Goal: Task Accomplishment & Management: Manage account settings

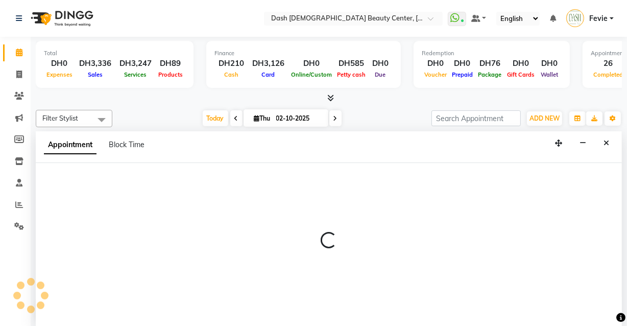
scroll to position [244, 0]
select select "81107"
select select "1020"
select select "tentative"
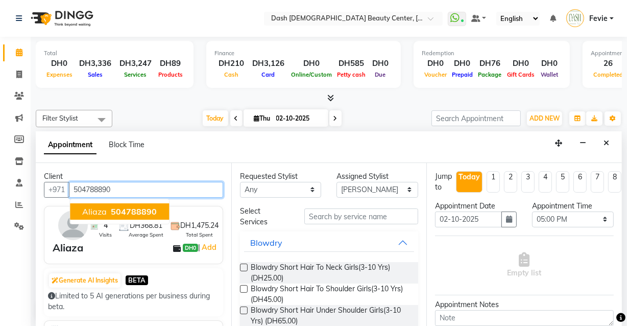
click at [139, 210] on span "504788890" at bounding box center [134, 211] width 46 height 10
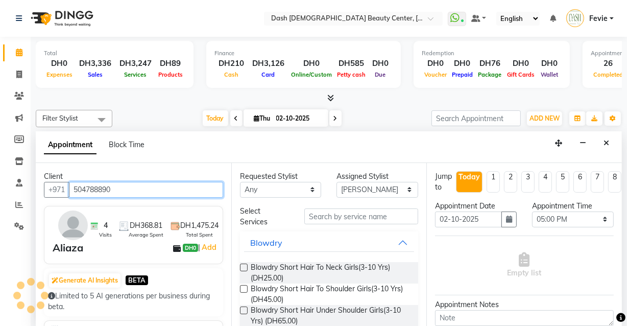
type input "504788890"
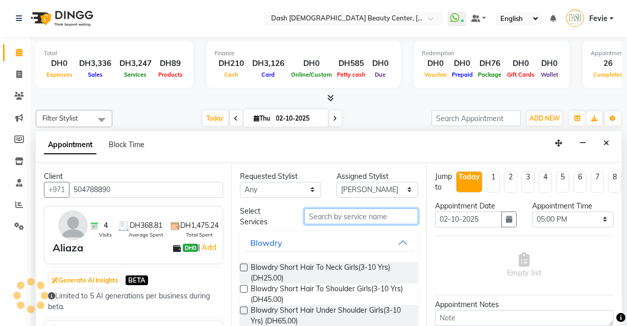
click at [361, 218] on input "text" at bounding box center [361, 216] width 114 height 16
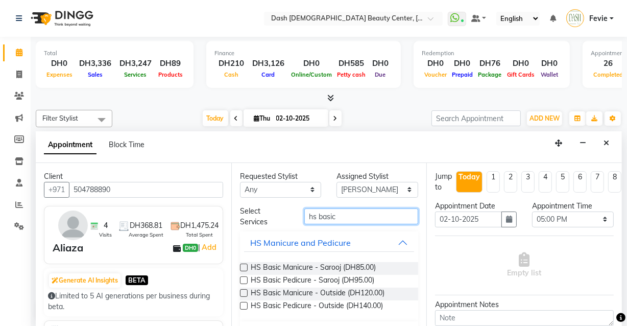
type input "hs basic"
click at [244, 266] on label at bounding box center [244, 267] width 8 height 8
click at [244, 266] on input "checkbox" at bounding box center [243, 268] width 7 height 7
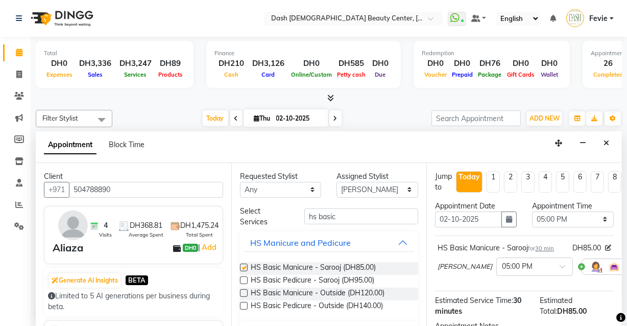
checkbox input "false"
click at [363, 190] on select "Select [PERSON_NAME] [PERSON_NAME] [PERSON_NAME] [PERSON_NAME] [PERSON_NAME] [P…" at bounding box center [377, 190] width 82 height 16
select select "82379"
click at [336, 182] on select "Select [PERSON_NAME] [PERSON_NAME] [PERSON_NAME] [PERSON_NAME] [PERSON_NAME] [P…" at bounding box center [377, 190] width 82 height 16
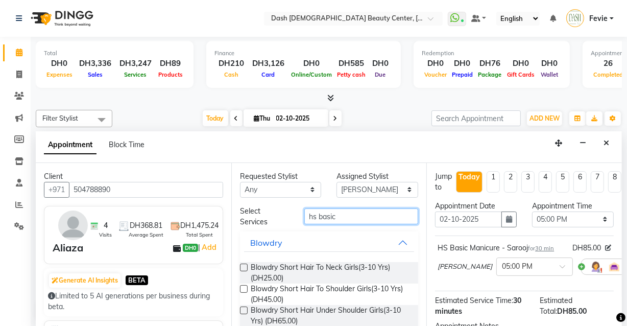
click at [347, 217] on input "hs basic" at bounding box center [361, 216] width 114 height 16
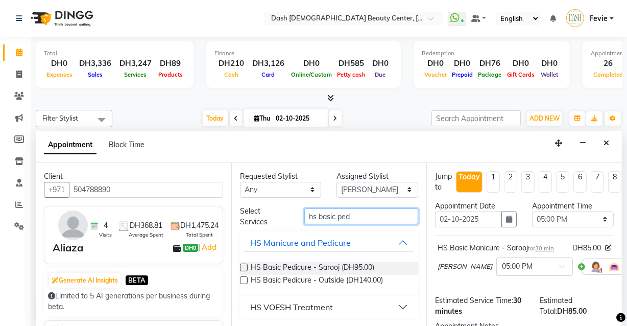
type input "hs basic ped"
click at [245, 265] on label at bounding box center [244, 267] width 8 height 8
click at [245, 265] on input "checkbox" at bounding box center [243, 268] width 7 height 7
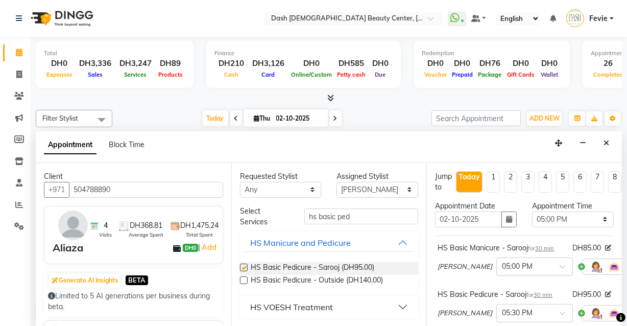
checkbox input "false"
click at [384, 189] on select "Select [PERSON_NAME] [PERSON_NAME] [PERSON_NAME] [PERSON_NAME] [PERSON_NAME] [P…" at bounding box center [377, 190] width 82 height 16
click at [351, 215] on input "hs basic ped" at bounding box center [361, 216] width 114 height 16
click at [332, 210] on input "hs basic ped" at bounding box center [361, 216] width 114 height 16
click at [332, 215] on input "hs basic ped" at bounding box center [361, 216] width 114 height 16
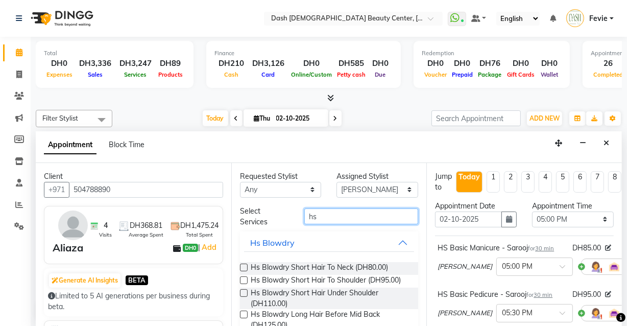
type input "h"
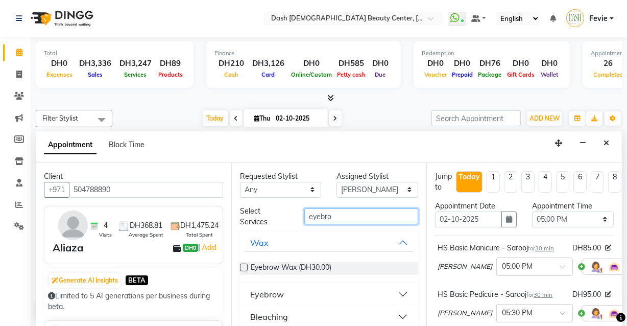
type input "eyebro"
click at [293, 297] on button "Eyebrow" at bounding box center [329, 294] width 170 height 18
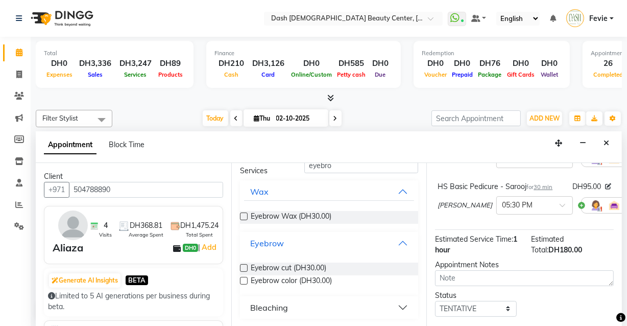
scroll to position [177, 0]
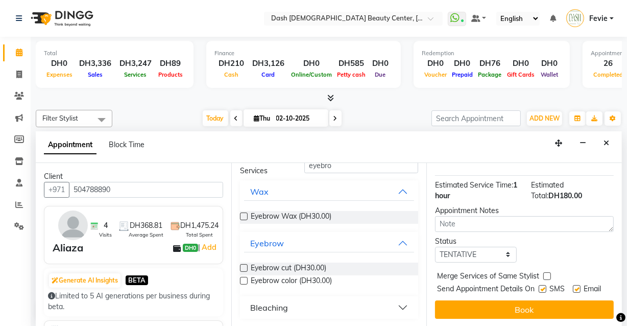
click at [547, 272] on label at bounding box center [547, 276] width 8 height 8
click at [547, 274] on input "checkbox" at bounding box center [546, 277] width 7 height 7
checkbox input "true"
click at [540, 285] on label at bounding box center [542, 289] width 8 height 8
click at [540, 286] on input "checkbox" at bounding box center [541, 289] width 7 height 7
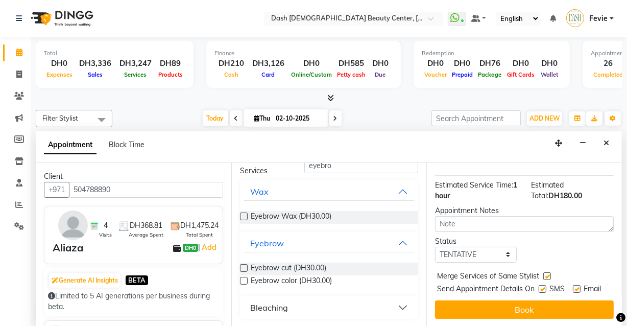
checkbox input "false"
click at [576, 285] on label at bounding box center [577, 289] width 8 height 8
click at [576, 286] on input "checkbox" at bounding box center [576, 289] width 7 height 7
checkbox input "false"
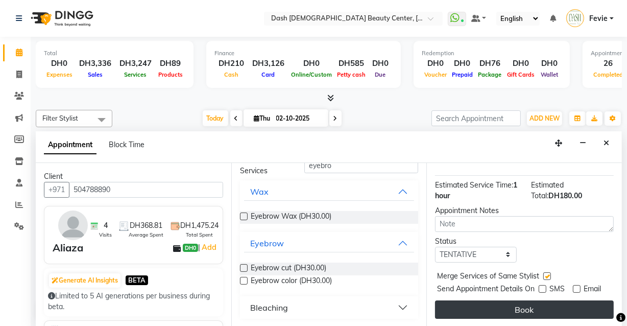
click at [538, 304] on button "Book" at bounding box center [524, 309] width 179 height 18
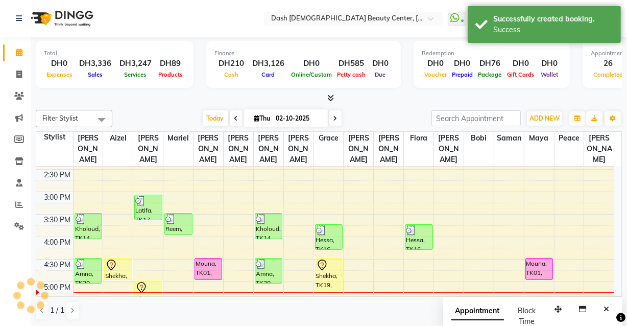
scroll to position [0, 0]
click at [177, 292] on td at bounding box center [343, 297] width 541 height 11
click at [177, 281] on td at bounding box center [343, 286] width 541 height 11
click at [175, 292] on div at bounding box center [178, 292] width 30 height 1
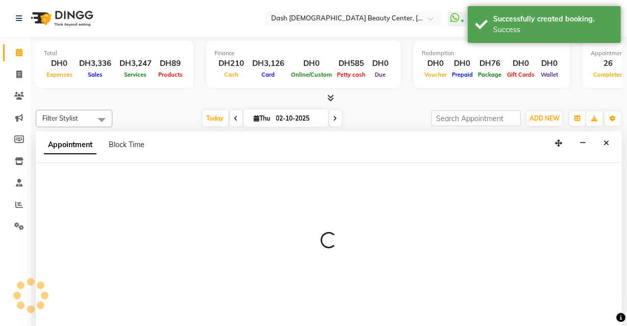
select select "81108"
select select "1035"
select select "tentative"
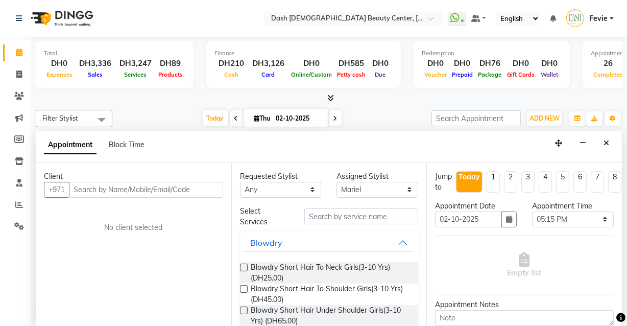
click at [163, 188] on input "text" at bounding box center [146, 190] width 154 height 16
click at [123, 193] on input "text" at bounding box center [146, 190] width 154 height 16
click at [157, 186] on input "text" at bounding box center [146, 190] width 154 height 16
click at [184, 187] on input "text" at bounding box center [146, 190] width 154 height 16
click at [135, 188] on input "text" at bounding box center [146, 190] width 154 height 16
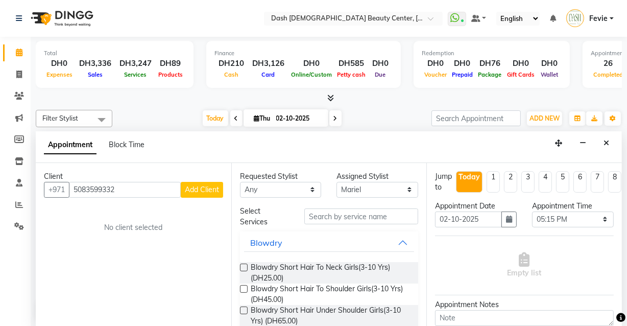
type input "5083599332"
click at [205, 185] on span "Add Client" at bounding box center [202, 189] width 34 height 9
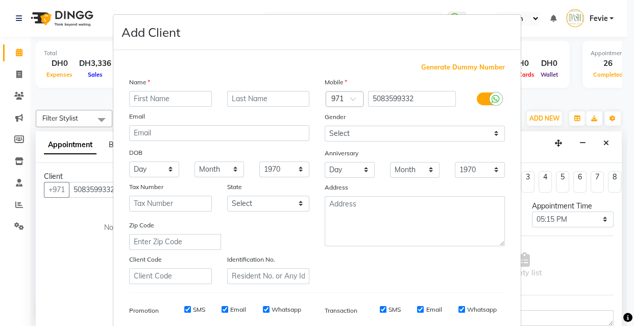
click at [194, 94] on input "text" at bounding box center [170, 99] width 83 height 16
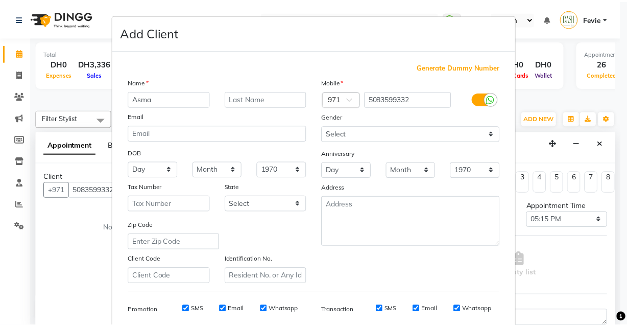
scroll to position [148, 0]
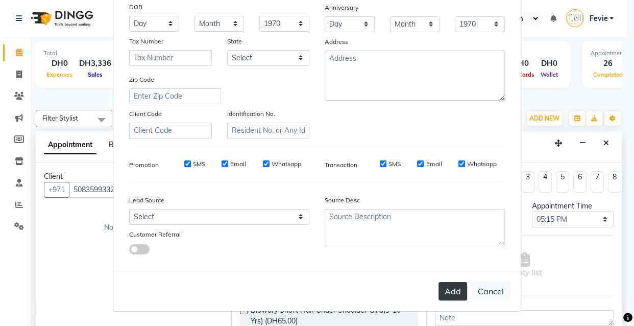
type input "Asma"
click at [447, 294] on button "Add" at bounding box center [452, 291] width 29 height 18
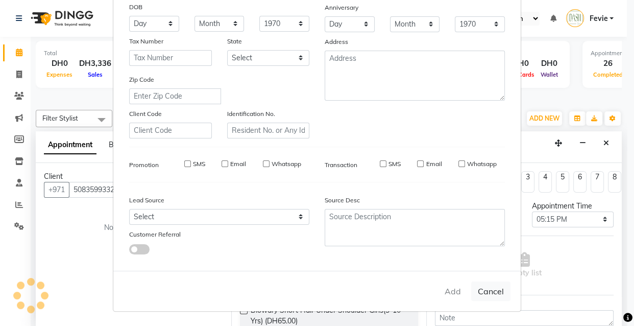
select select
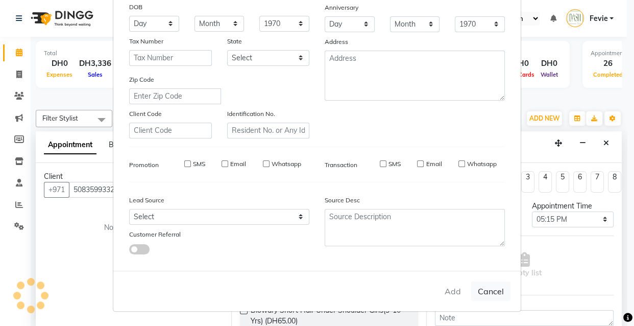
select select
checkbox input "false"
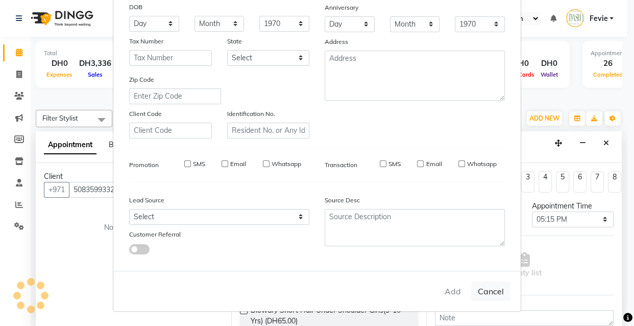
checkbox input "false"
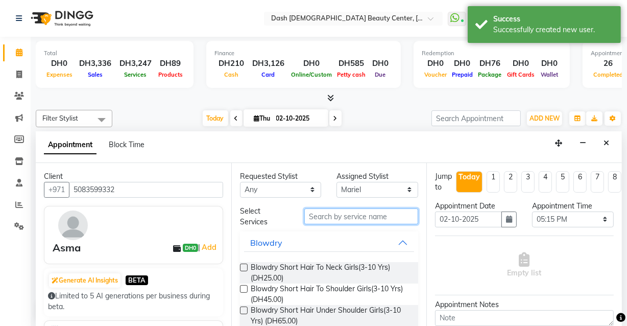
click at [374, 213] on input "text" at bounding box center [361, 216] width 114 height 16
click at [316, 215] on input "text" at bounding box center [361, 216] width 114 height 16
click at [366, 217] on input "text" at bounding box center [361, 216] width 114 height 16
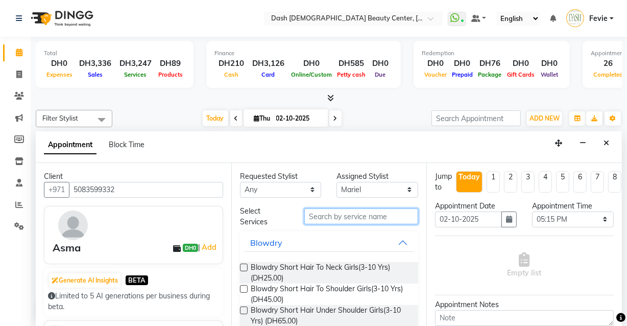
click at [364, 218] on input "text" at bounding box center [361, 216] width 114 height 16
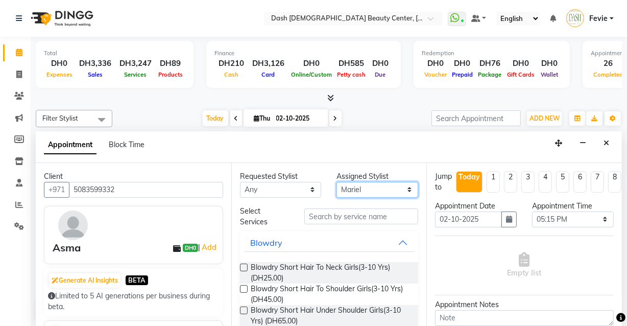
click at [382, 185] on select "Select [PERSON_NAME] [PERSON_NAME] [PERSON_NAME] [PERSON_NAME] [PERSON_NAME] [P…" at bounding box center [377, 190] width 82 height 16
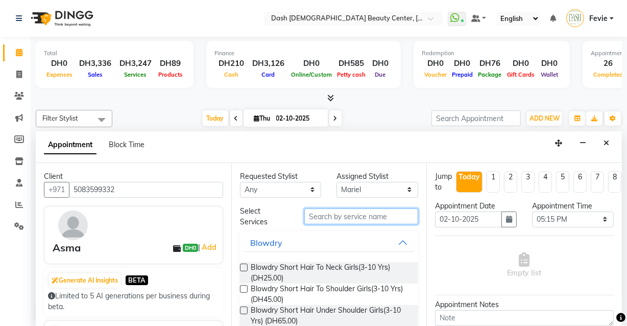
click at [374, 214] on input "text" at bounding box center [361, 216] width 114 height 16
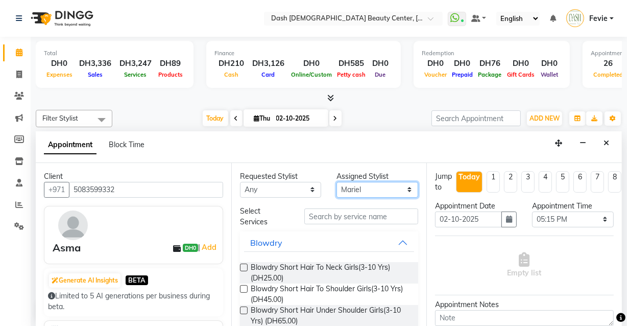
click at [379, 185] on select "Select [PERSON_NAME] [PERSON_NAME] [PERSON_NAME] [PERSON_NAME] [PERSON_NAME] [P…" at bounding box center [377, 190] width 82 height 16
select select "81114"
click at [336, 182] on select "Select [PERSON_NAME] [PERSON_NAME] [PERSON_NAME] [PERSON_NAME] [PERSON_NAME] [P…" at bounding box center [377, 190] width 82 height 16
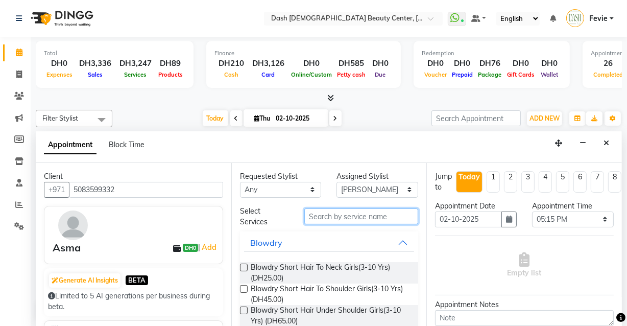
click at [360, 216] on input "text" at bounding box center [361, 216] width 114 height 16
click at [374, 214] on input "text" at bounding box center [361, 216] width 114 height 16
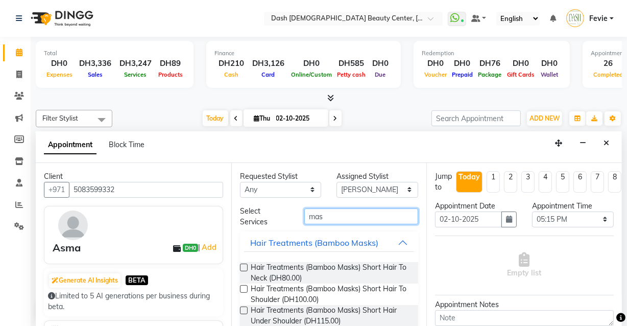
type input "mas"
click at [245, 265] on label at bounding box center [244, 267] width 8 height 8
click at [245, 265] on input "checkbox" at bounding box center [243, 268] width 7 height 7
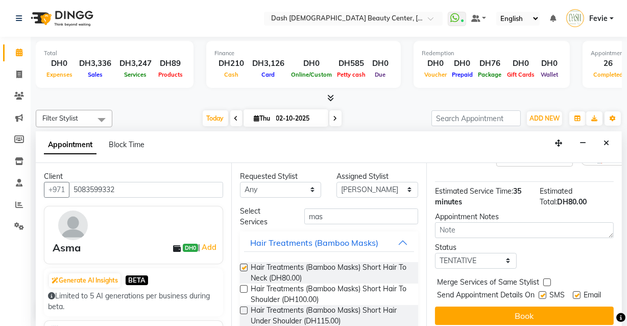
checkbox input "false"
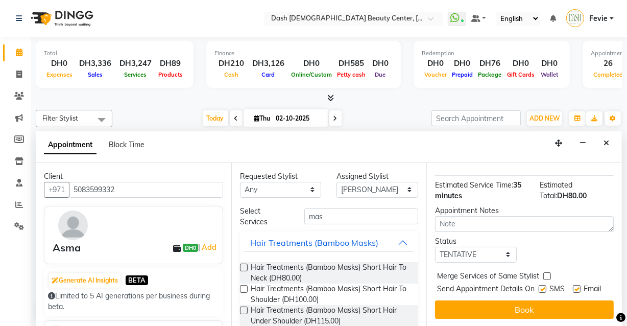
click at [546, 272] on label at bounding box center [547, 276] width 8 height 8
click at [546, 274] on input "checkbox" at bounding box center [546, 277] width 7 height 7
checkbox input "true"
click at [540, 285] on label at bounding box center [542, 289] width 8 height 8
click at [540, 286] on input "checkbox" at bounding box center [541, 289] width 7 height 7
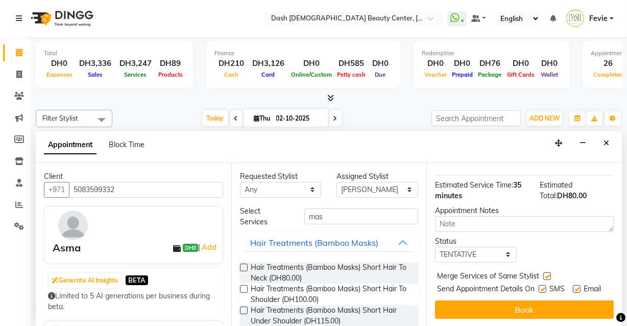
checkbox input "false"
click at [573, 285] on label at bounding box center [577, 289] width 8 height 8
click at [573, 286] on input "checkbox" at bounding box center [576, 289] width 7 height 7
checkbox input "false"
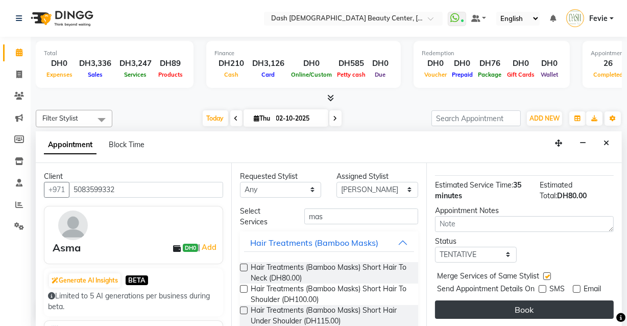
click at [560, 300] on button "Book" at bounding box center [524, 309] width 179 height 18
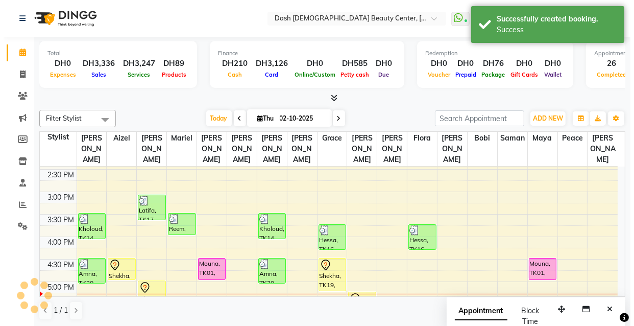
scroll to position [0, 0]
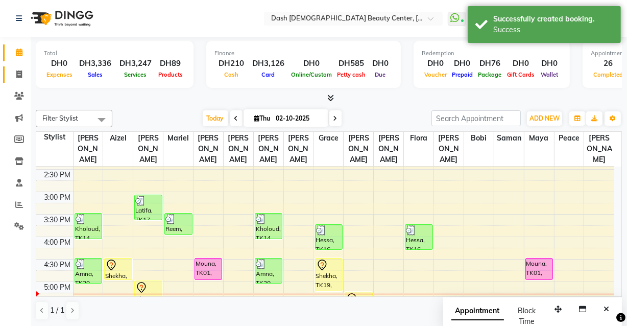
click at [20, 72] on icon at bounding box center [19, 74] width 6 height 8
select select "service"
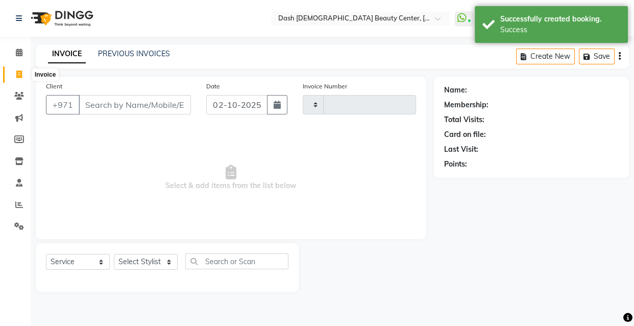
type input "4469"
select select "8372"
click at [116, 102] on input "Client" at bounding box center [135, 104] width 112 height 19
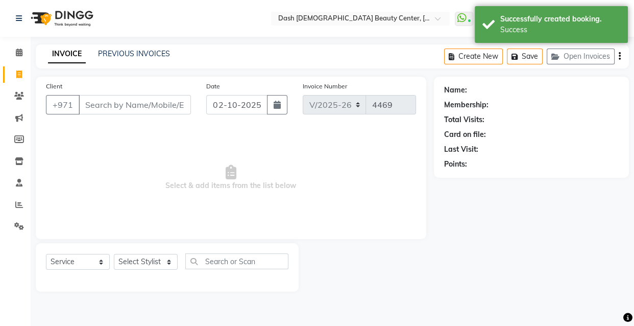
type input "h"
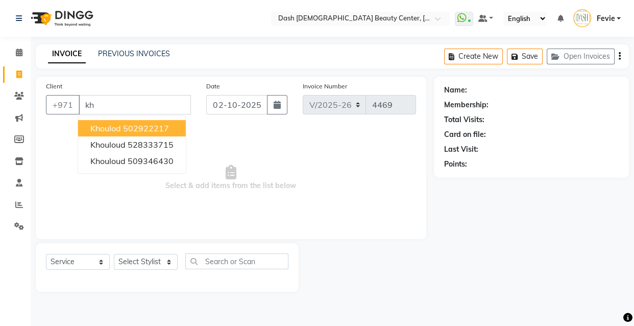
type input "k"
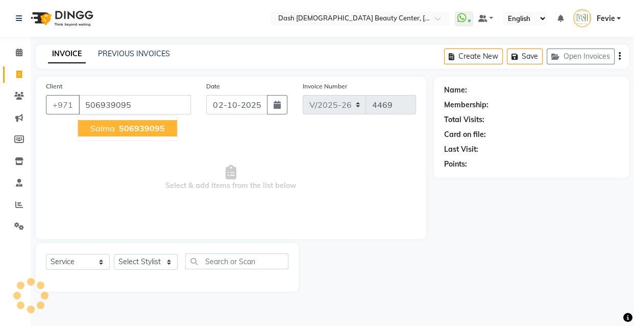
type input "506939095"
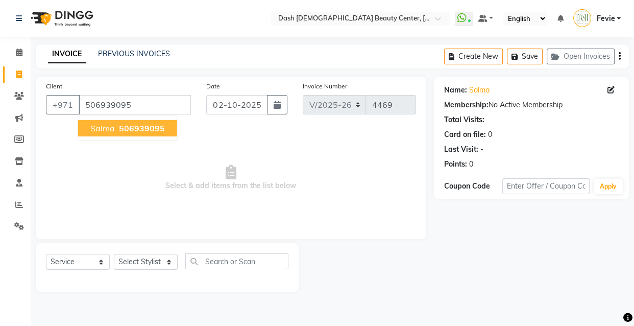
click at [133, 122] on button "Salma 506939095" at bounding box center [127, 128] width 99 height 16
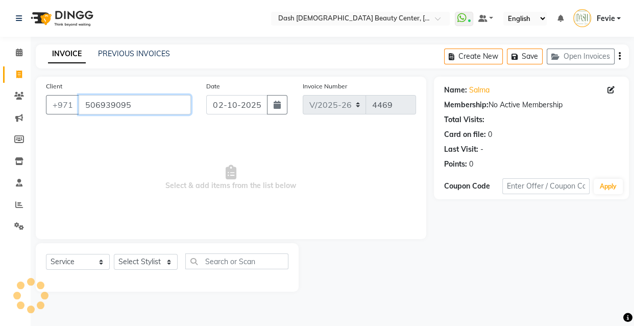
click at [152, 103] on input "506939095" at bounding box center [135, 104] width 112 height 19
click at [486, 89] on link "Salma" at bounding box center [479, 90] width 20 height 11
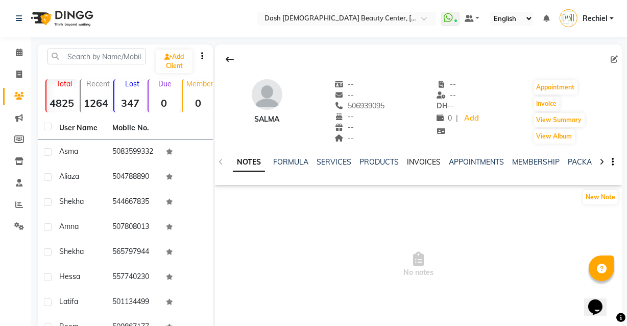
click at [422, 160] on link "INVOICES" at bounding box center [424, 161] width 34 height 9
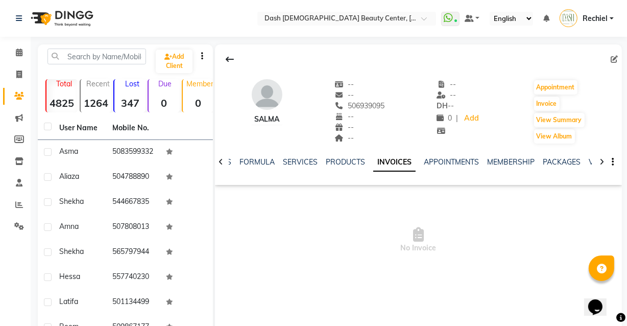
click at [386, 167] on link "INVOICES" at bounding box center [394, 162] width 42 height 18
click at [398, 162] on link "INVOICES" at bounding box center [394, 162] width 42 height 18
click at [451, 159] on link "APPOINTMENTS" at bounding box center [451, 161] width 55 height 9
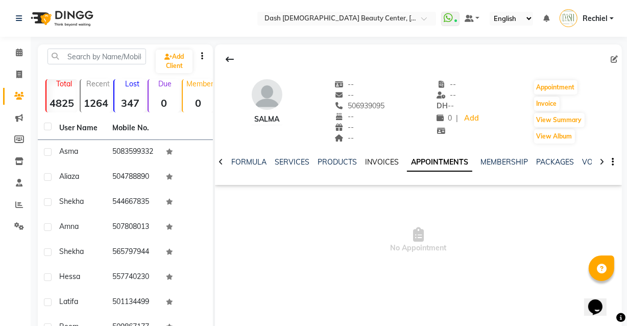
click at [387, 162] on link "INVOICES" at bounding box center [382, 161] width 34 height 9
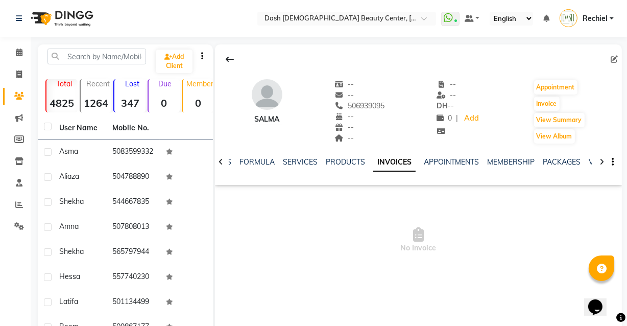
click at [388, 159] on link "INVOICES" at bounding box center [394, 162] width 42 height 18
click at [388, 169] on link "INVOICES" at bounding box center [394, 162] width 42 height 18
click at [380, 168] on link "INVOICES" at bounding box center [394, 162] width 42 height 18
click at [384, 168] on link "INVOICES" at bounding box center [394, 162] width 42 height 18
click at [379, 170] on link "INVOICES" at bounding box center [394, 162] width 42 height 18
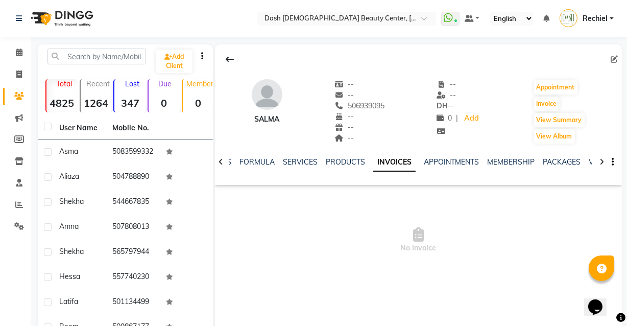
click at [384, 168] on link "INVOICES" at bounding box center [394, 162] width 42 height 18
click at [378, 167] on link "INVOICES" at bounding box center [394, 162] width 42 height 18
click at [382, 169] on link "INVOICES" at bounding box center [394, 162] width 42 height 18
click at [384, 167] on link "INVOICES" at bounding box center [394, 162] width 42 height 18
click at [391, 166] on link "INVOICES" at bounding box center [394, 162] width 42 height 18
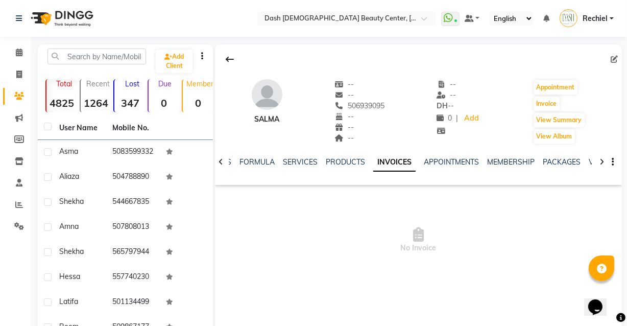
click at [391, 168] on link "INVOICES" at bounding box center [394, 162] width 42 height 18
click at [365, 95] on div "--" at bounding box center [359, 95] width 50 height 11
copy span "506939095"
click at [16, 54] on icon at bounding box center [19, 52] width 7 height 8
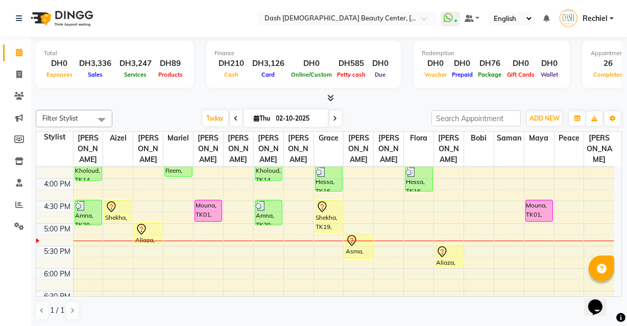
click at [332, 201] on div at bounding box center [329, 207] width 26 height 12
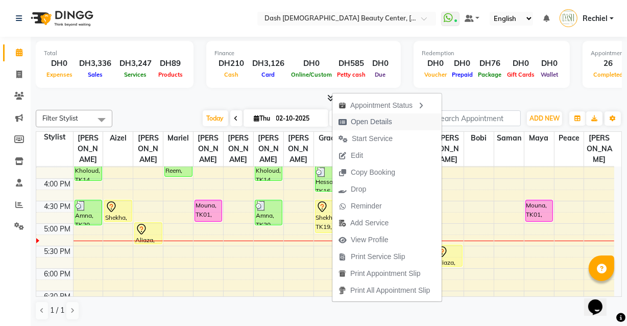
click at [376, 119] on span "Open Details" at bounding box center [371, 121] width 41 height 11
select select "7"
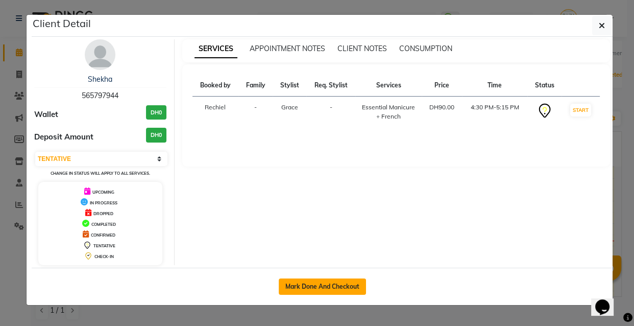
click at [329, 284] on button "Mark Done And Checkout" at bounding box center [322, 286] width 87 height 16
select select "service"
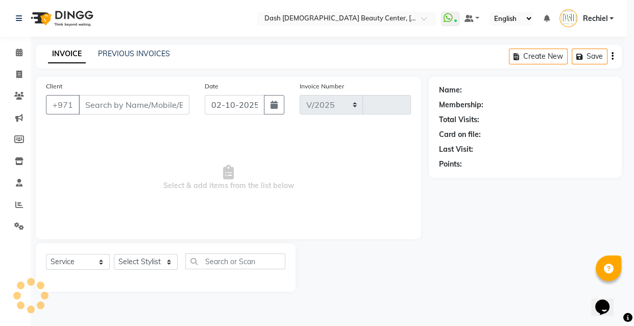
select select "8372"
type input "4469"
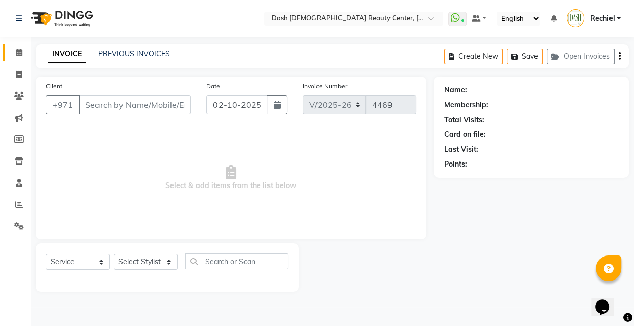
type input "565797944"
select select "81113"
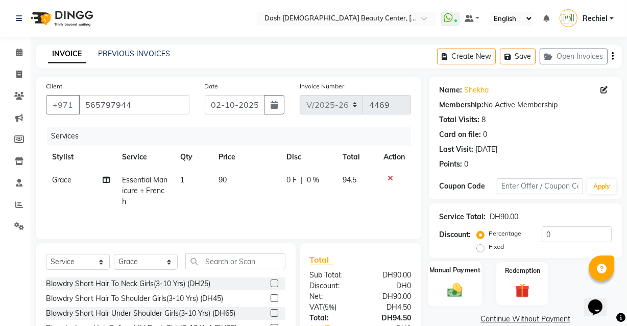
click at [468, 280] on div "Manual Payment" at bounding box center [455, 283] width 54 height 45
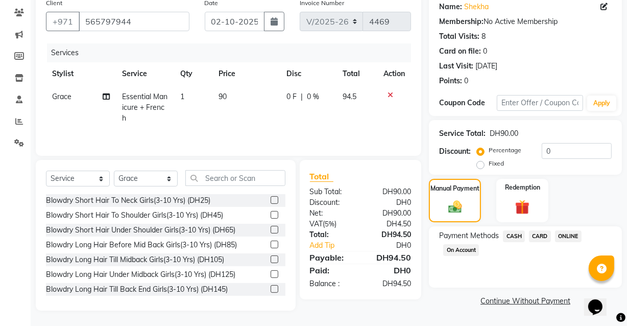
click at [537, 232] on span "CARD" at bounding box center [540, 236] width 22 height 12
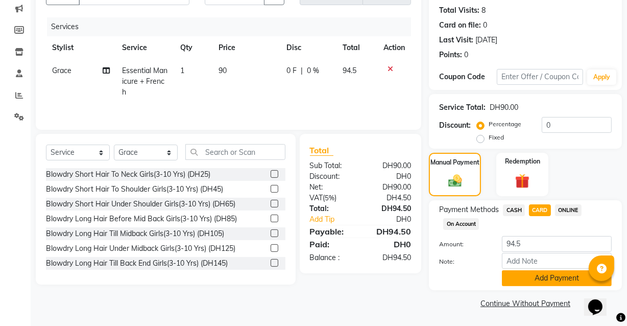
click at [543, 277] on button "Add Payment" at bounding box center [557, 278] width 110 height 16
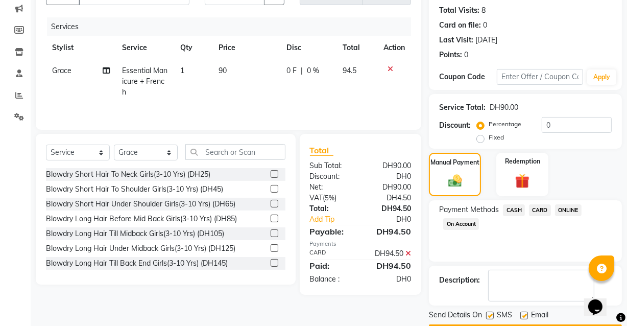
scroll to position [138, 0]
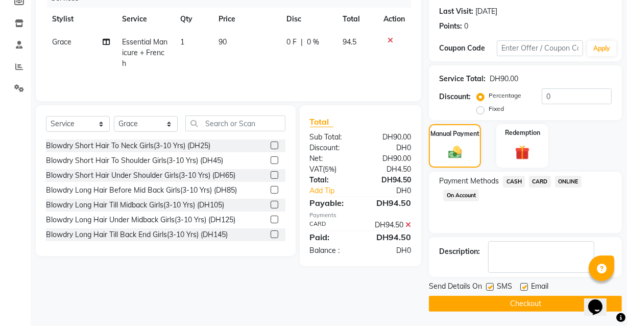
click at [526, 284] on label at bounding box center [524, 287] width 8 height 8
click at [526, 284] on input "checkbox" at bounding box center [523, 287] width 7 height 7
click at [525, 286] on label at bounding box center [524, 287] width 8 height 8
click at [525, 286] on input "checkbox" at bounding box center [523, 287] width 7 height 7
click at [525, 286] on label at bounding box center [524, 287] width 8 height 8
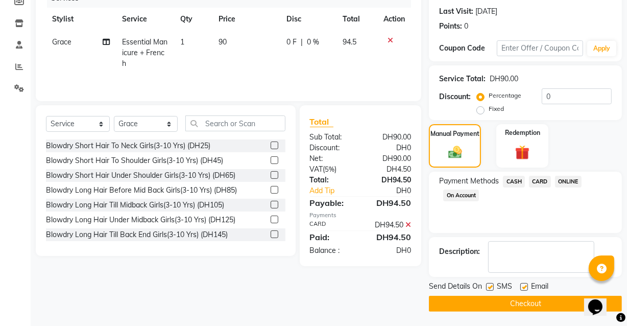
click at [525, 286] on input "checkbox" at bounding box center [523, 287] width 7 height 7
checkbox input "false"
click at [517, 304] on button "Checkout" at bounding box center [525, 303] width 193 height 16
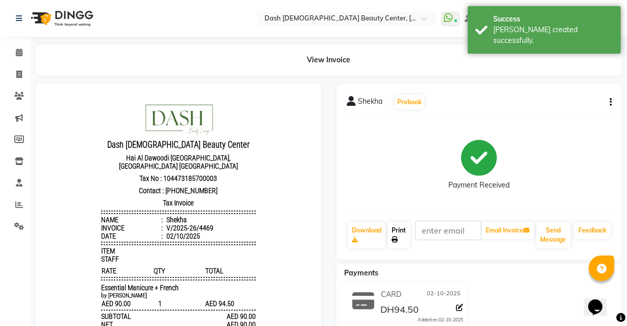
click at [406, 230] on link "Print" at bounding box center [398, 234] width 22 height 27
click at [20, 44] on link "Calendar" at bounding box center [15, 52] width 24 height 17
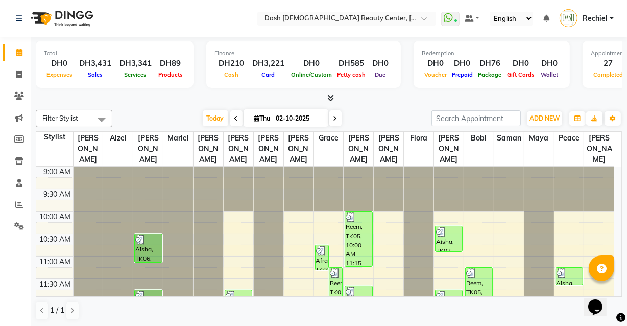
click at [16, 56] on icon at bounding box center [19, 52] width 7 height 8
click at [16, 71] on icon at bounding box center [19, 74] width 6 height 8
select select "service"
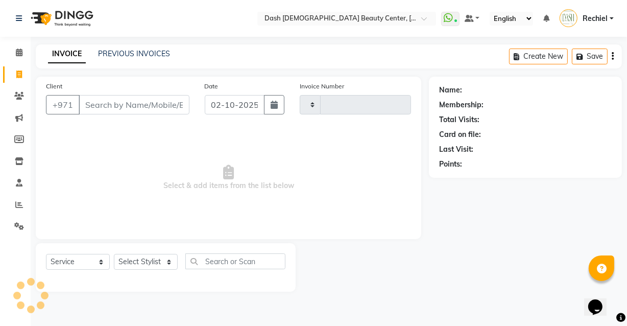
type input "4470"
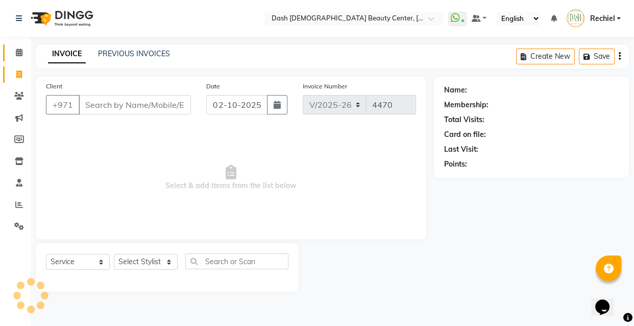
click at [17, 50] on icon at bounding box center [19, 52] width 7 height 8
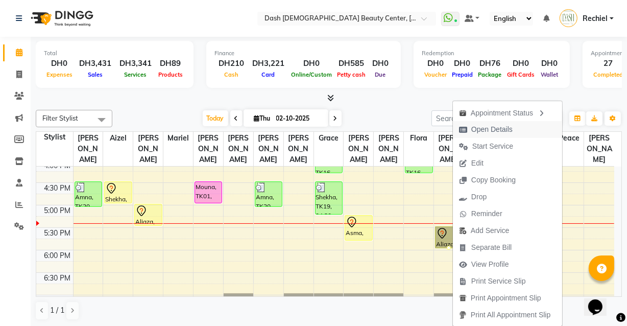
click at [484, 123] on span "Open Details" at bounding box center [486, 129] width 66 height 17
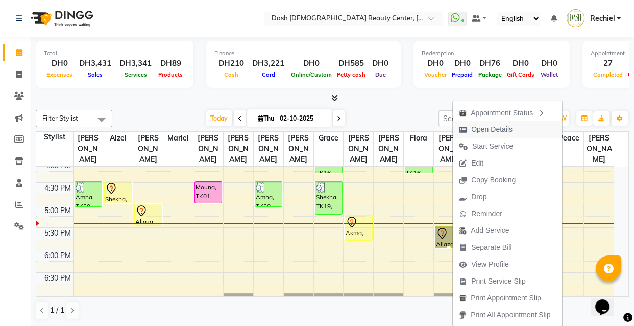
select select "7"
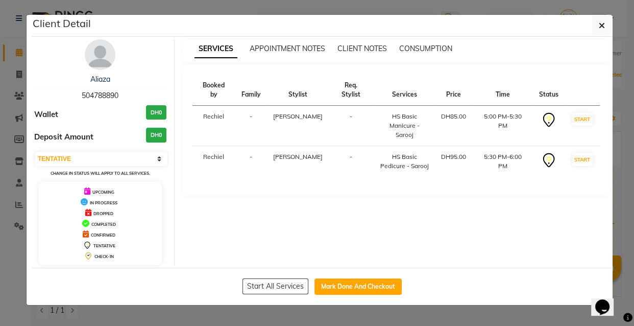
click at [411, 322] on ngb-modal-window "Client Detail Aliaza 504788890 Wallet DH0 Deposit Amount DH0 Select IN SERVICE …" at bounding box center [317, 163] width 634 height 326
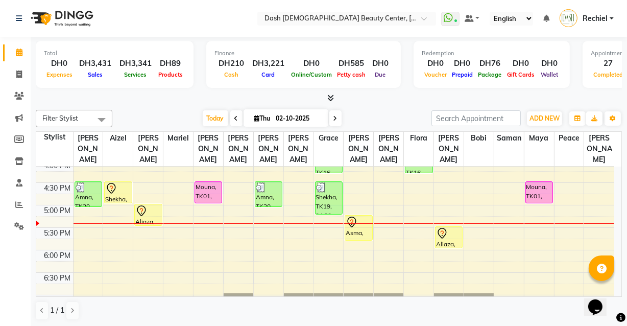
click at [113, 183] on icon at bounding box center [111, 188] width 9 height 11
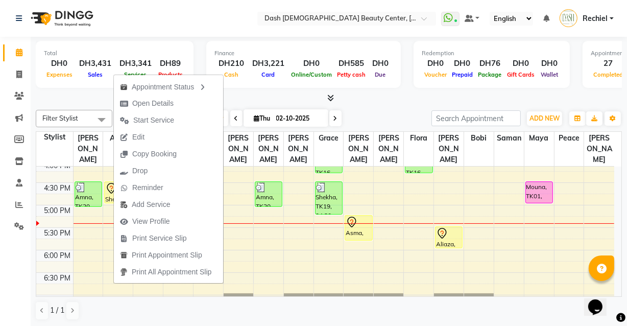
click at [356, 218] on div "Asma, TK22, 05:15 PM-05:50 PM, Hair Treatments (Bamboo Masks) Short Hair To Neck" at bounding box center [358, 227] width 27 height 24
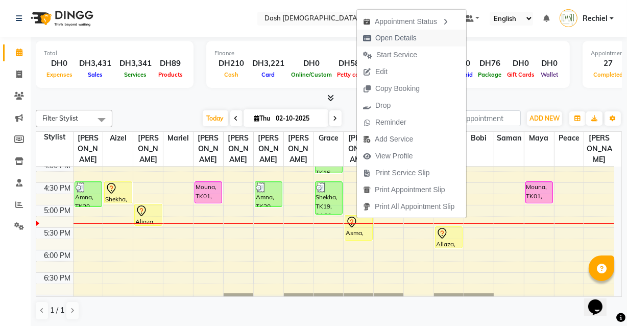
click at [388, 36] on span "Open Details" at bounding box center [395, 38] width 41 height 11
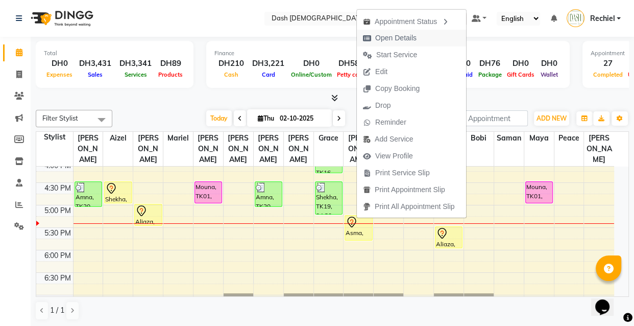
select select "7"
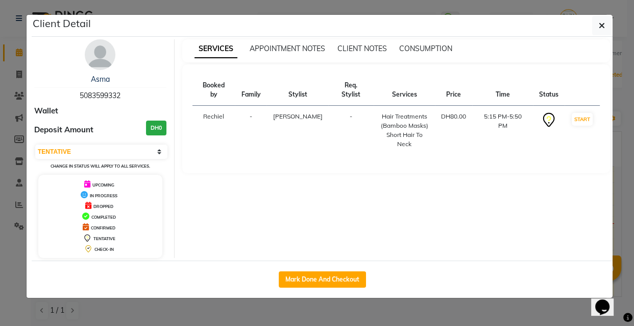
click at [9, 212] on ngb-modal-window "Client Detail Asma 5083599332 Wallet Deposit Amount DH0 Select IN SERVICE CONFI…" at bounding box center [317, 163] width 634 height 326
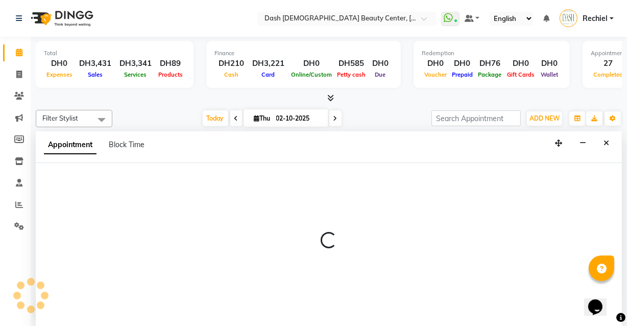
select select "81110"
select select "tentative"
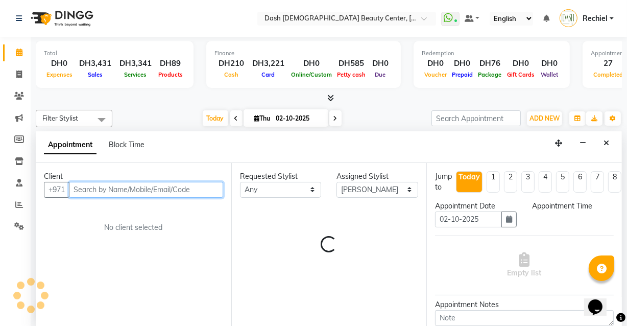
select select "1035"
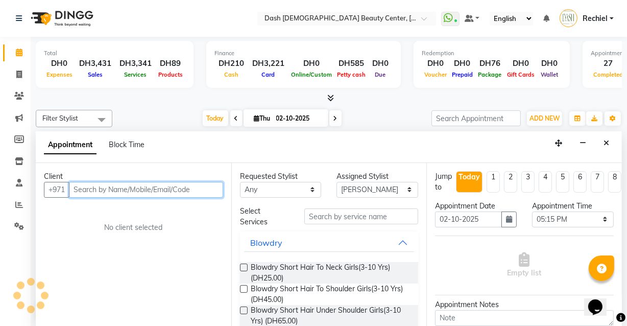
click at [137, 186] on input "text" at bounding box center [146, 190] width 154 height 16
paste input "506939095"
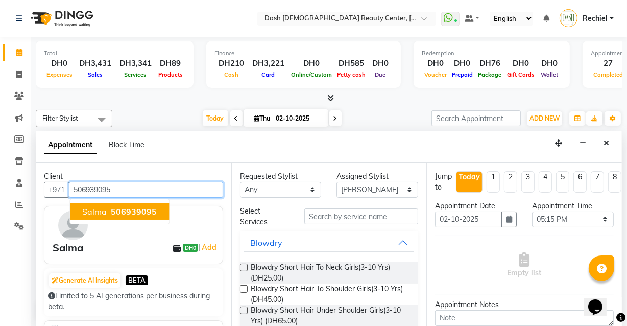
click at [156, 204] on button "Salma 506939095" at bounding box center [119, 211] width 99 height 16
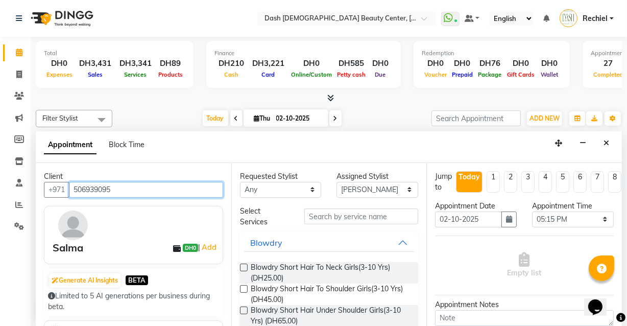
type input "506939095"
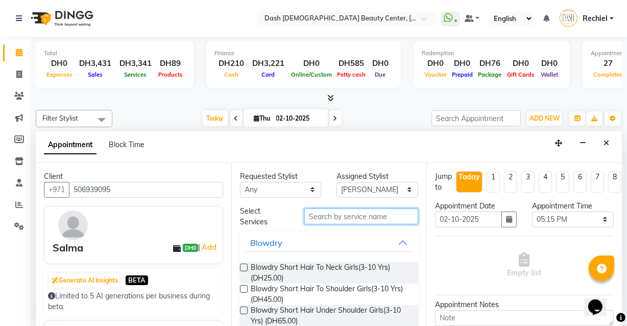
click at [352, 219] on input "text" at bounding box center [361, 216] width 114 height 16
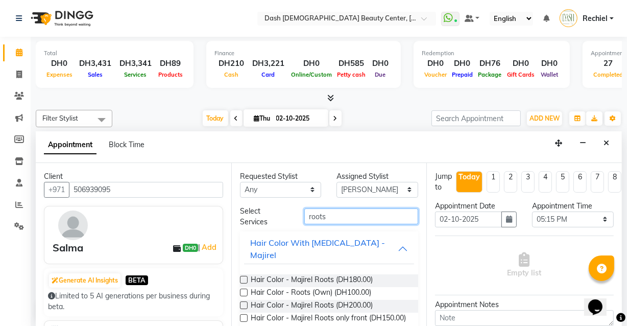
scroll to position [5, 0]
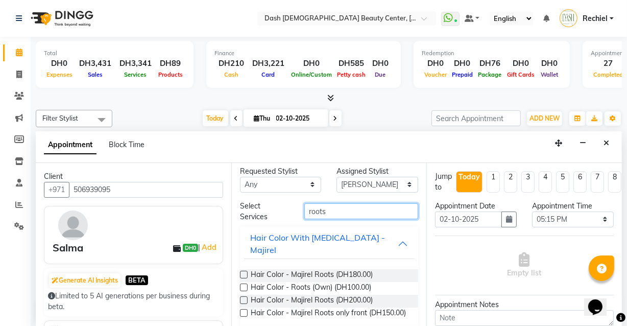
type input "roots"
click at [244, 296] on label at bounding box center [244, 300] width 8 height 8
click at [244, 298] on input "checkbox" at bounding box center [243, 301] width 7 height 7
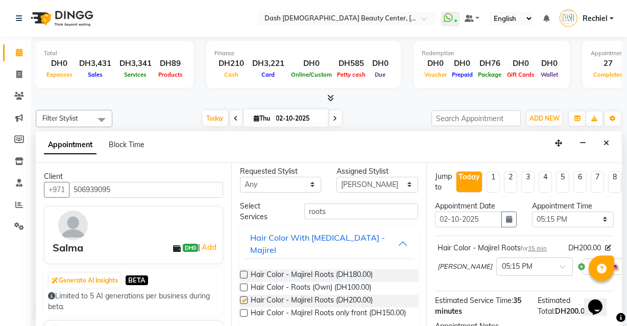
checkbox input "false"
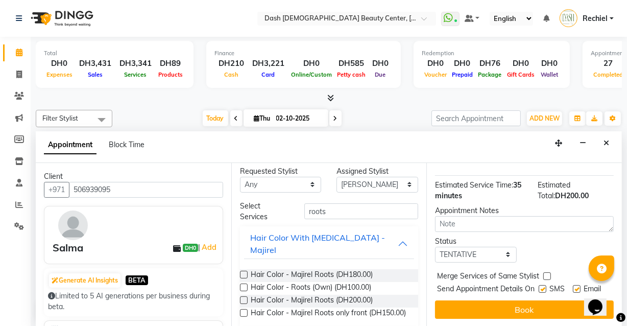
click at [549, 272] on label at bounding box center [547, 276] width 8 height 8
click at [549, 274] on input "checkbox" at bounding box center [546, 277] width 7 height 7
checkbox input "true"
click at [538, 285] on label at bounding box center [542, 289] width 8 height 8
click at [538, 286] on input "checkbox" at bounding box center [541, 289] width 7 height 7
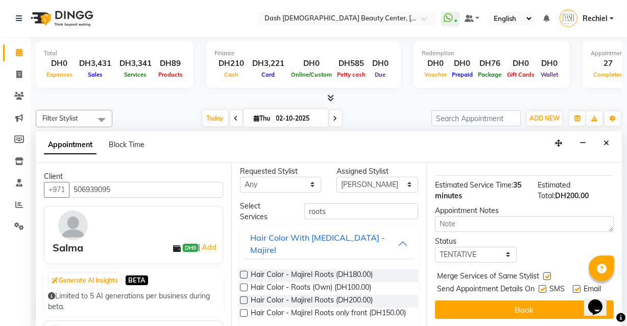
checkbox input "false"
click at [573, 285] on label at bounding box center [577, 289] width 8 height 8
click at [573, 286] on input "checkbox" at bounding box center [576, 289] width 7 height 7
checkbox input "false"
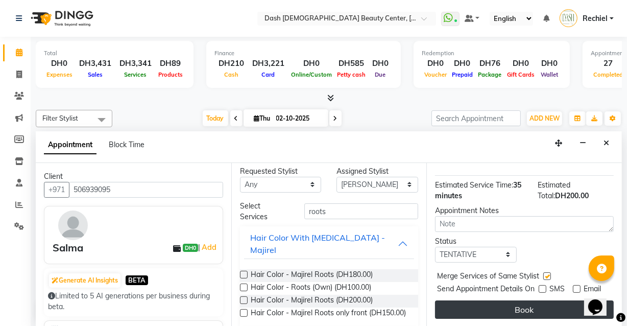
click at [535, 308] on button "Book" at bounding box center [524, 309] width 179 height 18
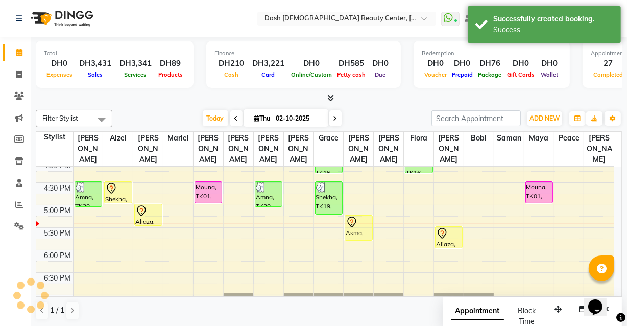
scroll to position [0, 0]
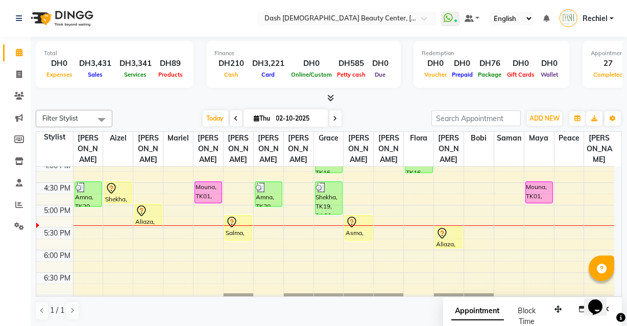
click at [111, 182] on icon at bounding box center [111, 188] width 12 height 12
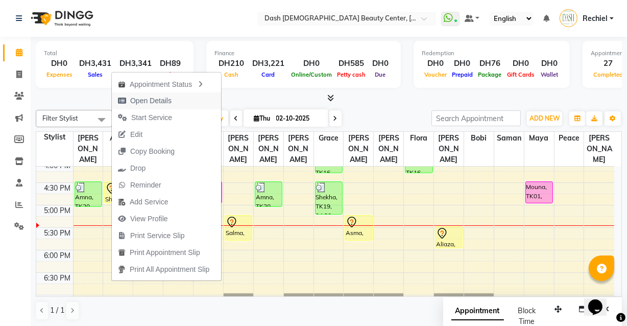
click at [161, 102] on span "Open Details" at bounding box center [150, 100] width 41 height 11
select select "7"
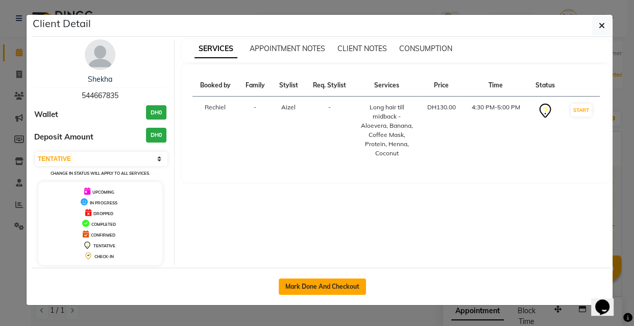
click at [335, 290] on button "Mark Done And Checkout" at bounding box center [322, 286] width 87 height 16
select select "service"
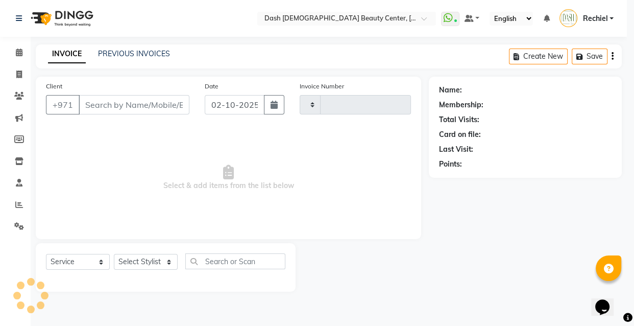
type input "4470"
select select "8372"
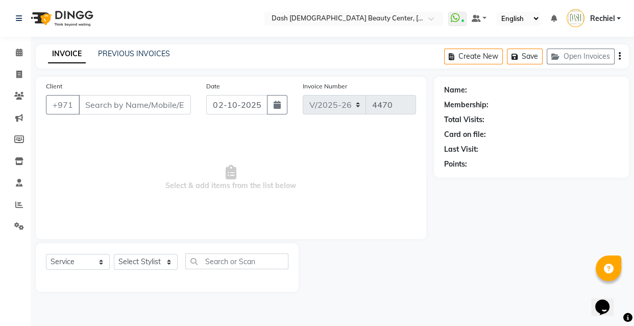
type input "544667835"
select select "81106"
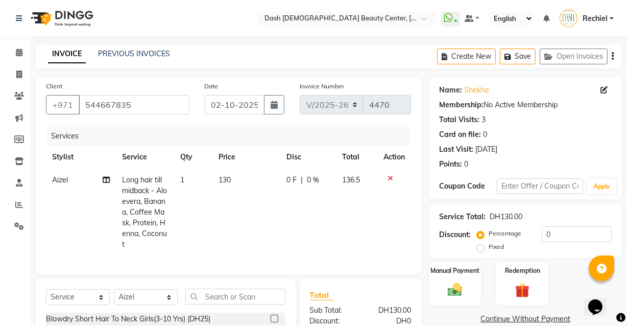
scroll to position [41, 0]
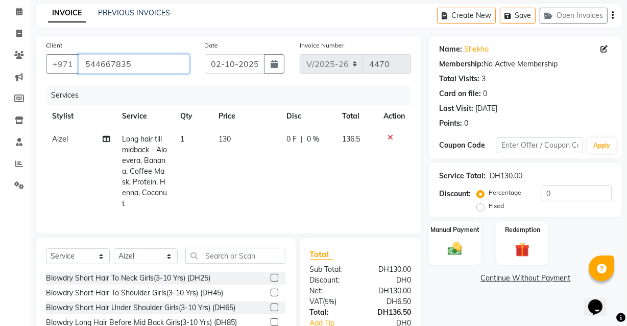
click at [105, 66] on input "544667835" at bounding box center [134, 63] width 111 height 19
click at [104, 61] on input "544667835" at bounding box center [134, 63] width 111 height 19
click at [108, 67] on input "544667835" at bounding box center [134, 63] width 111 height 19
click at [112, 63] on input "544667835" at bounding box center [134, 63] width 111 height 19
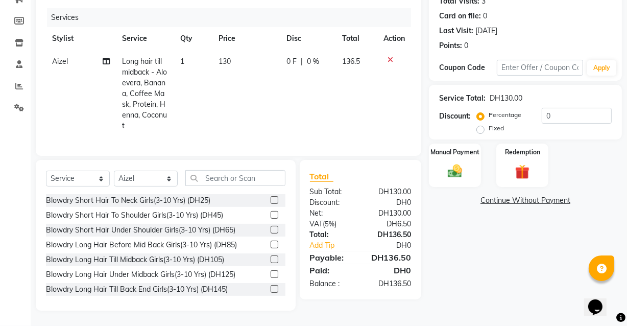
scroll to position [126, 0]
click at [454, 149] on div "Manual Payment" at bounding box center [455, 164] width 54 height 45
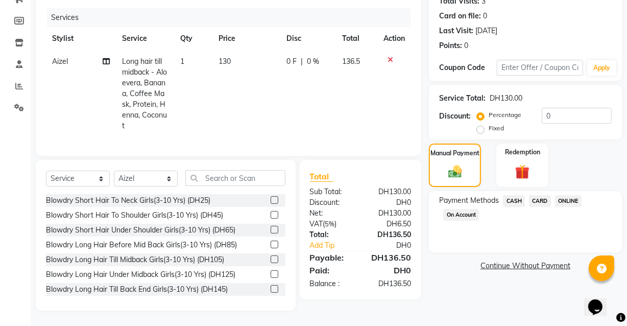
click at [546, 195] on span "CARD" at bounding box center [540, 201] width 22 height 12
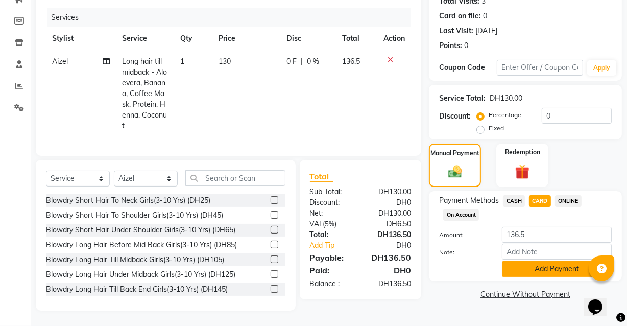
click at [541, 262] on button "Add Payment" at bounding box center [557, 269] width 110 height 16
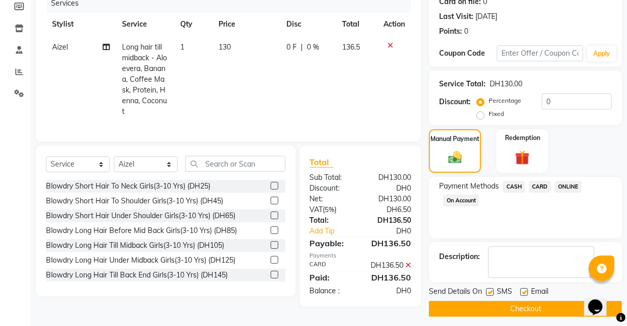
scroll to position [146, 0]
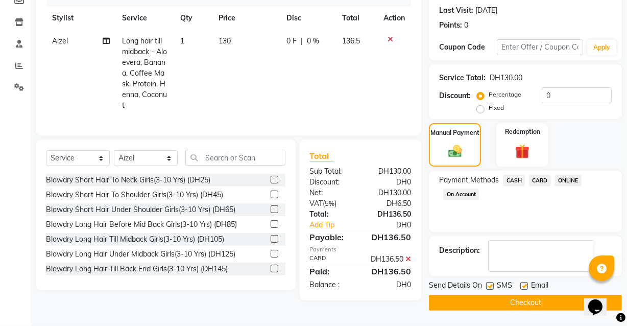
click at [525, 282] on label at bounding box center [524, 286] width 8 height 8
click at [525, 283] on input "checkbox" at bounding box center [523, 286] width 7 height 7
checkbox input "false"
click at [523, 294] on button "Checkout" at bounding box center [525, 302] width 193 height 16
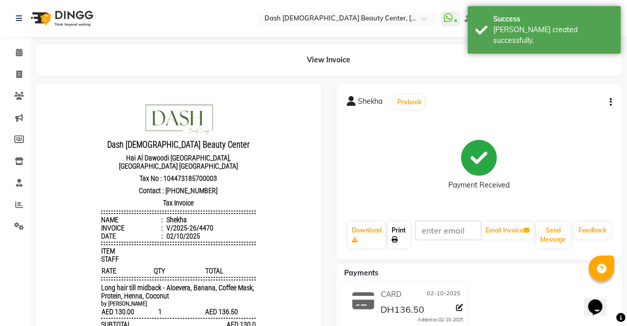
click at [397, 234] on link "Print" at bounding box center [398, 234] width 22 height 27
click at [21, 55] on icon at bounding box center [19, 52] width 7 height 8
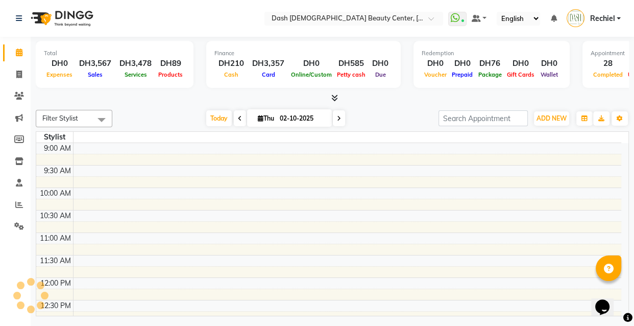
click at [19, 52] on icon at bounding box center [19, 52] width 7 height 8
click at [13, 78] on span at bounding box center [19, 75] width 18 height 12
select select "service"
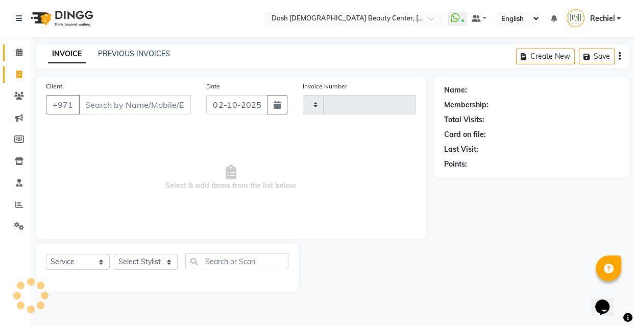
click at [20, 50] on icon at bounding box center [19, 52] width 7 height 8
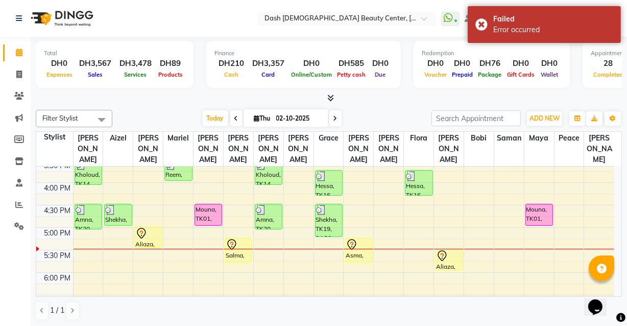
scroll to position [300, 0]
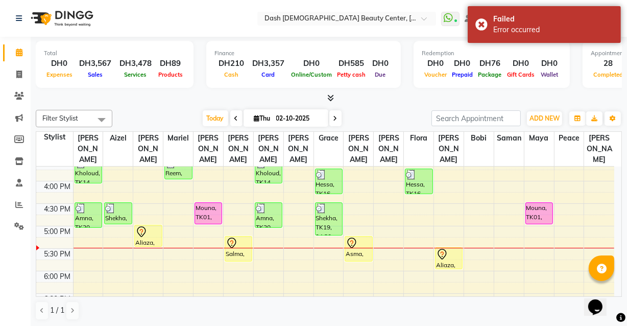
click at [236, 237] on icon at bounding box center [232, 243] width 12 height 12
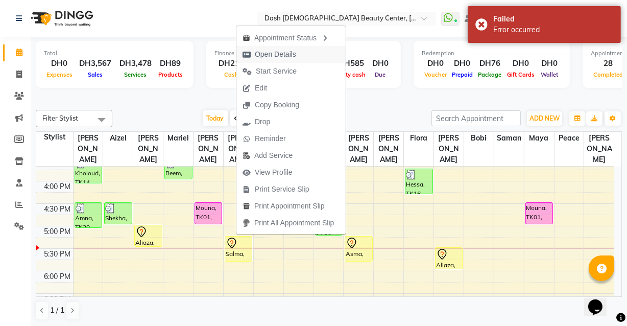
click at [290, 53] on span "Open Details" at bounding box center [275, 54] width 41 height 11
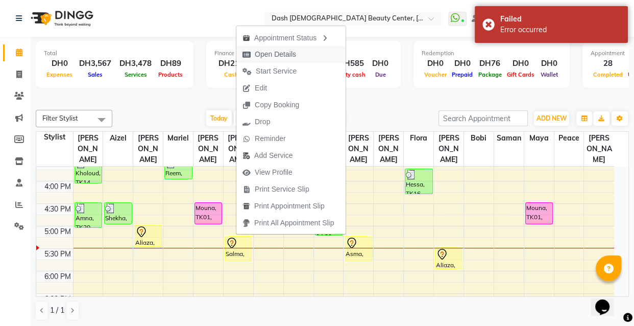
select select "7"
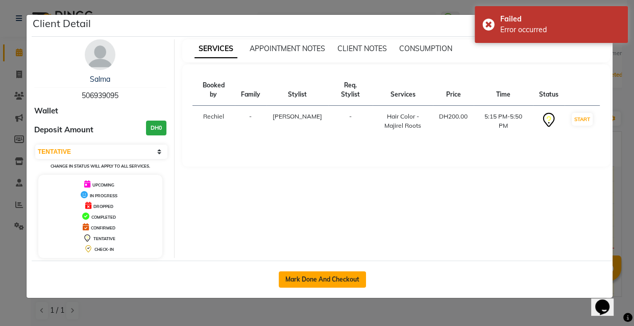
click at [326, 279] on button "Mark Done And Checkout" at bounding box center [322, 279] width 87 height 16
select select "service"
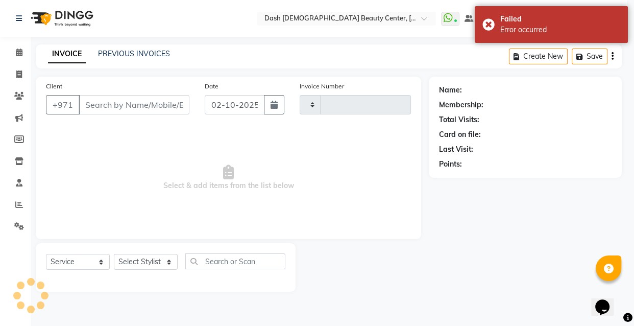
type input "4471"
select select "8372"
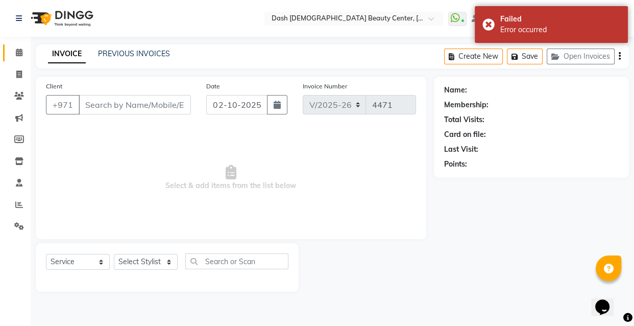
type input "506939095"
select select "81110"
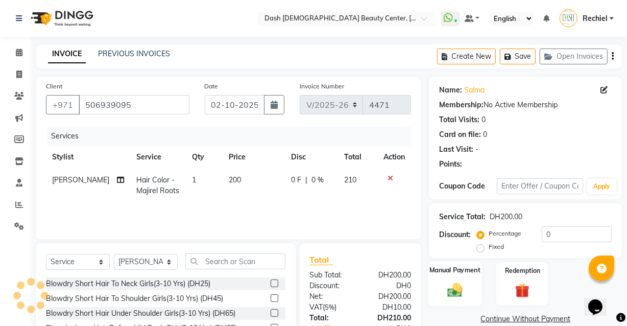
click at [442, 284] on div "Manual Payment" at bounding box center [455, 283] width 54 height 45
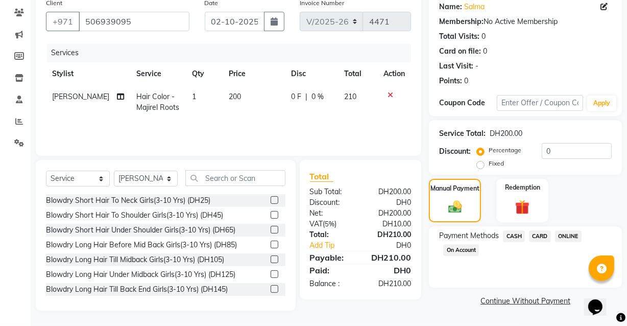
click at [538, 233] on span "CARD" at bounding box center [540, 236] width 22 height 12
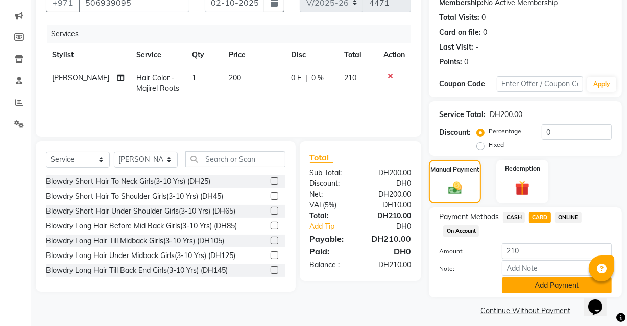
click at [542, 292] on button "Add Payment" at bounding box center [557, 285] width 110 height 16
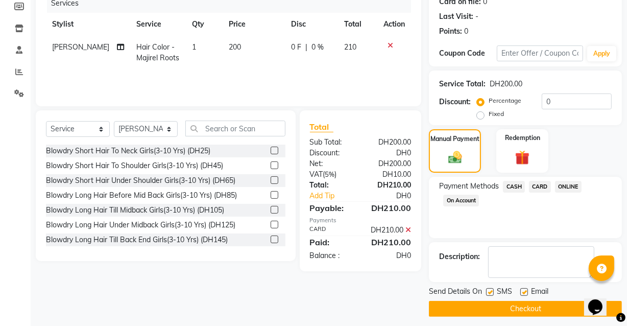
scroll to position [138, 0]
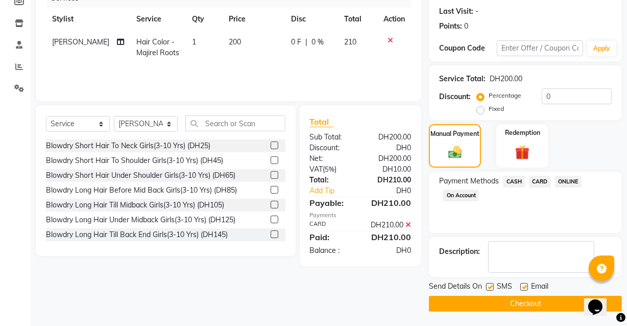
click at [525, 286] on label at bounding box center [524, 287] width 8 height 8
click at [525, 286] on input "checkbox" at bounding box center [523, 287] width 7 height 7
checkbox input "false"
click at [520, 299] on button "Checkout" at bounding box center [525, 303] width 193 height 16
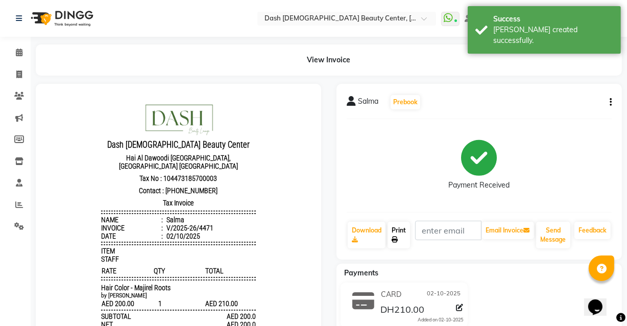
click at [392, 224] on link "Print" at bounding box center [398, 234] width 22 height 27
click at [16, 44] on link "Calendar" at bounding box center [15, 52] width 24 height 17
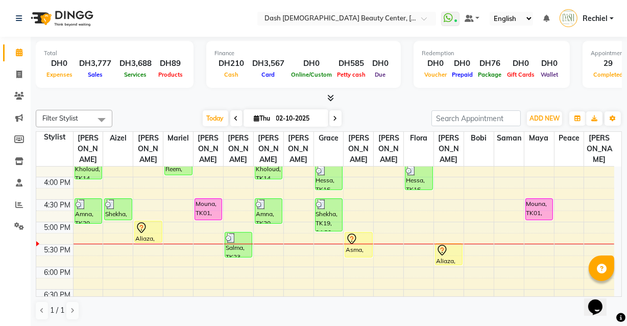
scroll to position [316, 0]
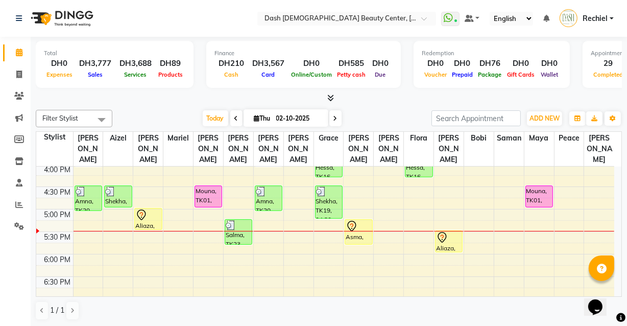
click at [141, 213] on div "Aliaza, TK21, 05:00 PM-05:30 PM, HS Basic Manicure - Sarooj" at bounding box center [148, 218] width 27 height 21
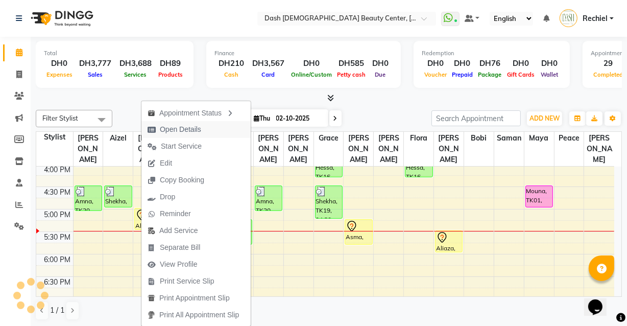
click at [217, 121] on button "Open Details" at bounding box center [195, 129] width 109 height 17
select select "7"
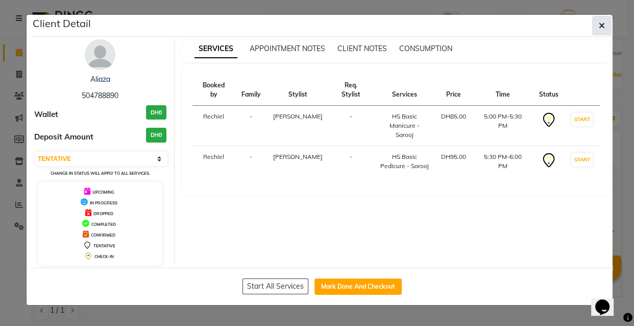
click at [607, 20] on button "button" at bounding box center [601, 25] width 19 height 19
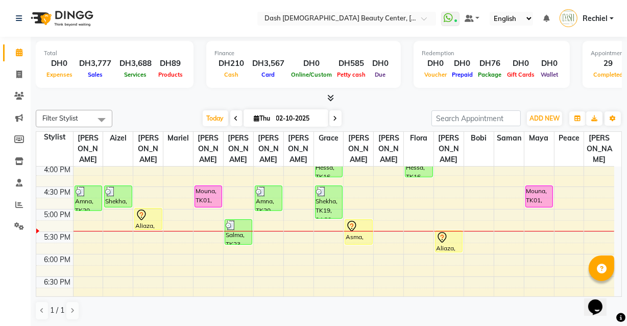
click at [352, 220] on div "Asma, TK22, 05:15 PM-05:50 PM, Hair Treatments (Bamboo Masks) Short Hair To Neck" at bounding box center [358, 231] width 27 height 24
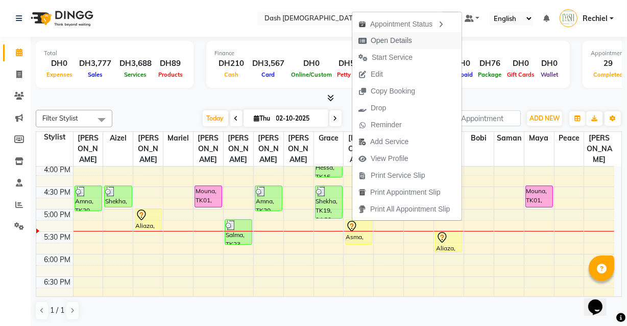
click at [404, 35] on span "Open Details" at bounding box center [391, 40] width 41 height 11
select select "7"
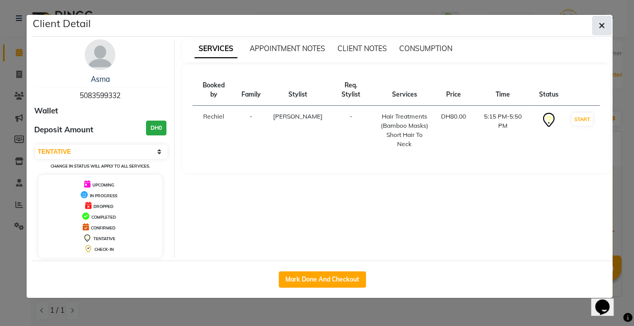
click at [595, 22] on button "button" at bounding box center [601, 25] width 19 height 19
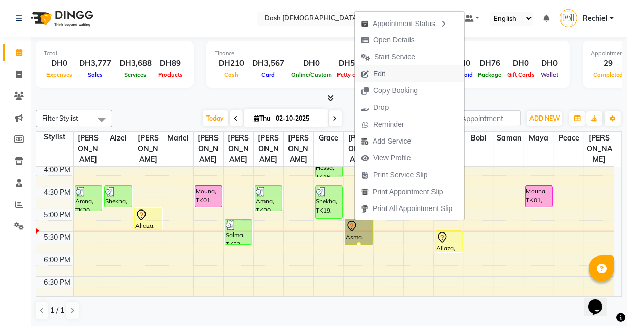
click at [407, 68] on button "Edit" at bounding box center [409, 73] width 109 height 17
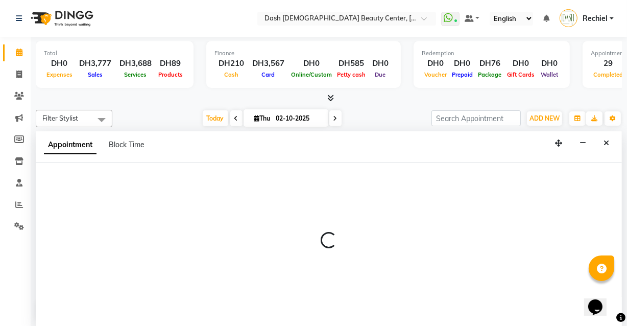
scroll to position [0, 0]
select select "tentative"
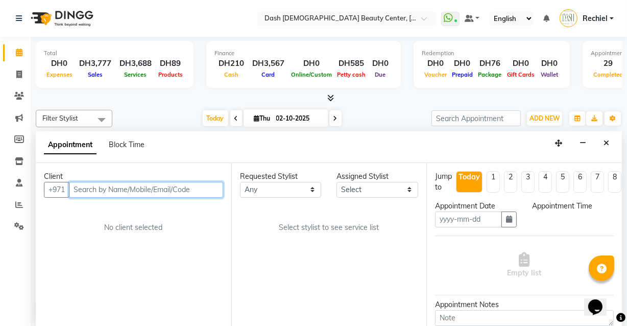
type input "02-10-2025"
select select "1035"
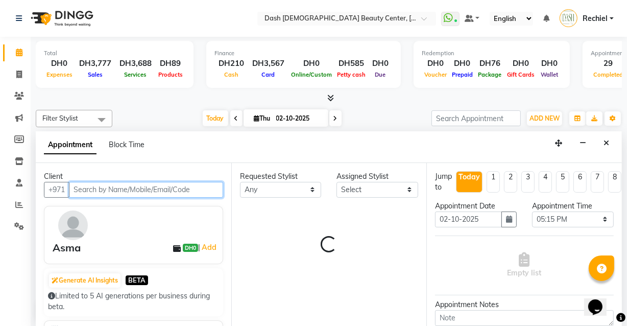
scroll to position [358, 0]
select select "81114"
select select "4202"
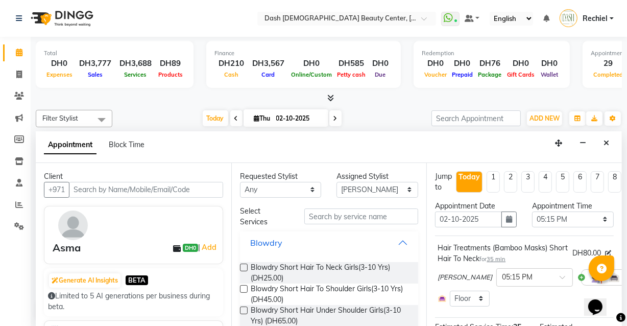
click at [367, 234] on button "Blowdry" at bounding box center [329, 242] width 170 height 18
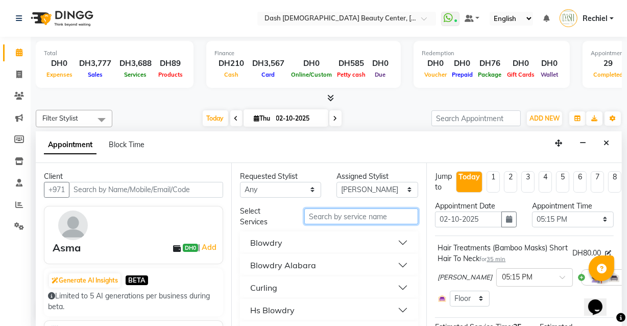
click at [358, 212] on input "text" at bounding box center [361, 216] width 114 height 16
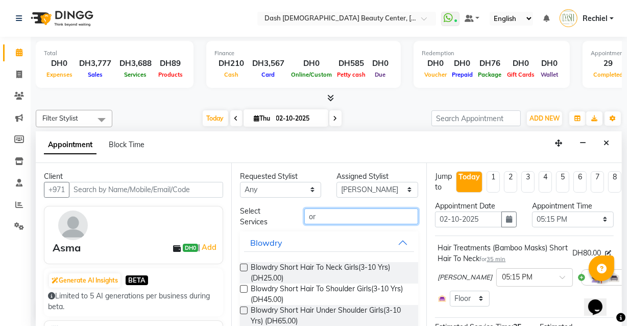
type input "o"
click at [608, 136] on button "Close" at bounding box center [606, 143] width 15 height 16
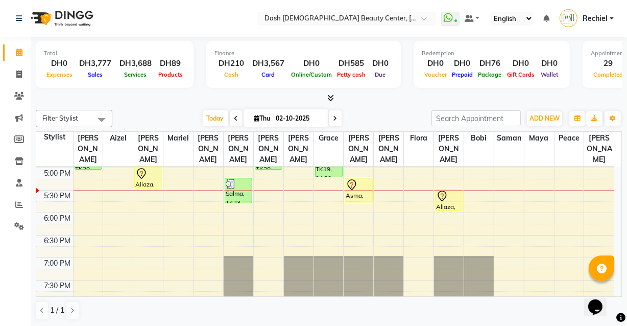
select select "81106"
select select "1035"
select select "tentative"
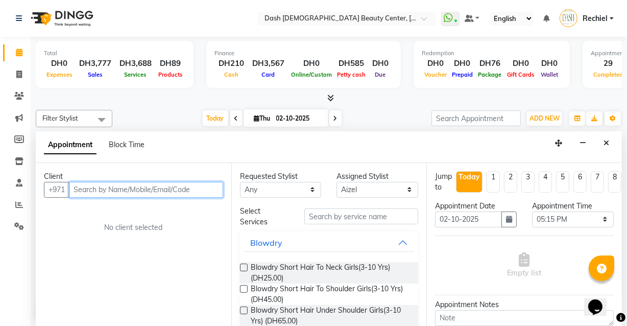
click at [163, 184] on input "text" at bounding box center [146, 190] width 154 height 16
click at [97, 190] on input "text" at bounding box center [146, 190] width 154 height 16
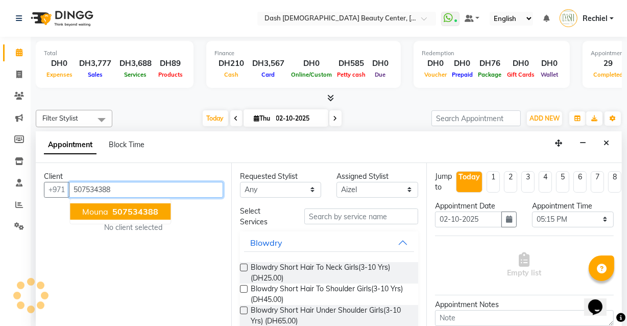
click at [119, 211] on span "507534388" at bounding box center [135, 211] width 46 height 10
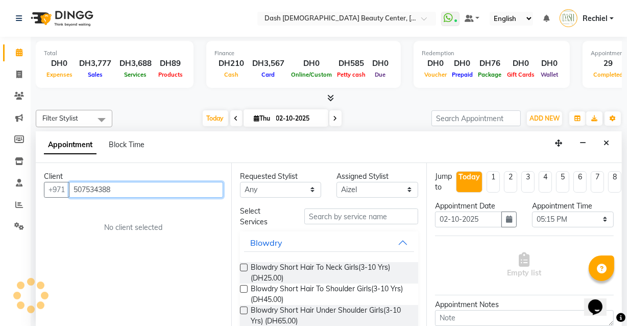
type input "507534388"
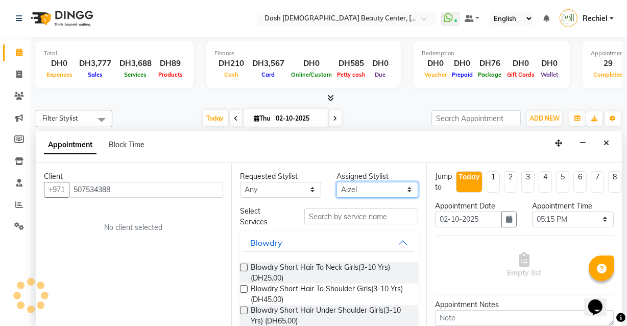
click at [358, 195] on select "Select [PERSON_NAME] [PERSON_NAME] [PERSON_NAME] [PERSON_NAME] [PERSON_NAME] [P…" at bounding box center [377, 190] width 82 height 16
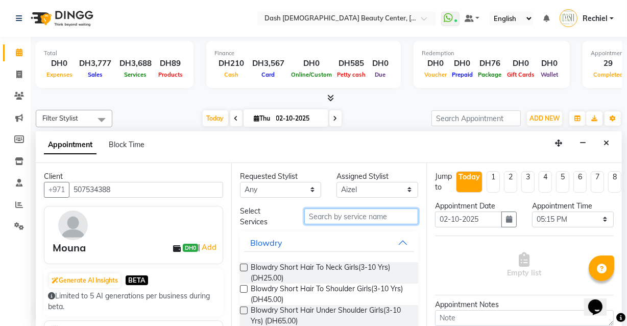
click at [362, 214] on input "text" at bounding box center [361, 216] width 114 height 16
click at [378, 213] on input "text" at bounding box center [361, 216] width 114 height 16
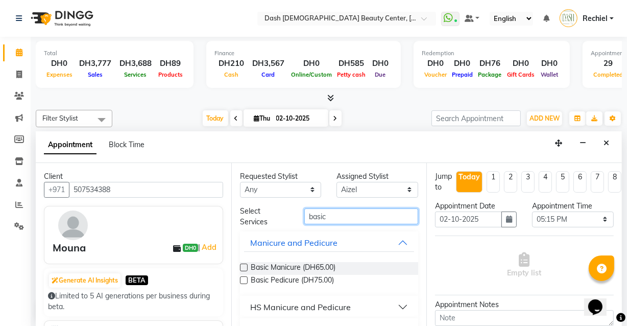
type input "basic"
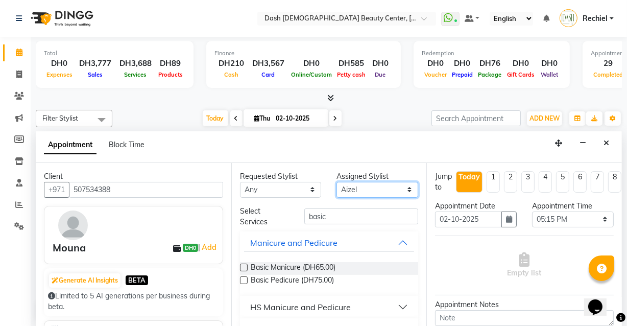
click at [378, 185] on select "Select [PERSON_NAME] [PERSON_NAME] [PERSON_NAME] [PERSON_NAME] [PERSON_NAME] [P…" at bounding box center [377, 190] width 82 height 16
select select "81108"
click at [336, 182] on select "Select [PERSON_NAME] [PERSON_NAME] [PERSON_NAME] [PERSON_NAME] [PERSON_NAME] [P…" at bounding box center [377, 190] width 82 height 16
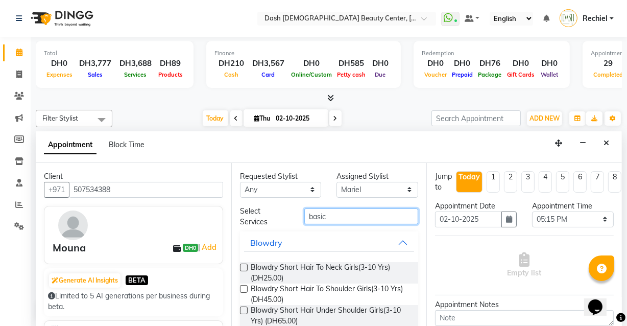
click at [348, 217] on input "basic" at bounding box center [361, 216] width 114 height 16
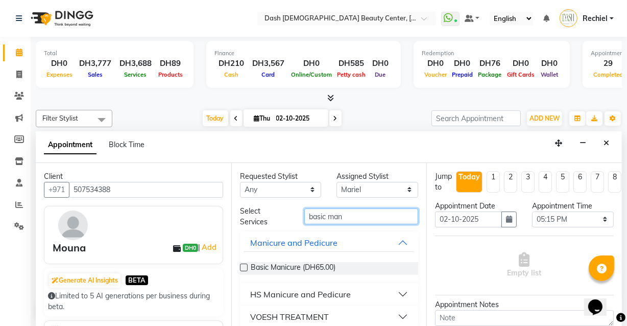
type input "basic man"
click at [244, 266] on label at bounding box center [244, 267] width 8 height 8
click at [244, 266] on input "checkbox" at bounding box center [243, 268] width 7 height 7
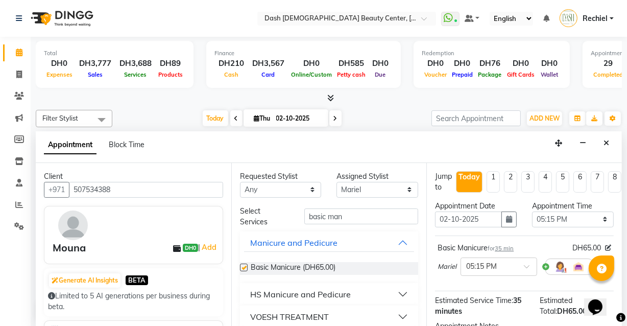
checkbox input "false"
click at [392, 184] on select "Select [PERSON_NAME] [PERSON_NAME] [PERSON_NAME] [PERSON_NAME] [PERSON_NAME] [P…" at bounding box center [377, 190] width 82 height 16
select select "82784"
click at [336, 182] on select "Select [PERSON_NAME] [PERSON_NAME] [PERSON_NAME] [PERSON_NAME] [PERSON_NAME] [P…" at bounding box center [377, 190] width 82 height 16
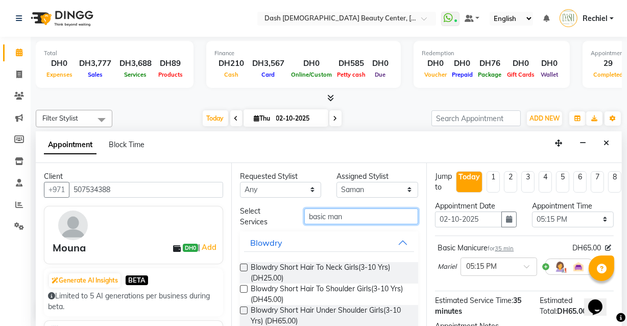
click at [362, 214] on input "basic man" at bounding box center [361, 216] width 114 height 16
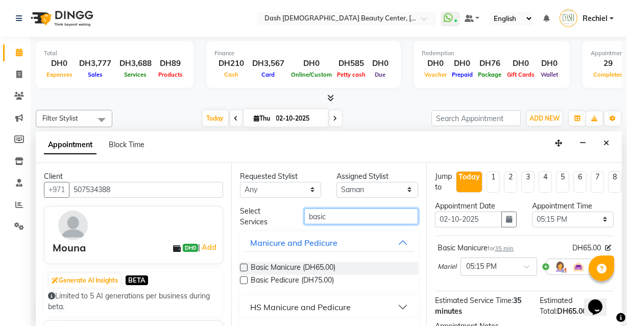
type input "basic"
click at [244, 278] on label at bounding box center [244, 280] width 8 height 8
click at [244, 278] on input "checkbox" at bounding box center [243, 281] width 7 height 7
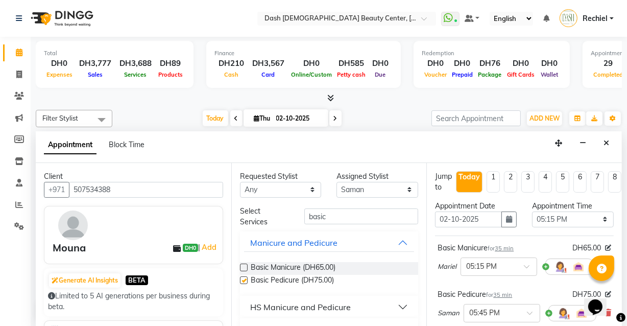
checkbox input "false"
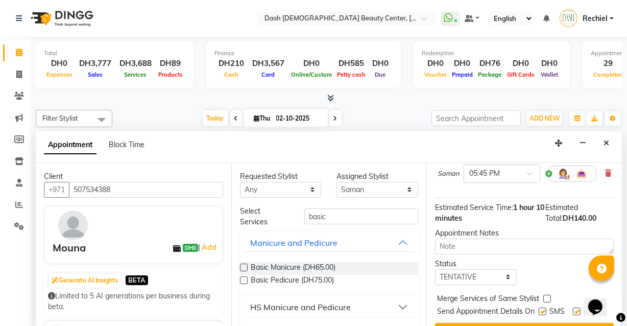
scroll to position [177, 0]
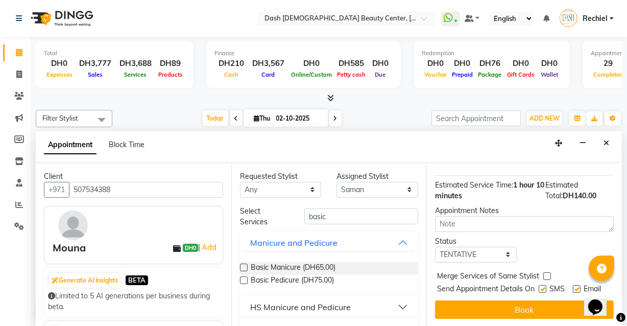
click at [547, 272] on label at bounding box center [547, 276] width 8 height 8
click at [547, 274] on input "checkbox" at bounding box center [546, 277] width 7 height 7
checkbox input "true"
click at [539, 285] on label at bounding box center [542, 289] width 8 height 8
click at [539, 286] on input "checkbox" at bounding box center [541, 289] width 7 height 7
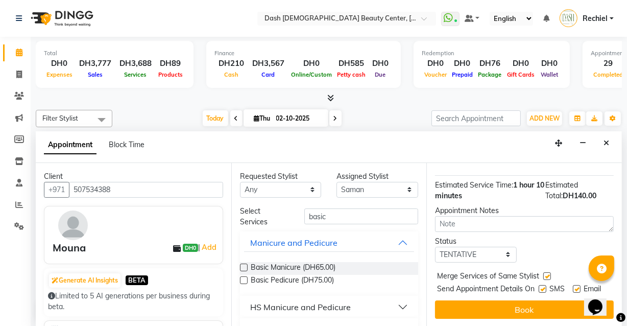
checkbox input "false"
click at [574, 285] on label at bounding box center [577, 289] width 8 height 8
click at [574, 286] on input "checkbox" at bounding box center [576, 289] width 7 height 7
checkbox input "false"
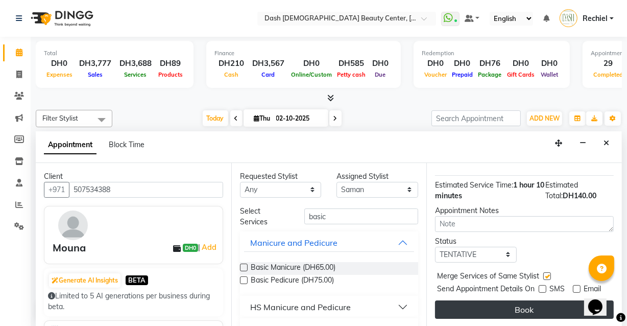
click at [552, 304] on button "Book" at bounding box center [524, 309] width 179 height 18
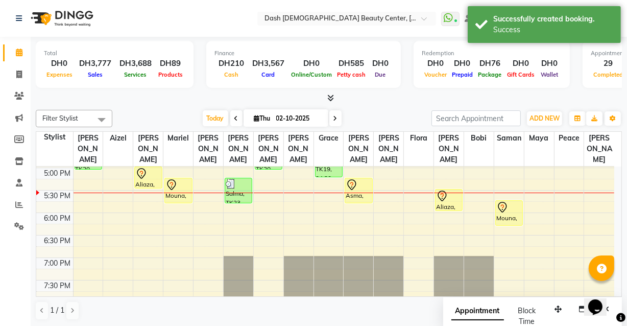
click at [176, 192] on div at bounding box center [178, 192] width 30 height 1
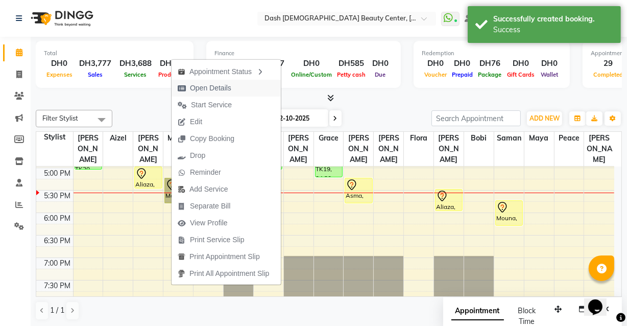
click at [232, 85] on span "Open Details" at bounding box center [204, 88] width 66 height 17
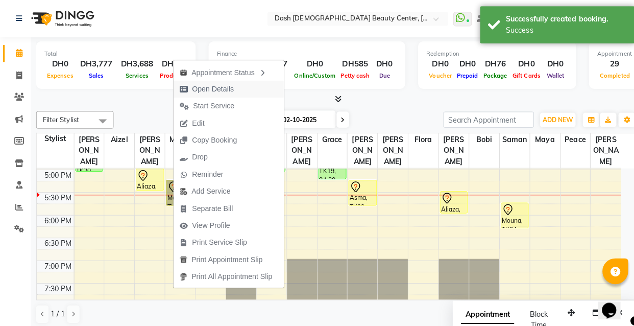
select select "7"
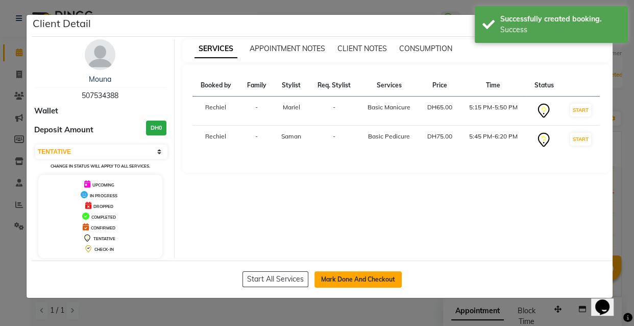
click at [361, 277] on button "Mark Done And Checkout" at bounding box center [357, 279] width 87 height 16
select select "service"
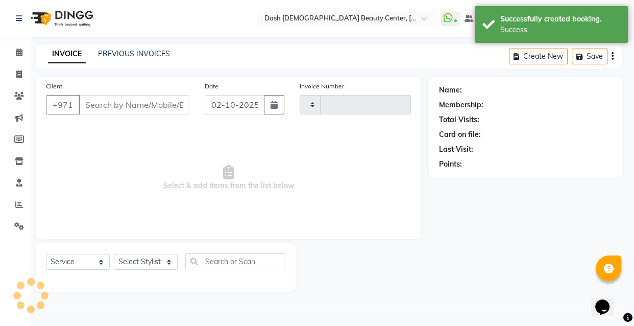
type input "4472"
select select "8372"
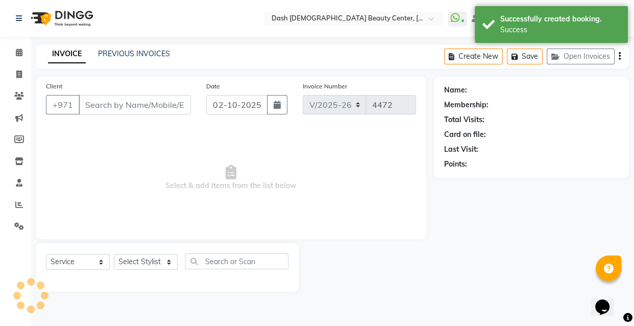
type input "507534388"
select select "82784"
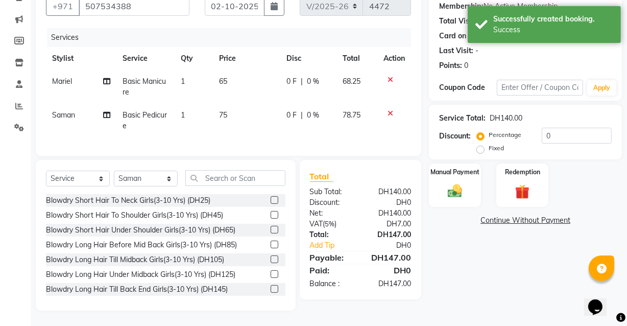
scroll to position [106, 0]
click at [449, 182] on img at bounding box center [454, 190] width 24 height 17
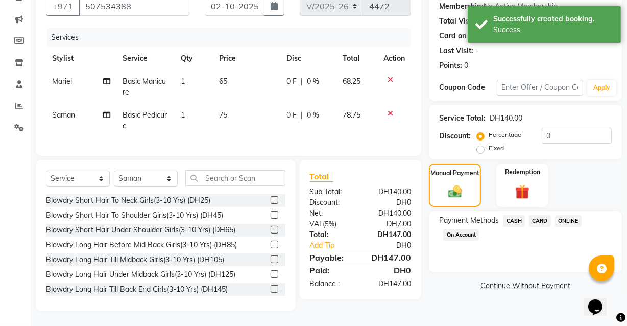
click at [537, 215] on span "CARD" at bounding box center [540, 221] width 22 height 12
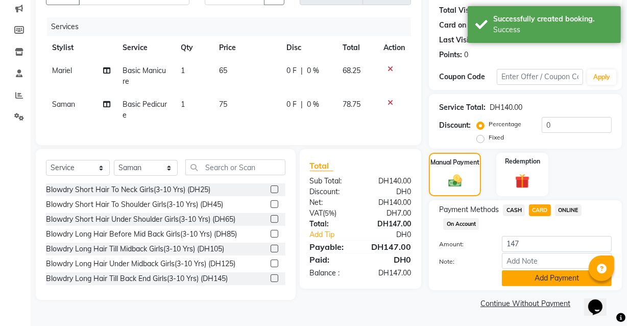
click at [553, 278] on button "Add Payment" at bounding box center [557, 278] width 110 height 16
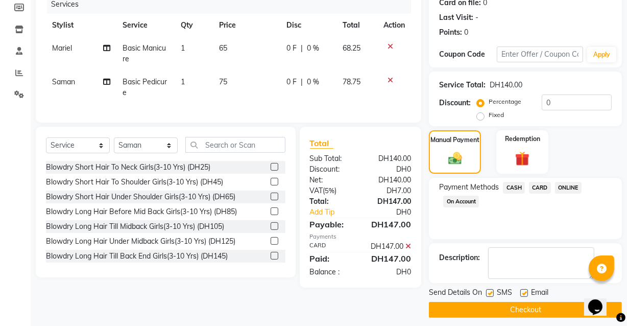
scroll to position [138, 0]
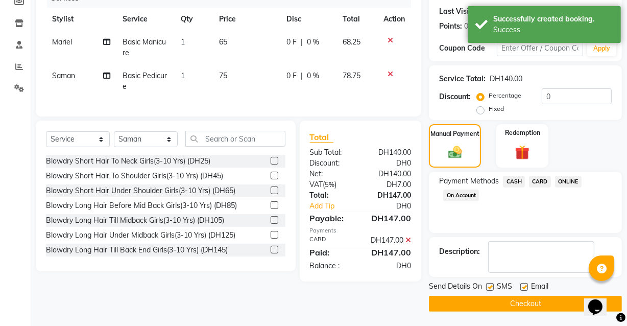
click at [525, 286] on label at bounding box center [524, 287] width 8 height 8
click at [525, 286] on input "checkbox" at bounding box center [523, 287] width 7 height 7
checkbox input "false"
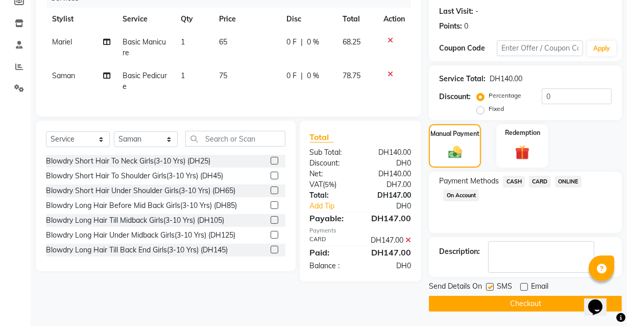
click at [530, 299] on button "Checkout" at bounding box center [525, 303] width 193 height 16
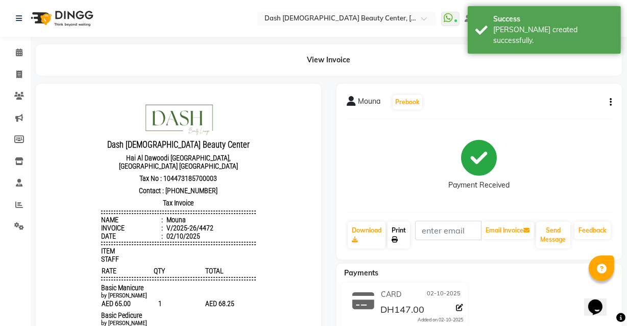
click at [393, 224] on link "Print" at bounding box center [398, 234] width 22 height 27
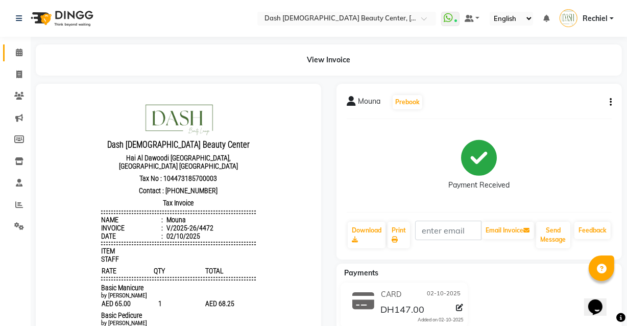
click at [21, 51] on icon at bounding box center [19, 52] width 7 height 8
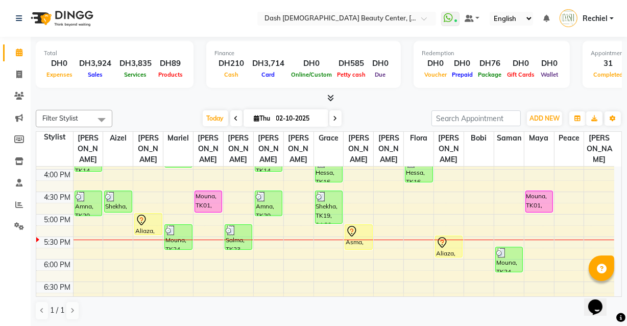
click at [148, 218] on div "Aliaza, TK21, 05:00 PM-05:30 PM, HS Basic Manicure - Sarooj" at bounding box center [148, 223] width 27 height 21
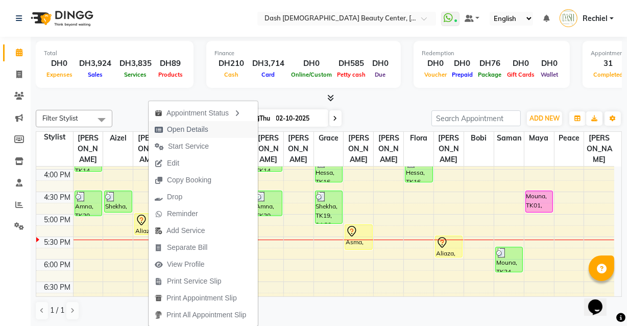
click at [215, 124] on button "Open Details" at bounding box center [203, 129] width 109 height 17
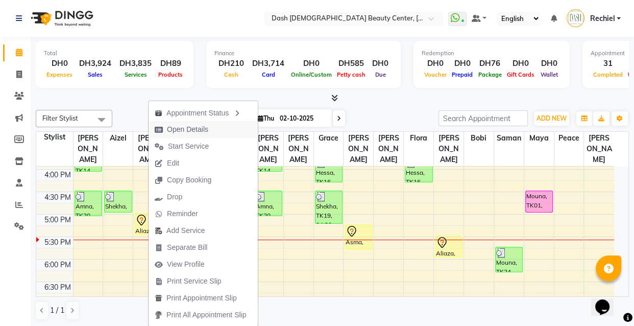
select select "7"
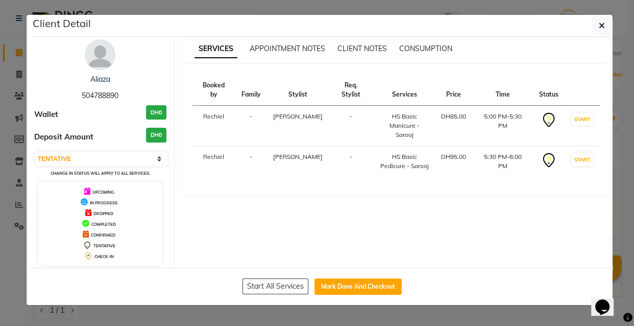
click at [483, 313] on ngb-modal-window "Client Detail Aliaza 504788890 Wallet DH0 Deposit Amount DH0 Select IN SERVICE …" at bounding box center [317, 163] width 634 height 326
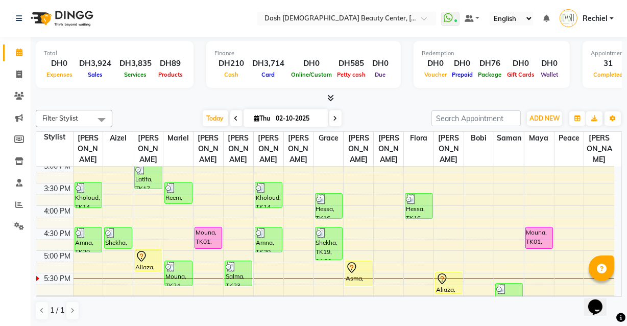
scroll to position [270, 0]
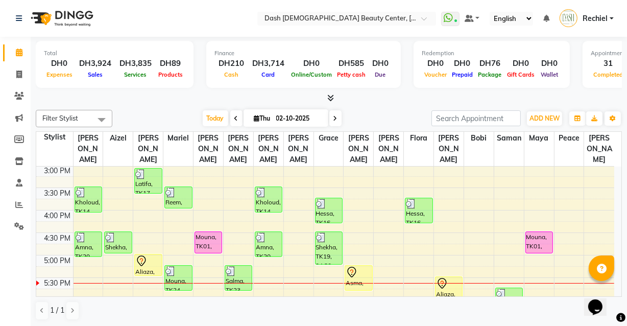
click at [208, 232] on div "Mouna, TK01, 04:30 PM-05:00 PM, HS Basic Pedicure - Sarooj" at bounding box center [208, 242] width 27 height 21
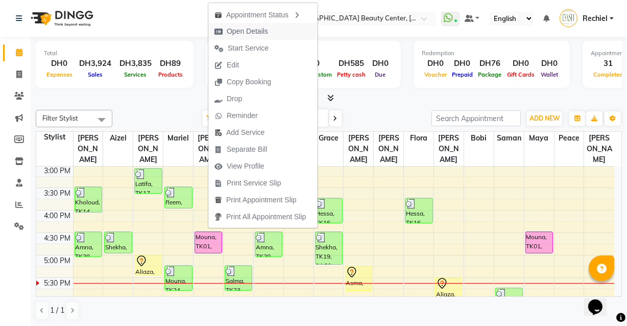
click at [283, 26] on button "Open Details" at bounding box center [262, 31] width 109 height 17
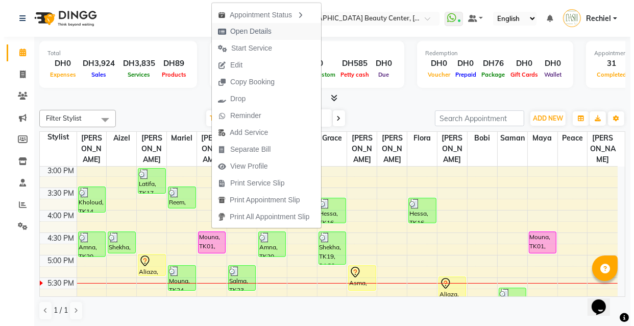
select select "5"
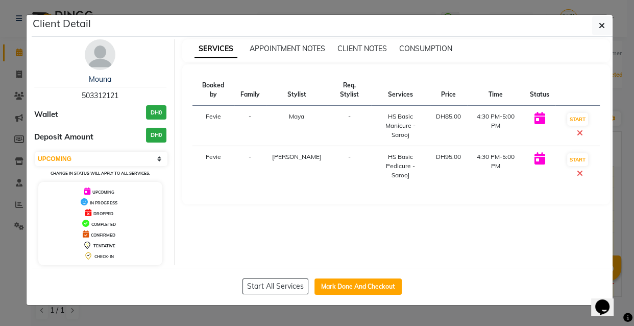
click at [505, 304] on div "Client Detail Mouna 503312121 Wallet DH0 Deposit Amount DH0 Select IN SERVICE C…" at bounding box center [317, 159] width 582 height 291
click at [602, 26] on icon "button" at bounding box center [602, 25] width 6 height 8
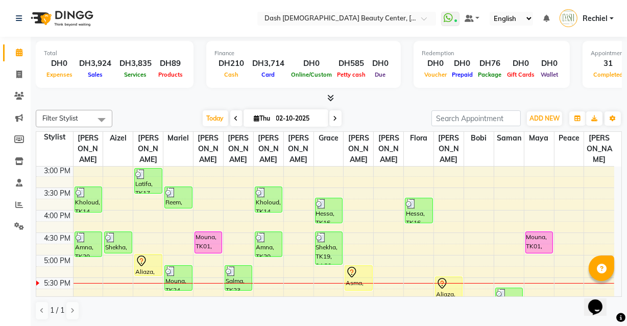
click at [214, 232] on div "Mouna, TK01, 04:30 PM-05:00 PM, HS Basic Pedicure - Sarooj" at bounding box center [208, 242] width 27 height 21
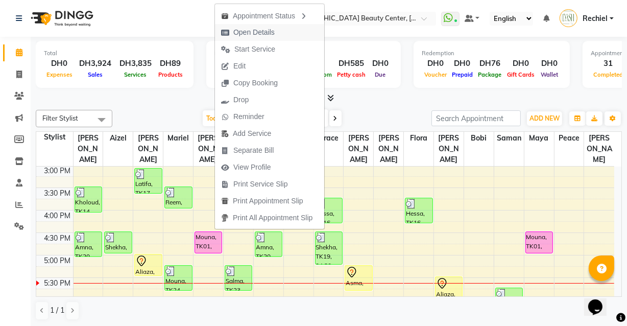
click at [290, 29] on button "Open Details" at bounding box center [269, 32] width 109 height 17
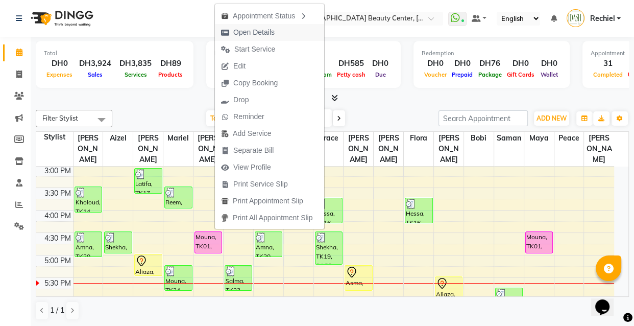
select select "5"
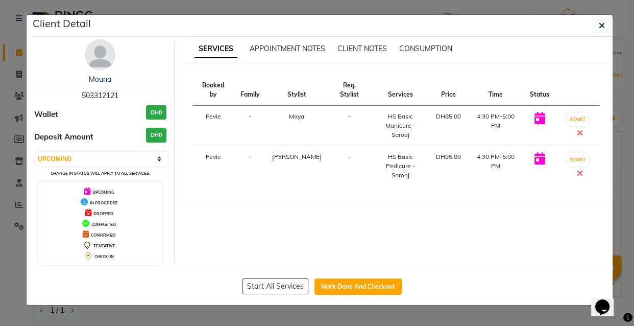
click at [434, 304] on div "Client Detail Mouna 503312121 Wallet DH0 Deposit Amount DH0 Select IN SERVICE C…" at bounding box center [317, 159] width 582 height 291
click at [607, 30] on button "button" at bounding box center [601, 25] width 19 height 19
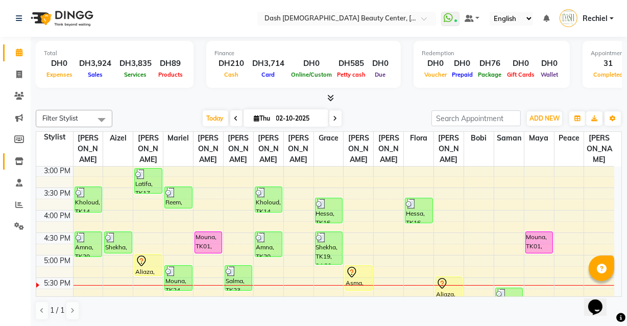
click at [7, 166] on link "Inventory" at bounding box center [15, 161] width 24 height 17
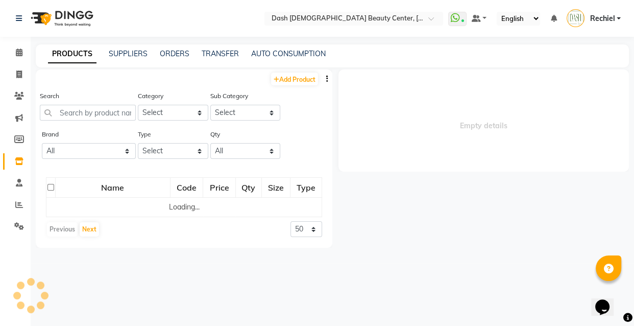
select select
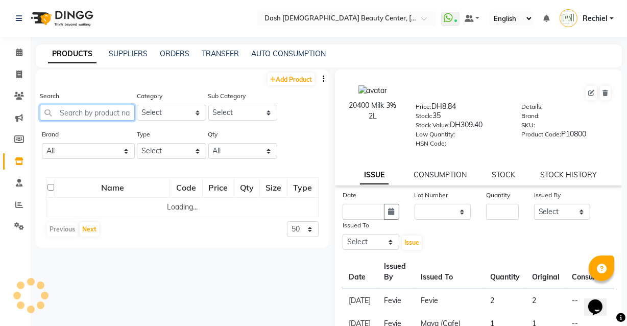
click at [67, 116] on input "text" at bounding box center [87, 113] width 95 height 16
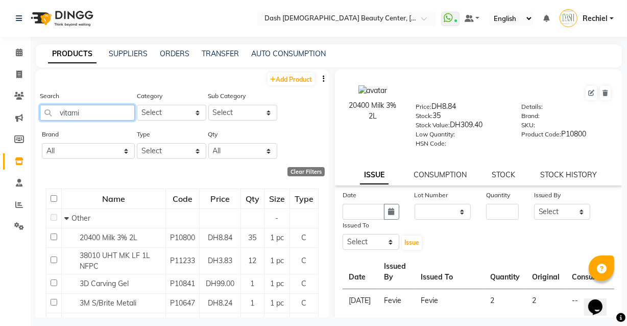
type input "vitamin"
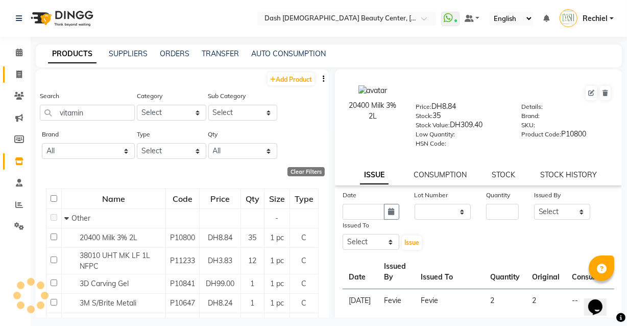
click at [16, 76] on icon at bounding box center [19, 74] width 6 height 8
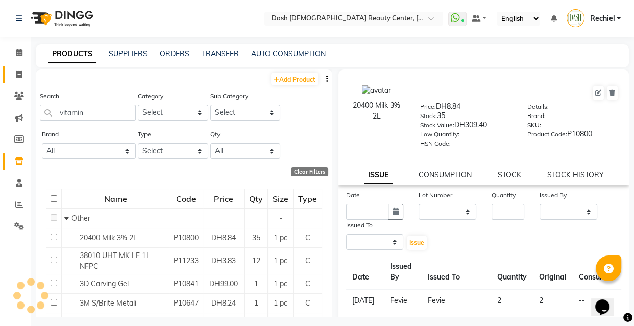
select select "service"
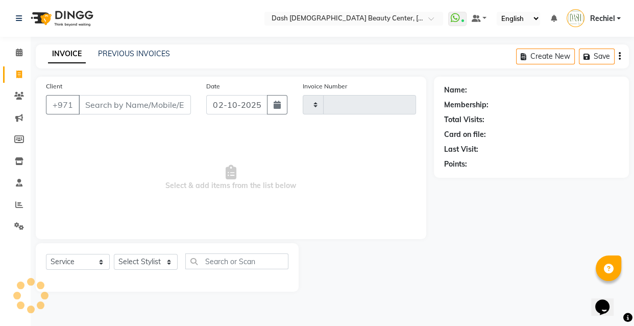
type input "4473"
select select "8372"
click at [158, 267] on select "Select Stylist" at bounding box center [146, 262] width 64 height 16
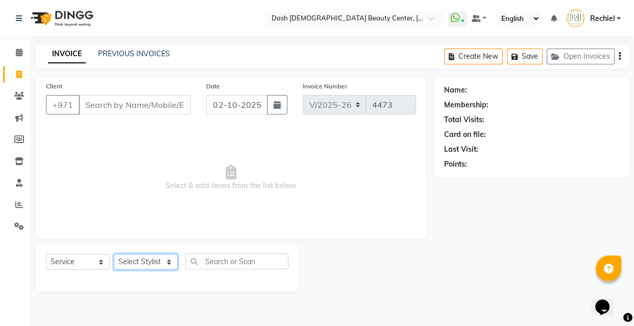
select select "81106"
click at [114, 254] on select "Select Stylist [PERSON_NAME] [PERSON_NAME] [PERSON_NAME] [PERSON_NAME] [PERSON_…" at bounding box center [146, 262] width 64 height 16
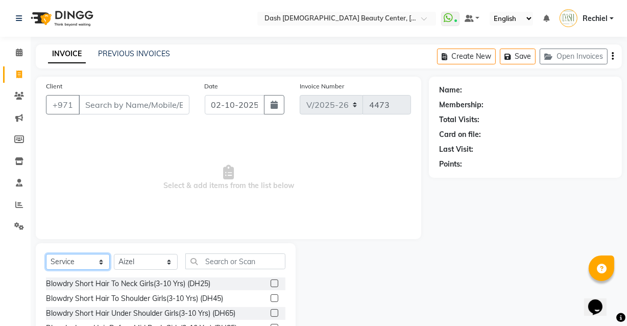
click at [85, 266] on select "Select Service Product Membership Package Voucher Prepaid Gift Card" at bounding box center [78, 262] width 64 height 16
select select "product"
click at [46, 254] on select "Select Service Product Membership Package Voucher Prepaid Gift Card" at bounding box center [78, 262] width 64 height 16
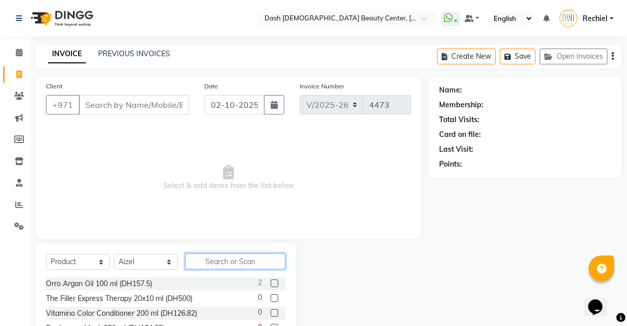
click at [250, 262] on input "text" at bounding box center [235, 261] width 100 height 16
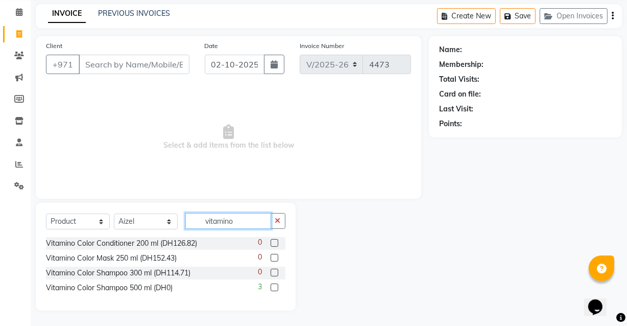
scroll to position [40, 0]
type input "vitamino color"
click at [273, 257] on label at bounding box center [274, 258] width 8 height 8
click at [273, 257] on input "checkbox" at bounding box center [273, 258] width 7 height 7
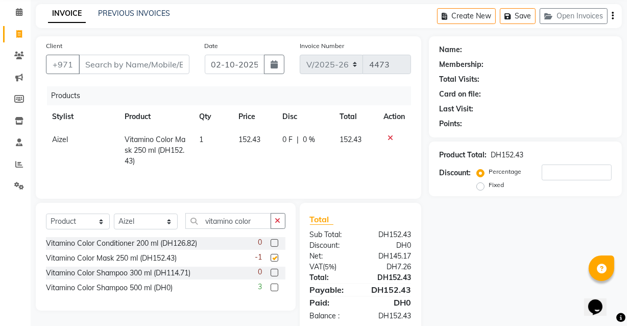
checkbox input "false"
click at [278, 220] on icon "button" at bounding box center [278, 220] width 6 height 7
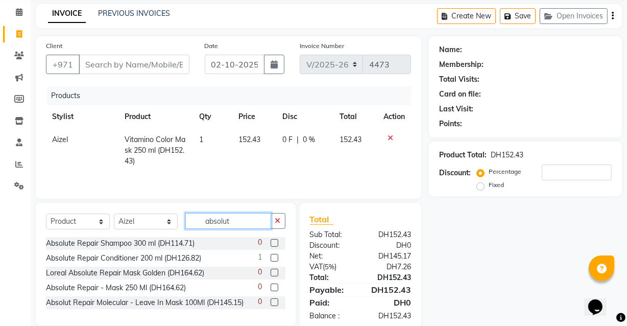
type input "absolut"
click at [270, 260] on label at bounding box center [274, 258] width 8 height 8
click at [270, 260] on input "checkbox" at bounding box center [273, 258] width 7 height 7
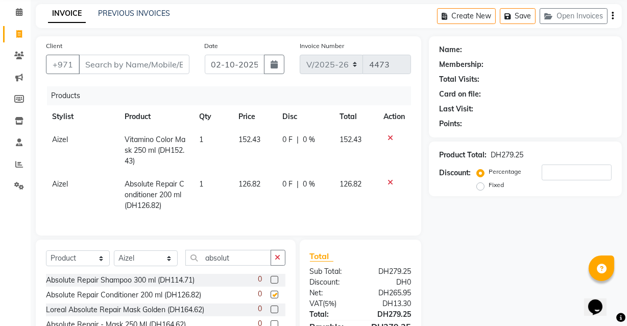
checkbox input "false"
click at [251, 265] on input "absolut" at bounding box center [228, 258] width 86 height 16
type input "a"
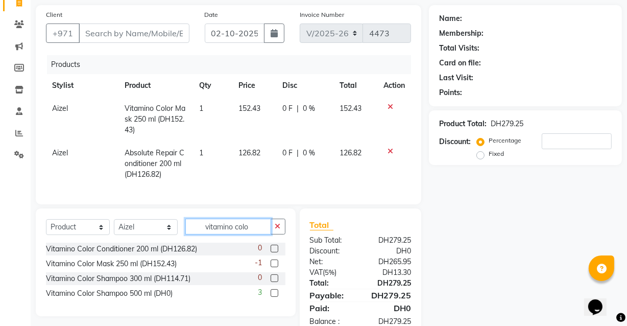
scroll to position [73, 0]
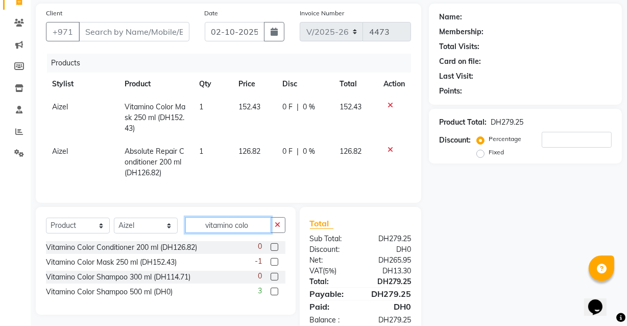
type input "vitamino colo"
click at [275, 280] on label at bounding box center [274, 277] width 8 height 8
click at [275, 280] on input "checkbox" at bounding box center [273, 277] width 7 height 7
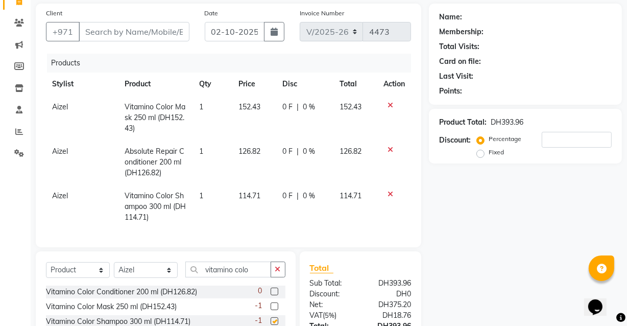
checkbox input "false"
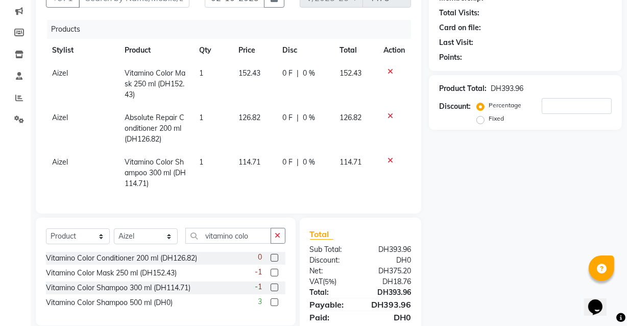
scroll to position [88, 0]
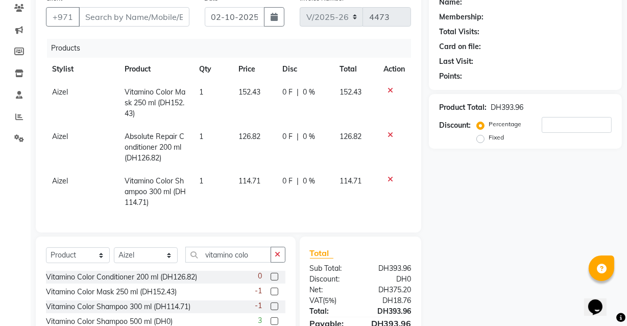
click at [270, 170] on td "114.71" at bounding box center [254, 191] width 44 height 44
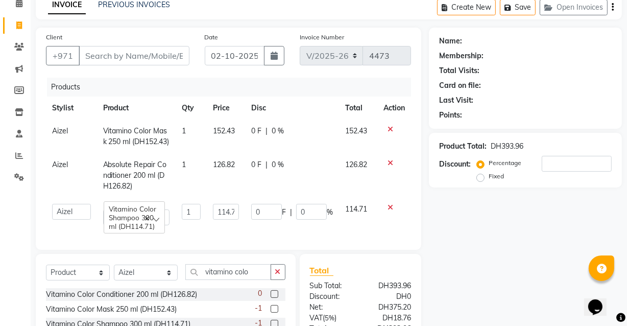
scroll to position [52, 0]
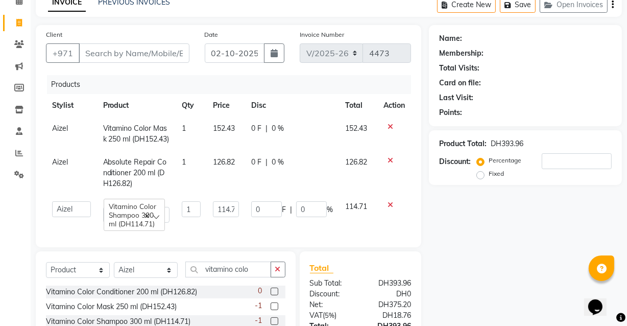
click at [480, 261] on div "Name: Membership: Total Visits: Card on file: Last Visit: Points: Product Total…" at bounding box center [529, 202] width 201 height 355
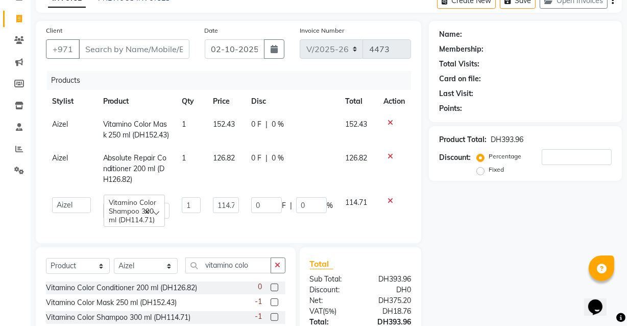
scroll to position [0, 0]
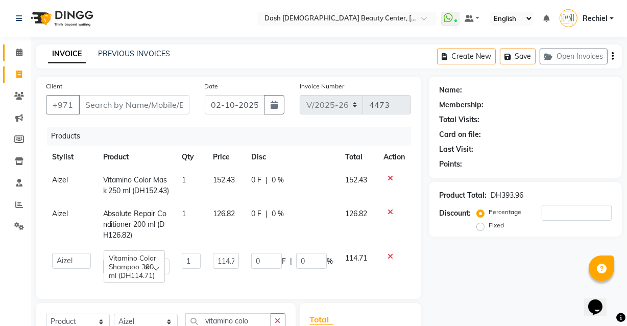
click at [19, 52] on icon at bounding box center [19, 52] width 7 height 8
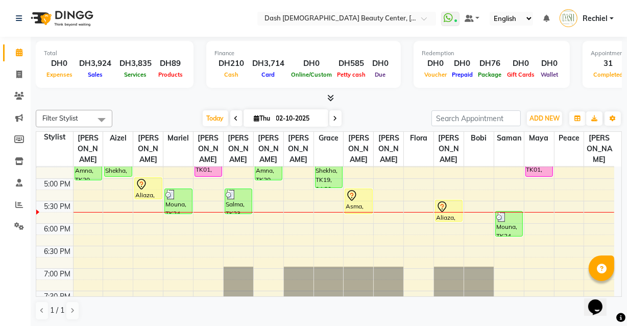
scroll to position [336, 0]
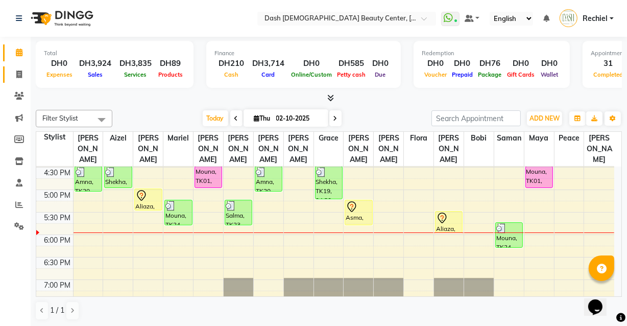
click at [16, 71] on icon at bounding box center [19, 74] width 6 height 8
select select "service"
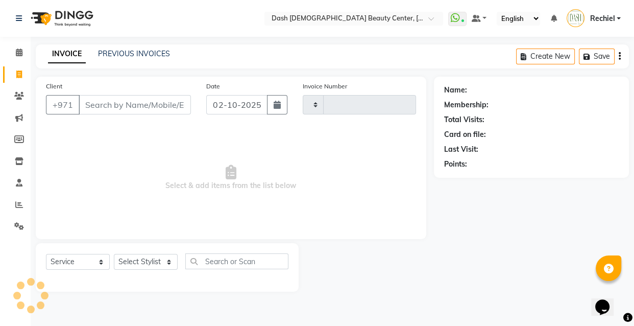
type input "4473"
select select "8372"
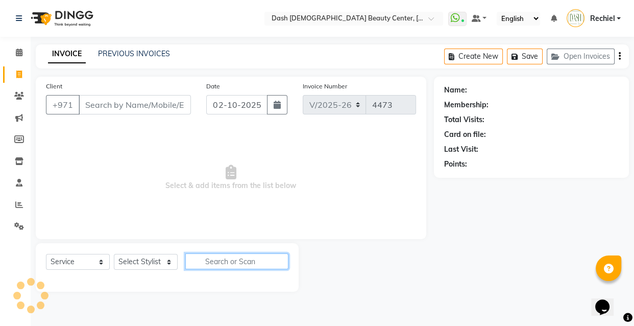
click at [223, 268] on input "text" at bounding box center [236, 261] width 103 height 16
click at [227, 244] on div "Select Service Product Membership Package Voucher Prepaid Gift Card Select Styl…" at bounding box center [167, 267] width 263 height 48
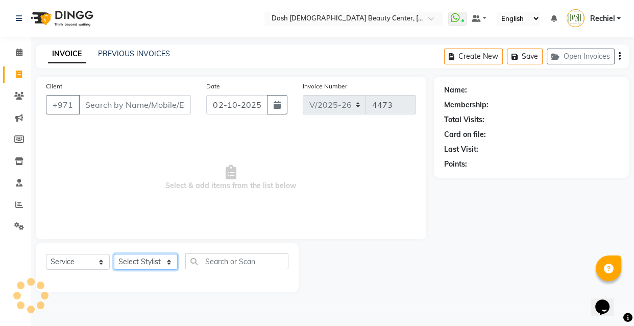
click at [134, 268] on select "Select Stylist" at bounding box center [146, 262] width 64 height 16
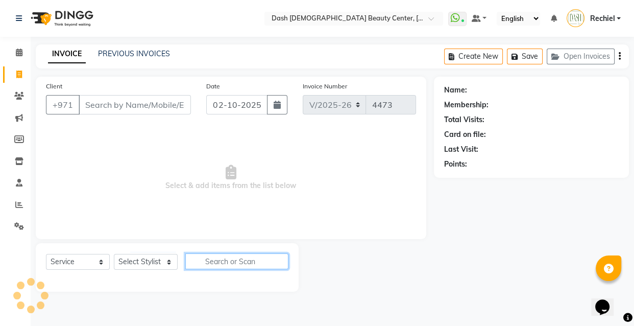
click at [225, 254] on input "text" at bounding box center [236, 261] width 103 height 16
type input "a"
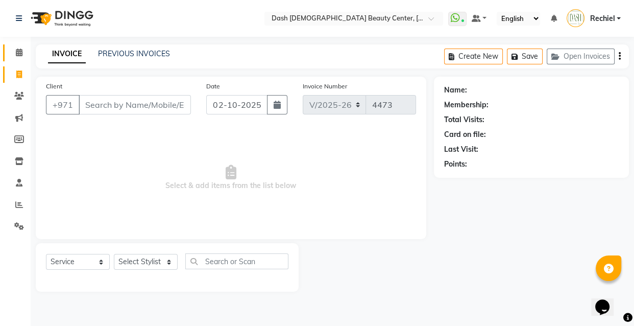
click at [5, 52] on link "Calendar" at bounding box center [15, 52] width 24 height 17
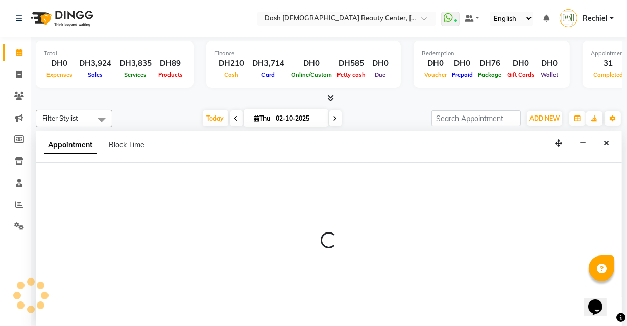
select select "81111"
select select "tentative"
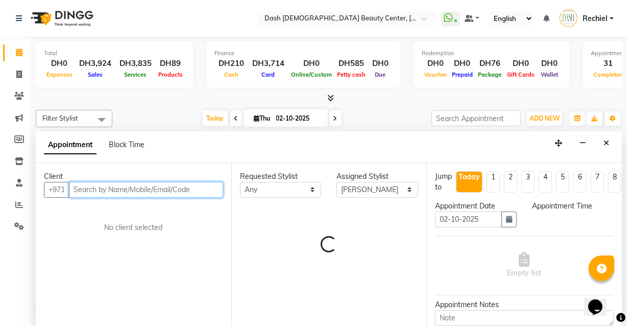
select select "1080"
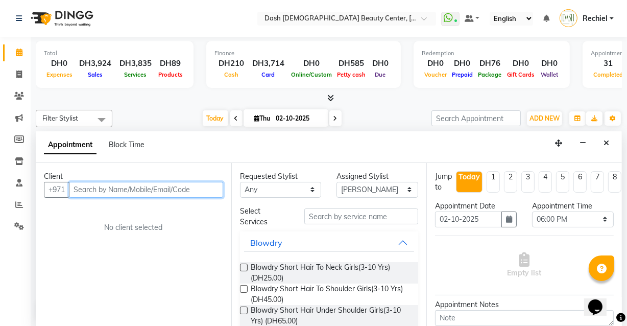
click at [175, 186] on input "text" at bounding box center [146, 190] width 154 height 16
click at [174, 187] on input "text" at bounding box center [146, 190] width 154 height 16
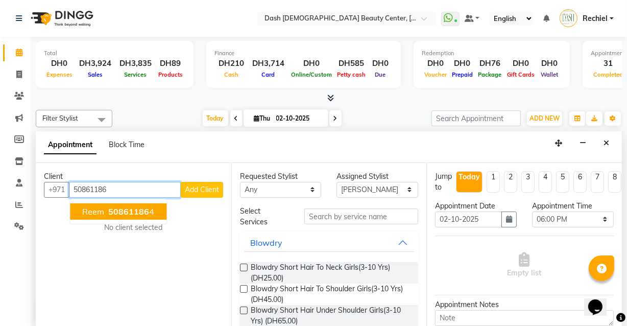
click at [133, 210] on span "50861186" at bounding box center [128, 211] width 41 height 10
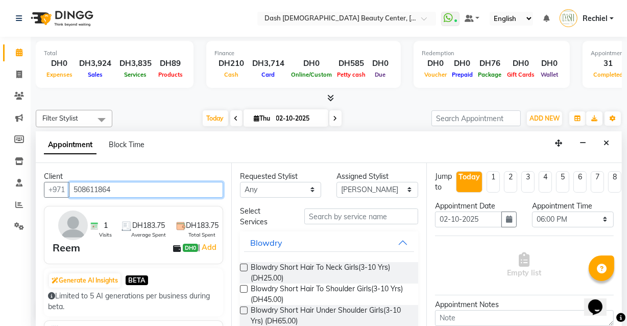
type input "508611864"
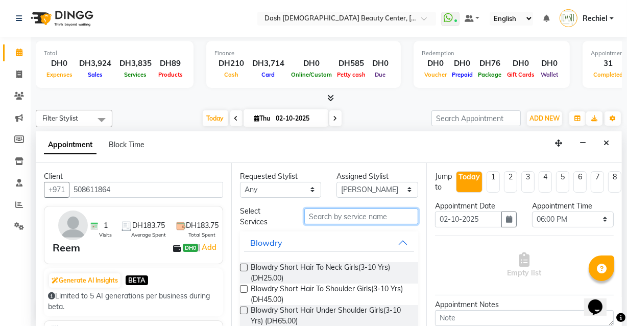
click at [358, 218] on input "text" at bounding box center [361, 216] width 114 height 16
click at [361, 216] on input "text" at bounding box center [361, 216] width 114 height 16
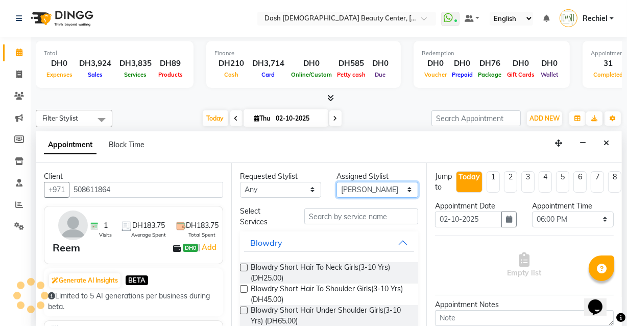
click at [377, 184] on select "Select [PERSON_NAME] [PERSON_NAME] [PERSON_NAME] [PERSON_NAME] [PERSON_NAME] [P…" at bounding box center [377, 190] width 82 height 16
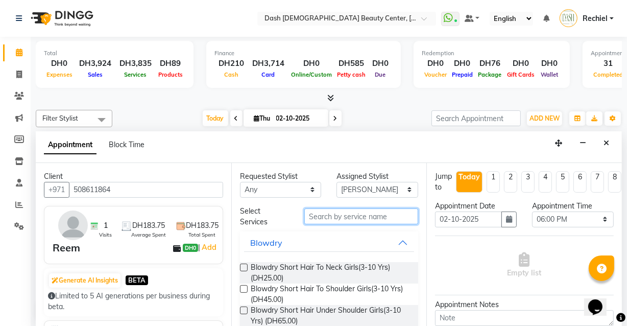
click at [370, 214] on input "text" at bounding box center [361, 216] width 114 height 16
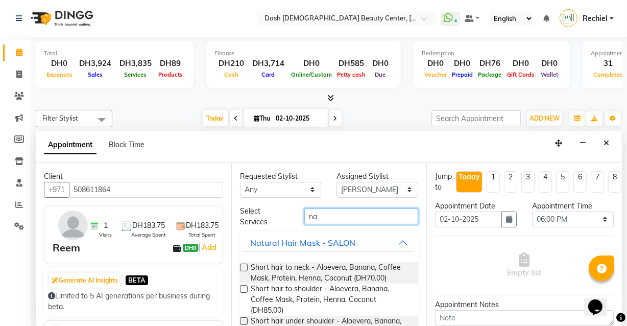
type input "n"
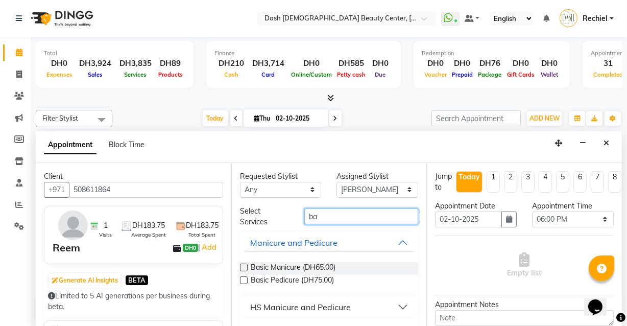
type input "b"
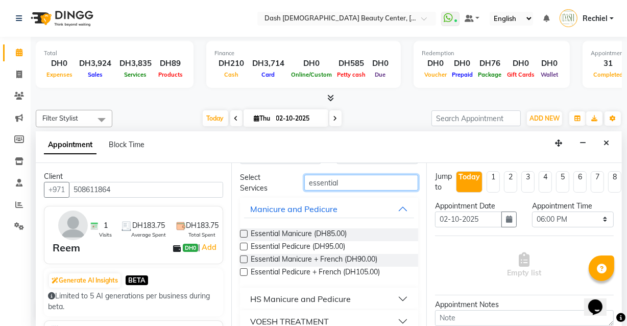
scroll to position [39, 0]
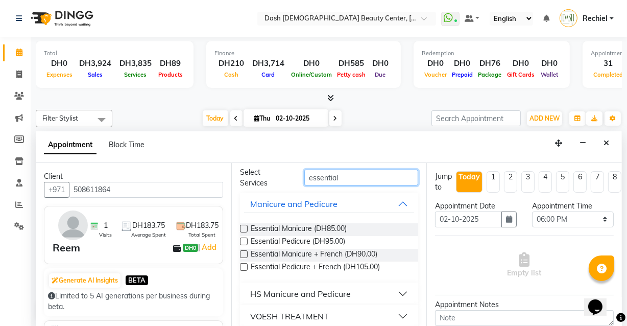
type input "essential"
click at [240, 226] on label at bounding box center [244, 229] width 8 height 8
click at [240, 226] on input "checkbox" at bounding box center [243, 229] width 7 height 7
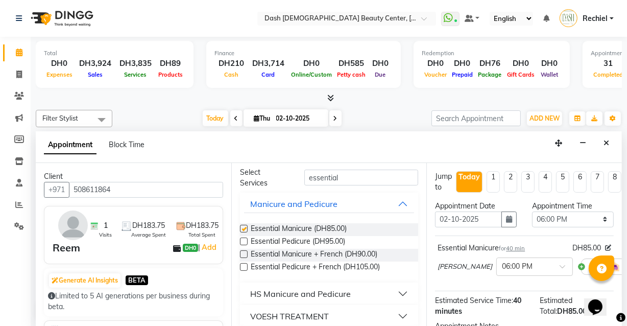
checkbox input "false"
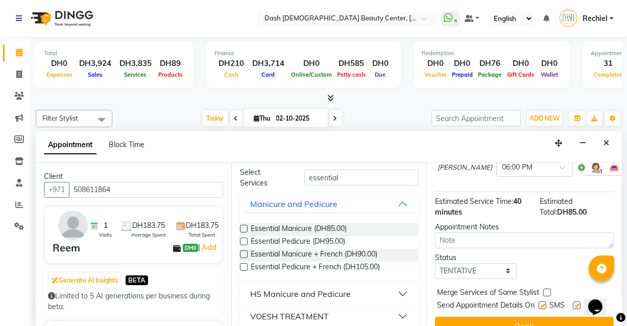
scroll to position [131, 0]
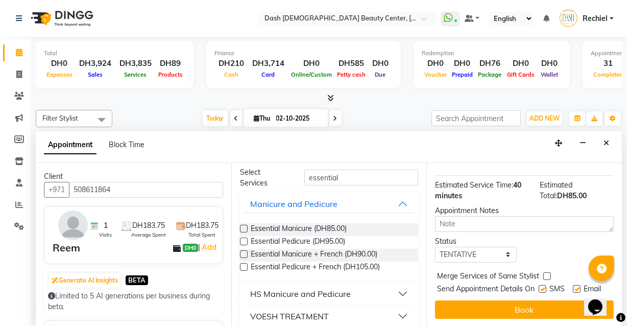
click at [547, 272] on label at bounding box center [547, 276] width 8 height 8
click at [547, 274] on input "checkbox" at bounding box center [546, 277] width 7 height 7
checkbox input "true"
click at [540, 285] on label at bounding box center [542, 289] width 8 height 8
click at [540, 286] on input "checkbox" at bounding box center [541, 289] width 7 height 7
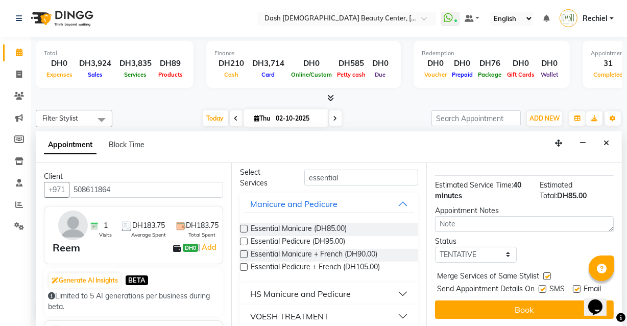
checkbox input "false"
click at [574, 285] on label at bounding box center [577, 289] width 8 height 8
click at [574, 286] on input "checkbox" at bounding box center [576, 289] width 7 height 7
checkbox input "false"
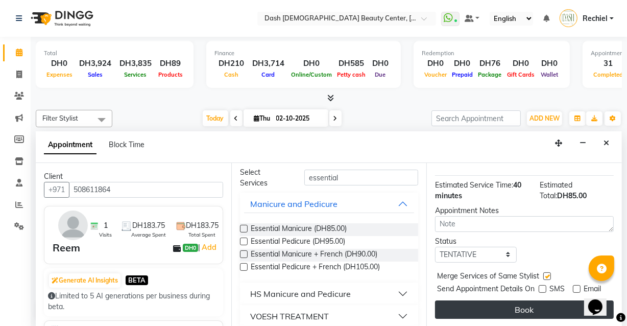
click at [561, 308] on button "Book" at bounding box center [524, 309] width 179 height 18
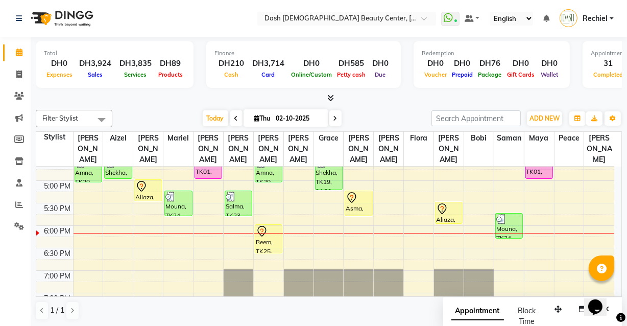
click at [267, 236] on div "Reem, TK25, 06:00 PM-06:40 PM, Essential Manicure" at bounding box center [268, 239] width 27 height 28
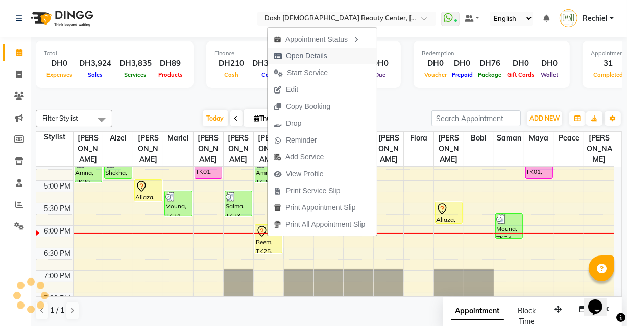
click at [324, 53] on span "Open Details" at bounding box center [306, 56] width 41 height 11
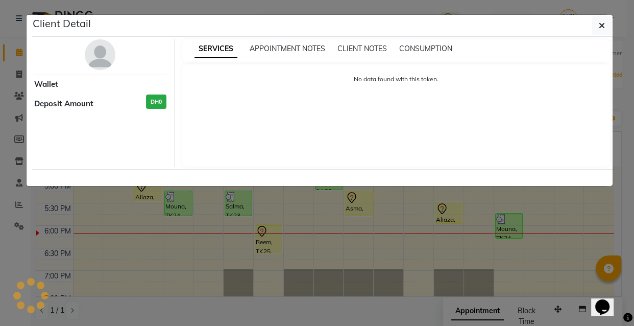
select select "7"
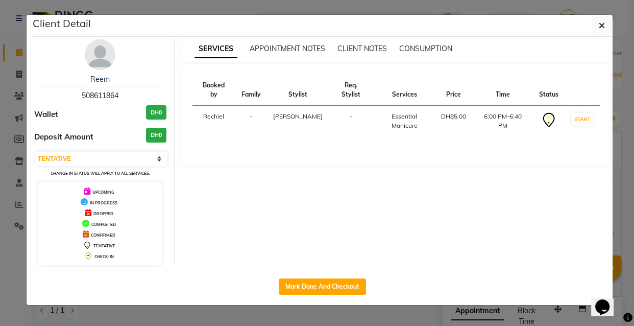
click at [386, 323] on ngb-modal-window "Client Detail Reem 508611864 Wallet DH0 Deposit Amount DH0 Select IN SERVICE CO…" at bounding box center [317, 163] width 634 height 326
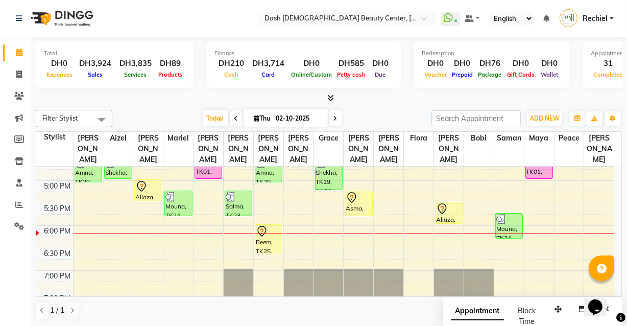
click at [145, 181] on icon at bounding box center [141, 186] width 9 height 11
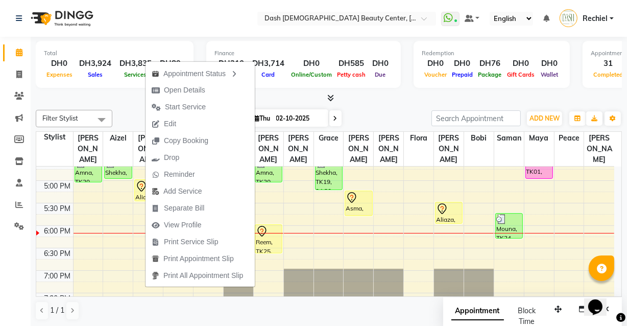
click at [395, 104] on div "Total DH0 Expenses DH3,924 Sales DH3,835 Services DH89 Products Finance DH210 C…" at bounding box center [329, 182] width 596 height 290
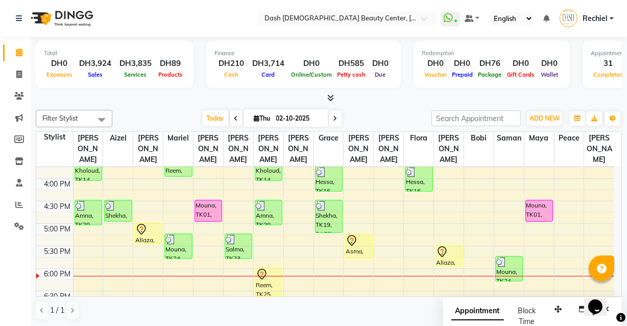
scroll to position [300, 0]
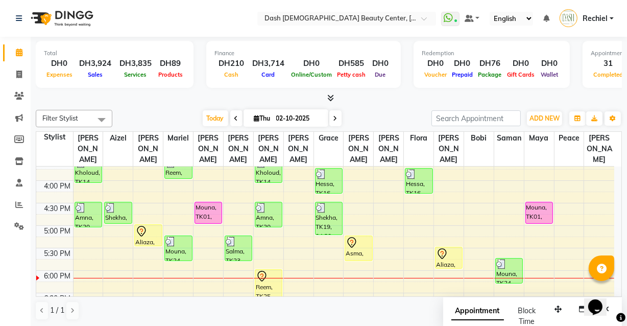
click at [209, 202] on div "Mouna, TK01, 04:30 PM-05:00 PM, HS Basic Pedicure - Sarooj" at bounding box center [208, 212] width 27 height 21
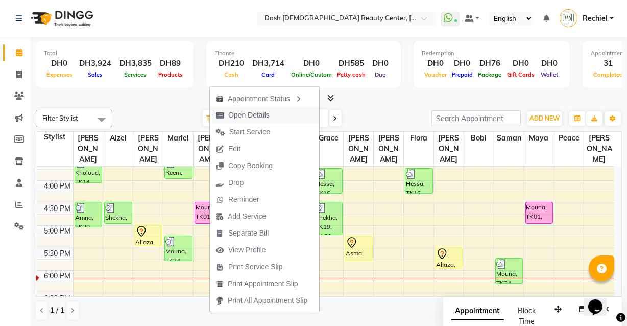
click at [274, 117] on span "Open Details" at bounding box center [243, 115] width 66 height 17
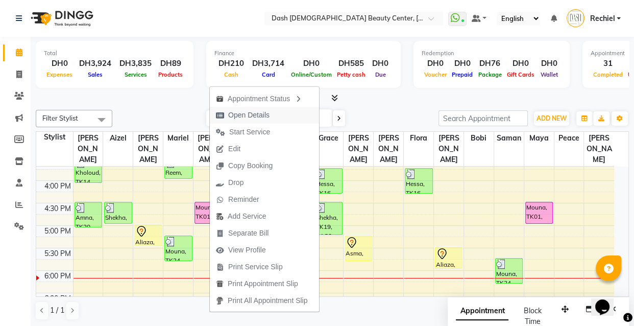
select select "5"
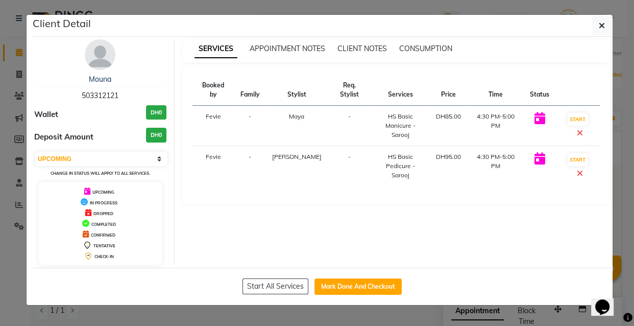
click at [380, 313] on ngb-modal-window "Client Detail Mouna 503312121 Wallet DH0 Deposit Amount DH0 Select IN SERVICE C…" at bounding box center [317, 163] width 634 height 326
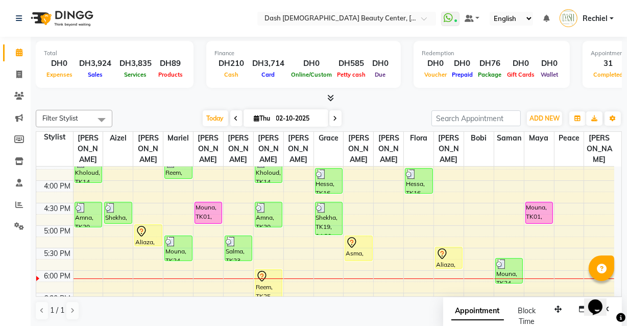
click at [142, 225] on icon at bounding box center [141, 231] width 12 height 12
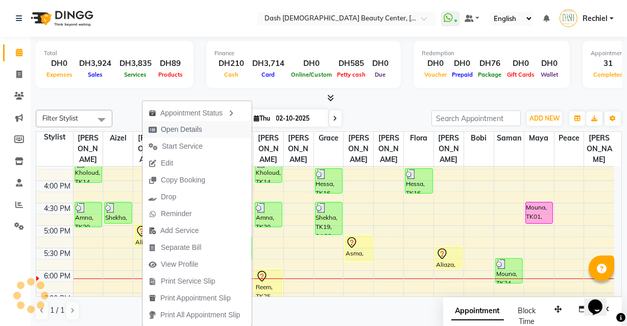
click at [196, 121] on span "Open Details" at bounding box center [175, 129] width 66 height 17
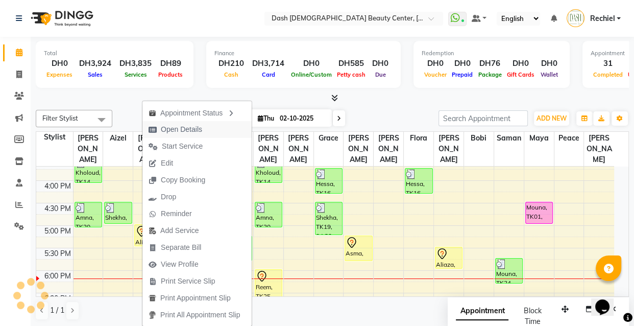
select select "7"
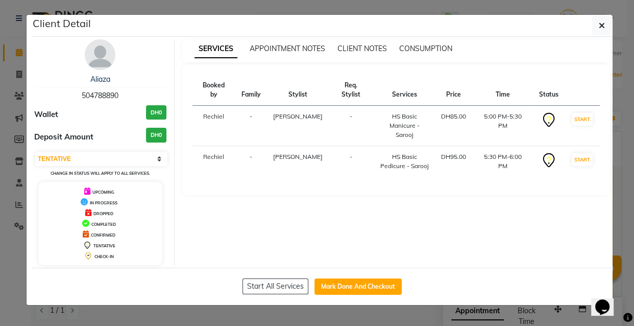
click at [369, 319] on ngb-modal-window "Client Detail Aliaza 504788890 Wallet DH0 Deposit Amount DH0 Select IN SERVICE …" at bounding box center [317, 163] width 634 height 326
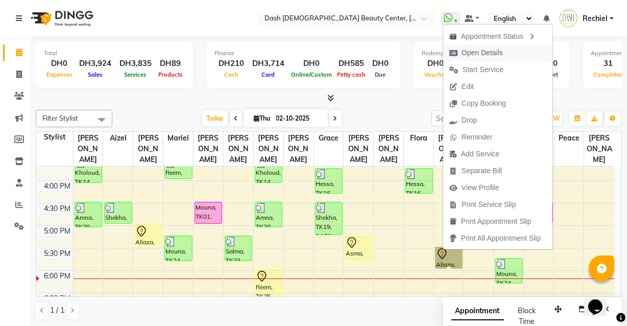
click at [483, 51] on span "Open Details" at bounding box center [481, 52] width 41 height 11
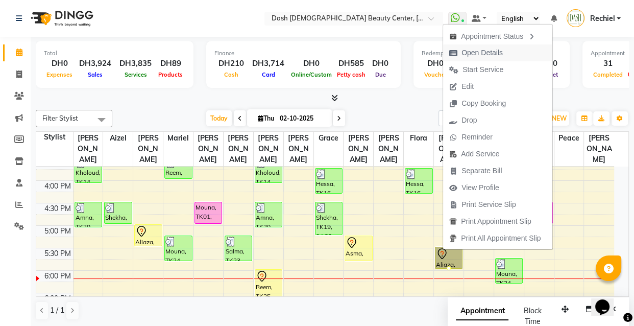
select select "7"
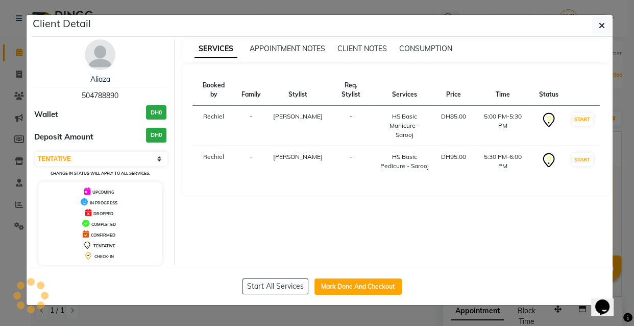
click at [425, 319] on ngb-modal-window "Client Detail Aliaza 504788890 Wallet DH0 Deposit Amount DH0 Select IN SERVICE …" at bounding box center [317, 163] width 634 height 326
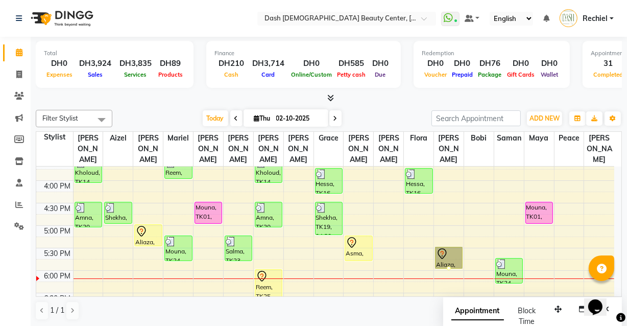
click at [453, 246] on link "Aliaza, TK21, 05:30 PM-06:00 PM, HS Basic Pedicure - Sarooj" at bounding box center [449, 257] width 28 height 22
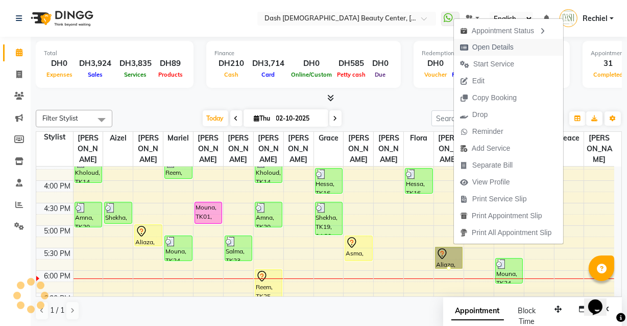
click at [490, 42] on span "Open Details" at bounding box center [492, 47] width 41 height 11
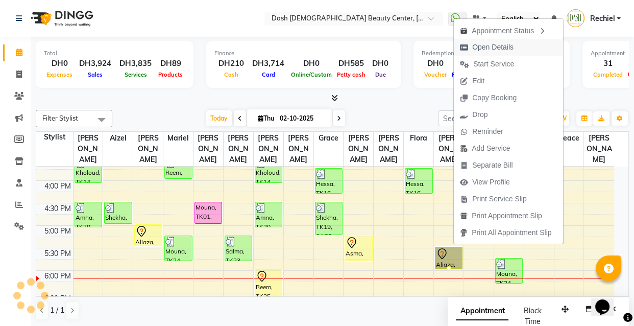
select select "7"
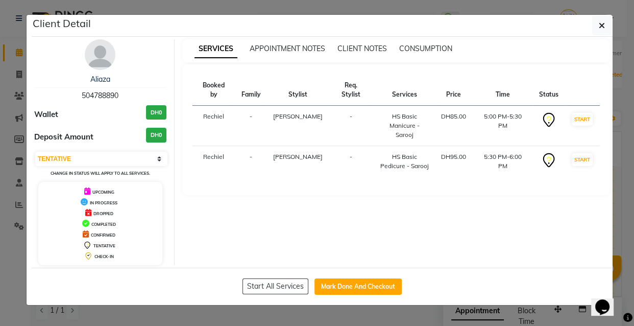
click at [415, 314] on ngb-modal-window "Client Detail Aliaza 504788890 Wallet DH0 Deposit Amount DH0 Select IN SERVICE …" at bounding box center [317, 163] width 634 height 326
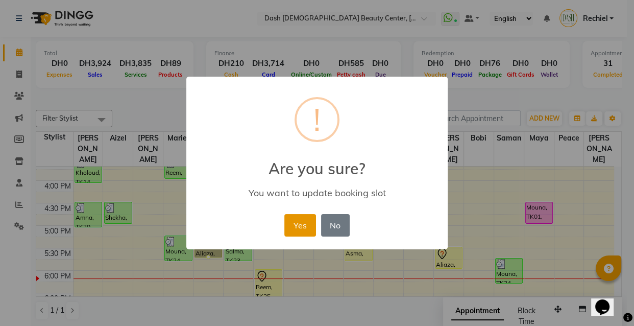
click at [301, 225] on button "Yes" at bounding box center [299, 225] width 31 height 22
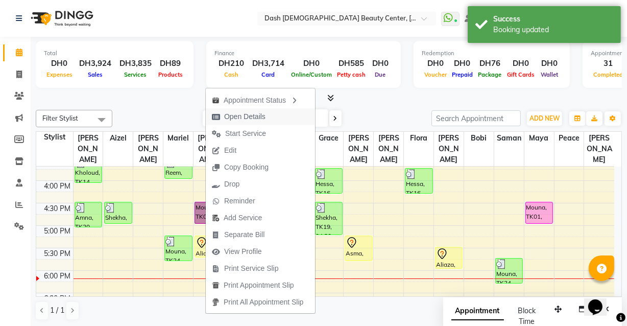
click at [253, 114] on span "Open Details" at bounding box center [244, 116] width 41 height 11
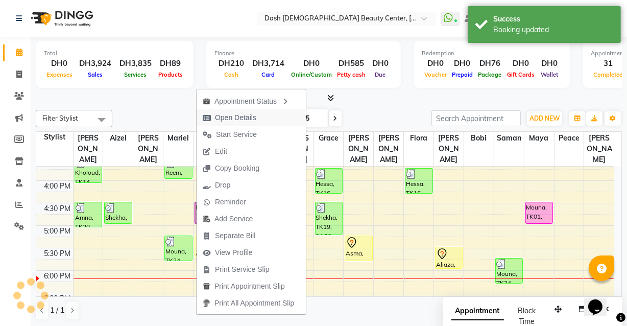
click at [255, 115] on span "Open Details" at bounding box center [235, 117] width 41 height 11
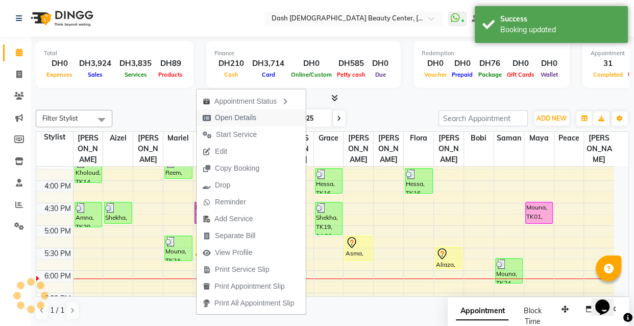
select select "5"
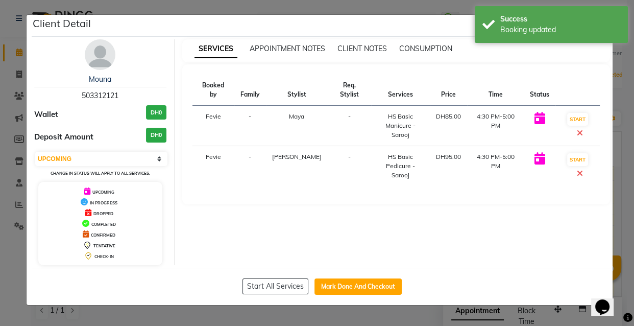
click at [381, 325] on ngb-modal-window "Client Detail Mouna 503312121 Wallet DH0 Deposit Amount DH0 Select IN SERVICE C…" at bounding box center [317, 163] width 634 height 326
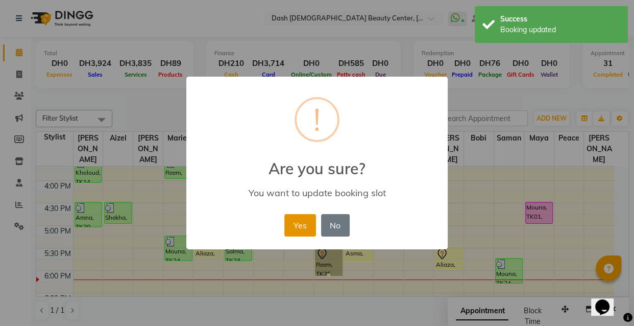
click at [307, 214] on button "Yes" at bounding box center [299, 225] width 31 height 22
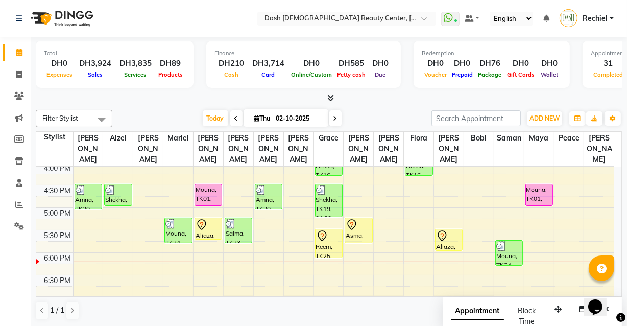
scroll to position [335, 0]
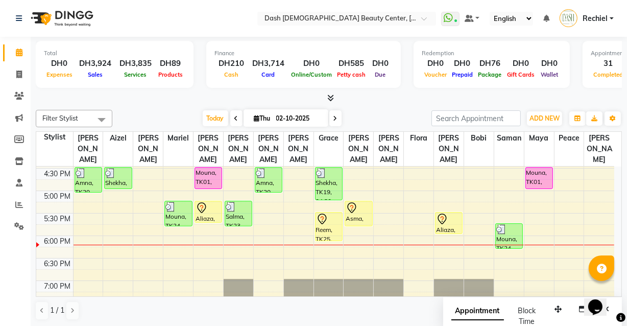
click at [321, 214] on div "Reem, TK25, 05:30 PM-06:10 PM, Essential Manicure" at bounding box center [328, 226] width 27 height 28
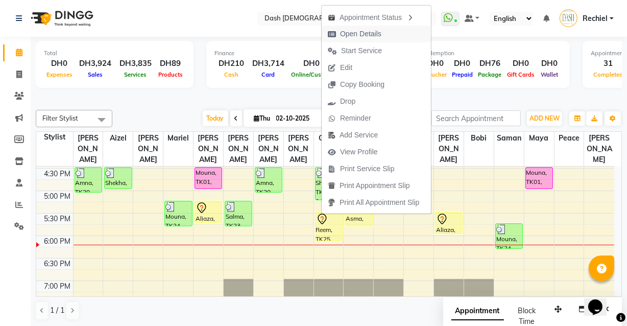
click at [376, 31] on span "Open Details" at bounding box center [360, 34] width 41 height 11
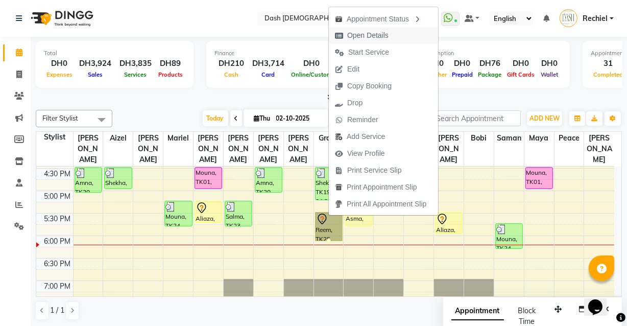
click at [377, 30] on span "Open Details" at bounding box center [362, 35] width 66 height 17
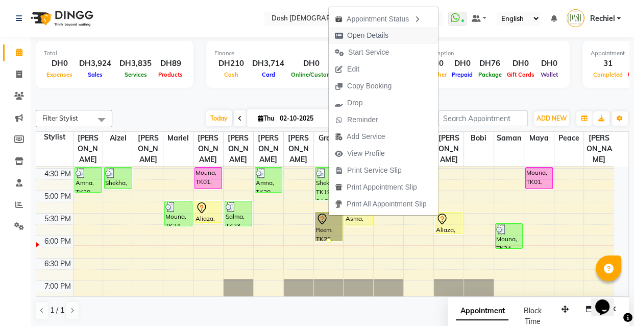
select select "7"
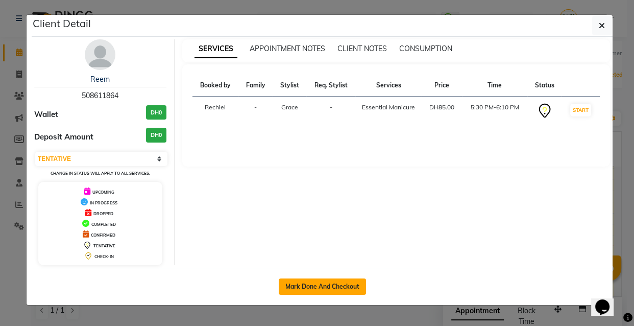
click at [362, 278] on button "Mark Done And Checkout" at bounding box center [322, 286] width 87 height 16
select select "service"
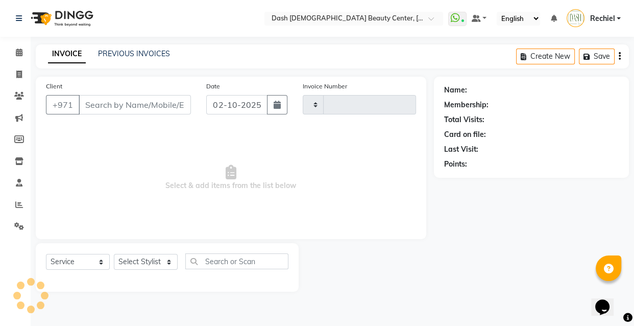
type input "4473"
select select "8372"
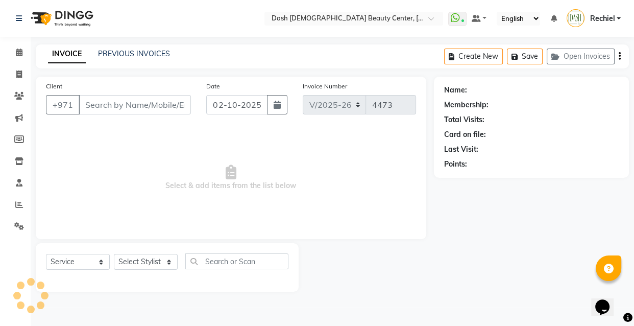
type input "508611864"
select select "81113"
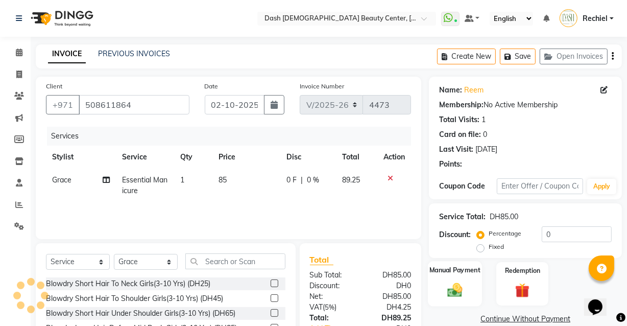
click at [460, 288] on img at bounding box center [454, 289] width 24 height 17
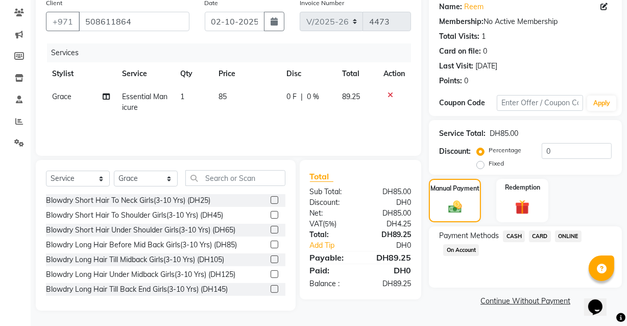
click at [535, 239] on span "CARD" at bounding box center [540, 236] width 22 height 12
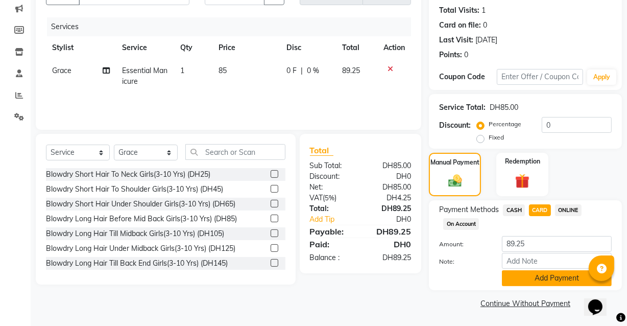
click at [548, 270] on button "Add Payment" at bounding box center [557, 278] width 110 height 16
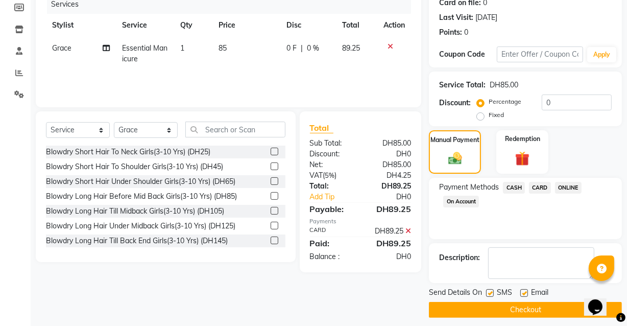
scroll to position [138, 0]
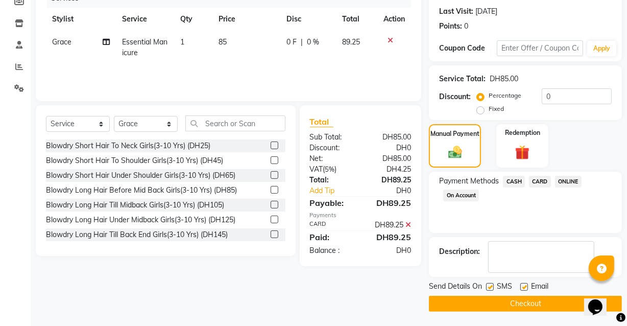
click at [523, 286] on label at bounding box center [524, 287] width 8 height 8
click at [523, 286] on input "checkbox" at bounding box center [523, 287] width 7 height 7
checkbox input "false"
click at [521, 302] on button "Checkout" at bounding box center [525, 303] width 193 height 16
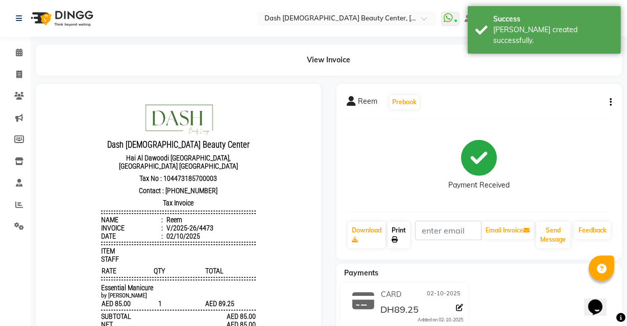
click at [398, 233] on link "Print" at bounding box center [398, 234] width 22 height 27
click at [17, 51] on icon at bounding box center [19, 52] width 7 height 8
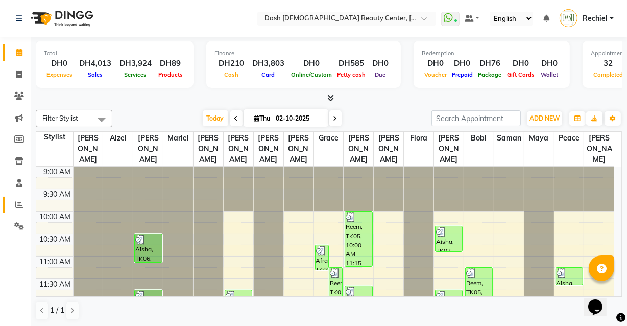
click at [19, 204] on icon at bounding box center [19, 205] width 8 height 8
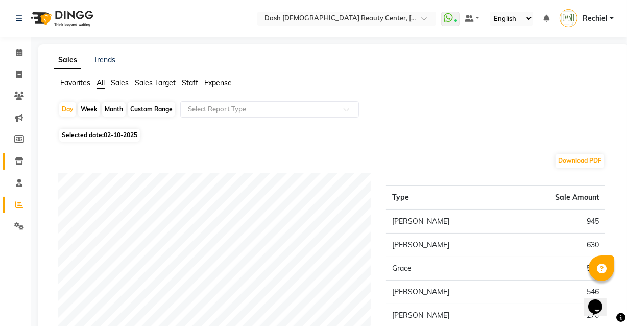
click at [15, 162] on icon at bounding box center [19, 161] width 9 height 8
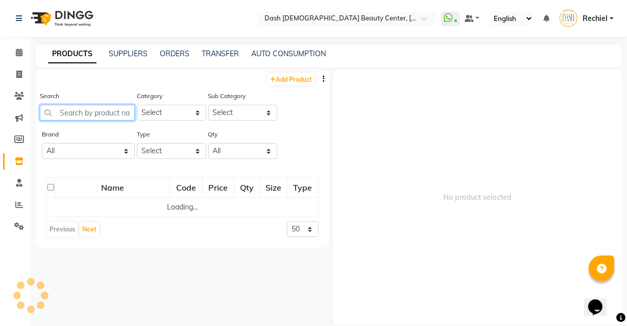
click at [100, 112] on input "text" at bounding box center [87, 113] width 95 height 16
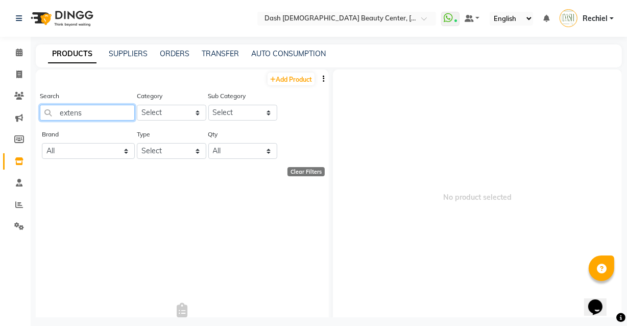
type input "extensi"
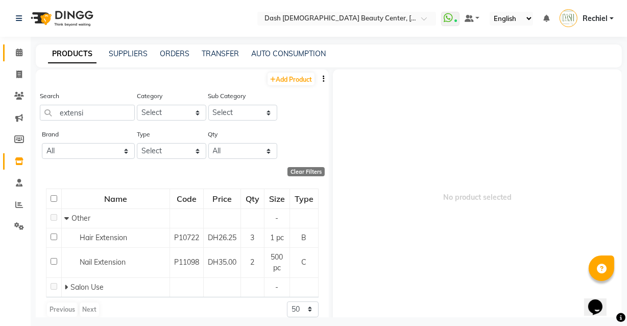
click at [20, 50] on icon at bounding box center [19, 52] width 7 height 8
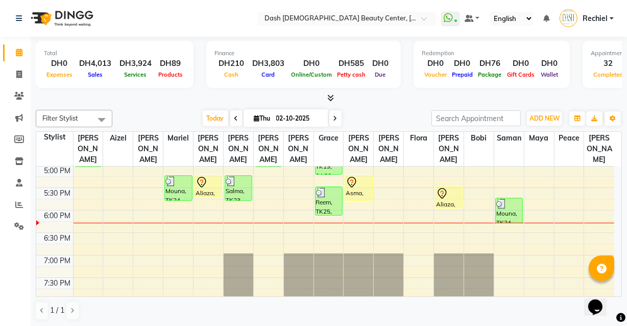
scroll to position [359, 0]
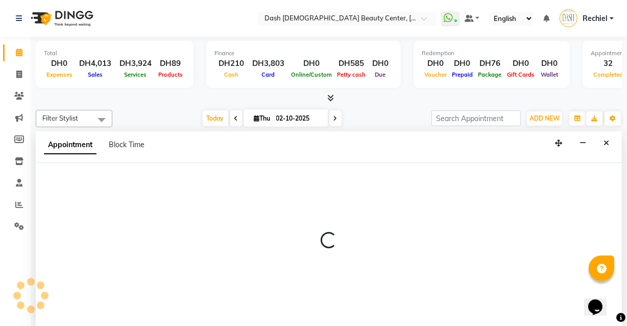
select select "81107"
select select "tentative"
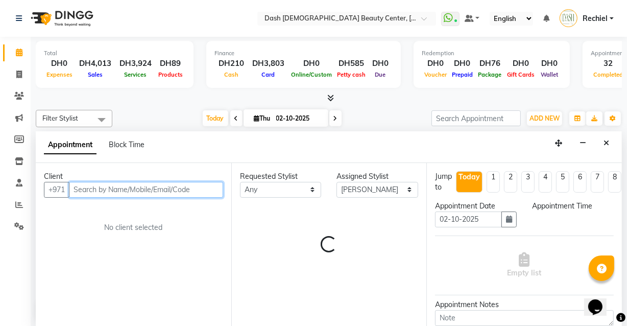
select select "1095"
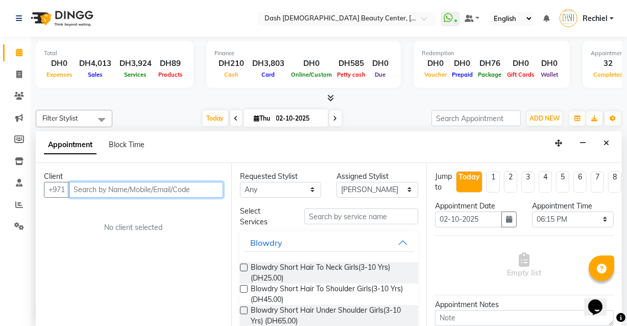
click at [179, 185] on input "text" at bounding box center [146, 190] width 154 height 16
click at [117, 187] on input "text" at bounding box center [146, 190] width 154 height 16
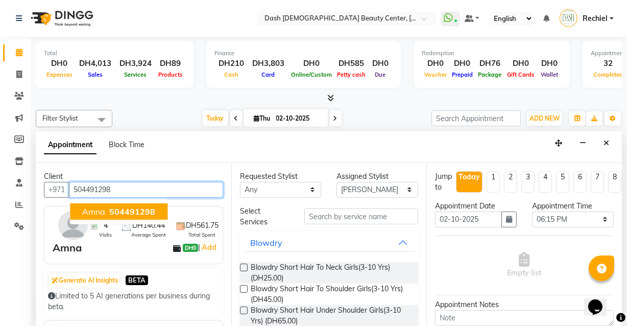
click at [128, 203] on button "Amna 504491298" at bounding box center [118, 211] width 97 height 16
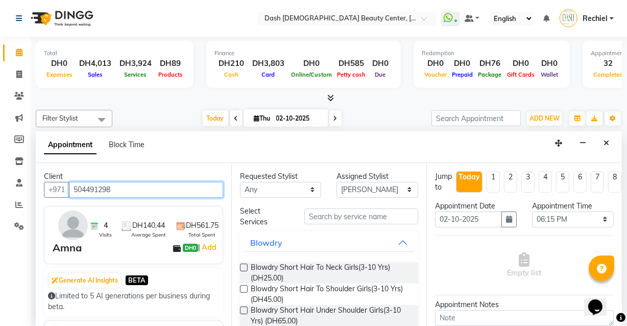
type input "504491298"
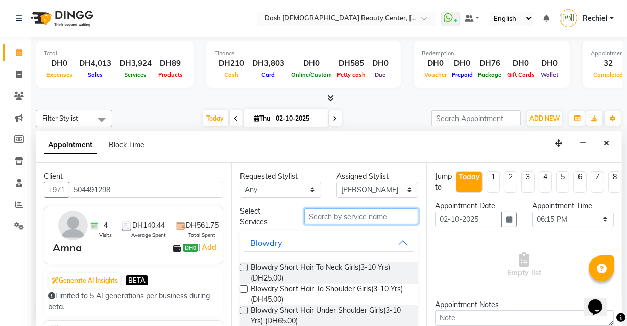
click at [348, 215] on input "text" at bounding box center [361, 216] width 114 height 16
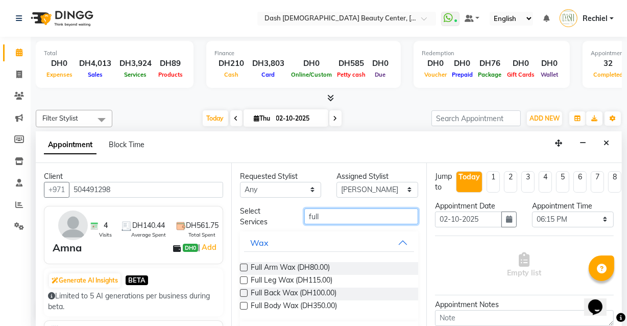
type input "full"
click at [244, 266] on label at bounding box center [244, 267] width 8 height 8
click at [244, 266] on input "checkbox" at bounding box center [243, 268] width 7 height 7
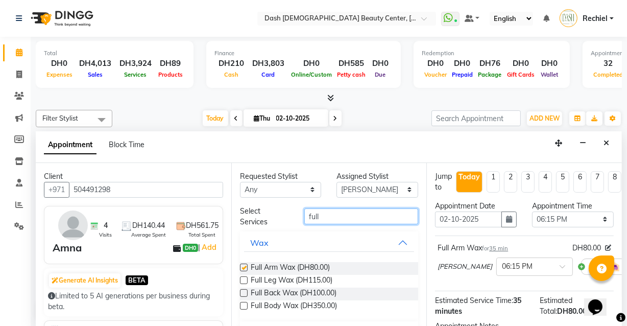
click at [377, 211] on input "full" at bounding box center [361, 216] width 114 height 16
checkbox input "false"
type input "f"
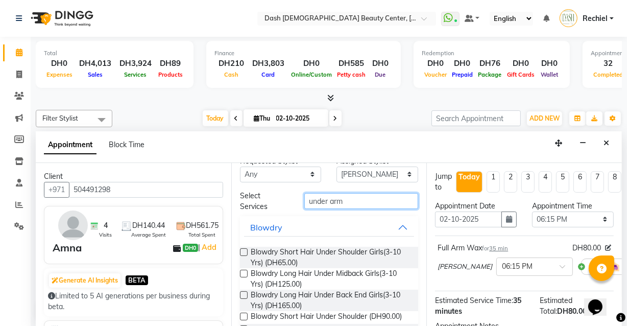
scroll to position [9, 0]
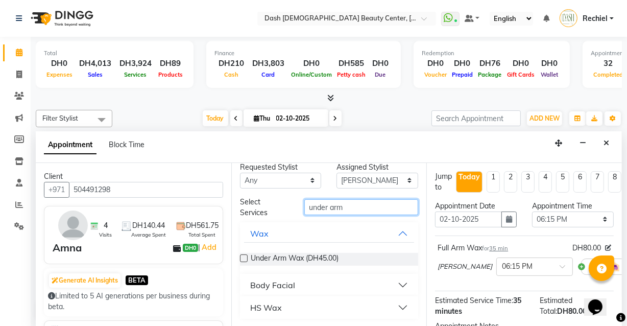
type input "under arm"
click at [240, 259] on label at bounding box center [244, 258] width 8 height 8
click at [240, 259] on input "checkbox" at bounding box center [243, 259] width 7 height 7
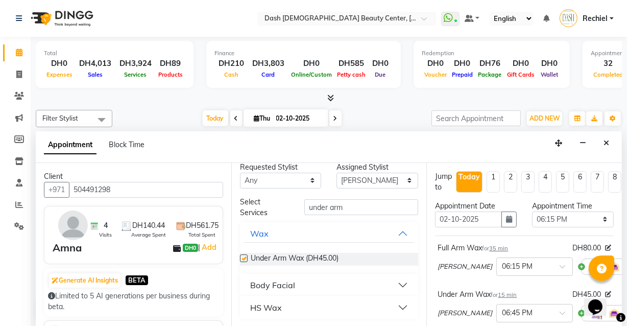
checkbox input "false"
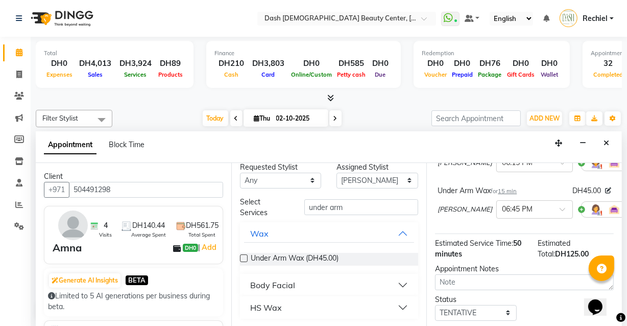
scroll to position [177, 0]
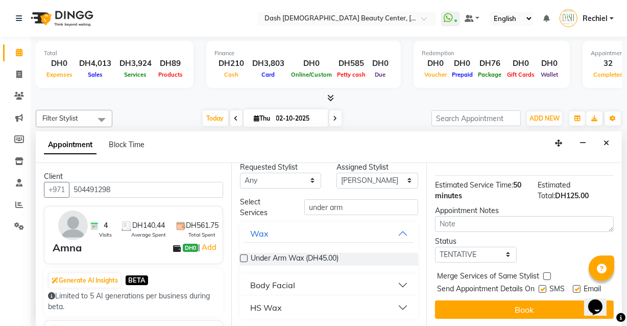
click at [547, 272] on label at bounding box center [547, 276] width 8 height 8
click at [547, 274] on input "checkbox" at bounding box center [546, 277] width 7 height 7
checkbox input "true"
click at [539, 285] on label at bounding box center [542, 289] width 8 height 8
click at [539, 286] on input "checkbox" at bounding box center [541, 289] width 7 height 7
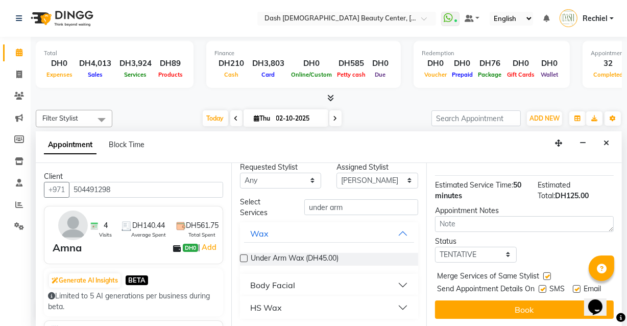
checkbox input "false"
click at [574, 285] on label at bounding box center [577, 289] width 8 height 8
click at [574, 286] on input "checkbox" at bounding box center [576, 289] width 7 height 7
checkbox input "false"
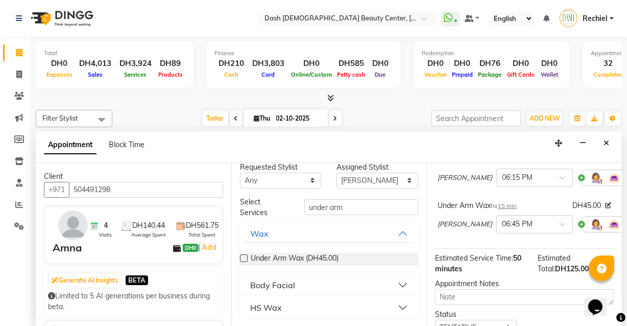
scroll to position [87, 0]
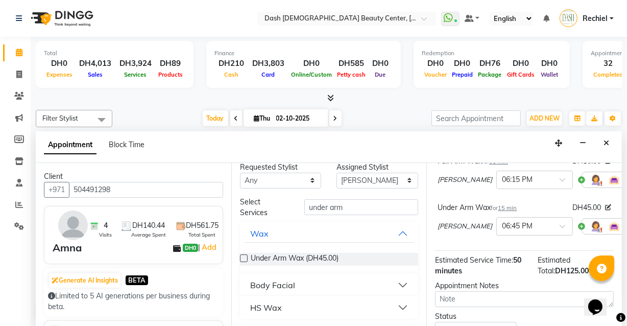
click at [633, 226] on icon at bounding box center [636, 225] width 6 height 7
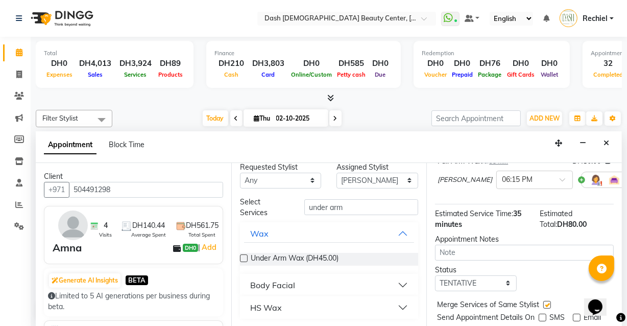
click at [633, 176] on icon at bounding box center [636, 179] width 6 height 7
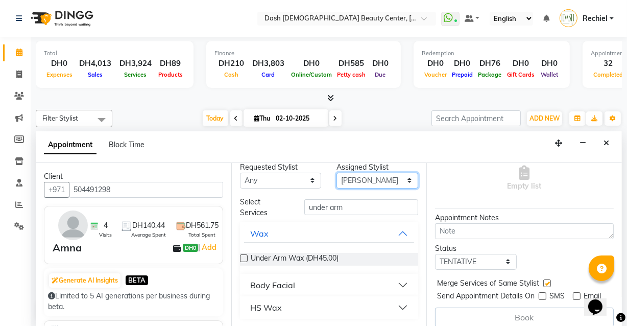
click at [379, 179] on select "Select [PERSON_NAME] [PERSON_NAME] [PERSON_NAME] [PERSON_NAME] [PERSON_NAME] [P…" at bounding box center [377, 180] width 82 height 16
select select "81111"
click at [336, 181] on select "Select [PERSON_NAME] [PERSON_NAME] [PERSON_NAME] [PERSON_NAME] [PERSON_NAME] [P…" at bounding box center [377, 180] width 82 height 16
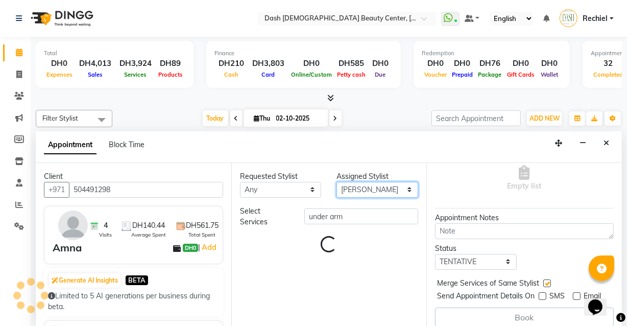
scroll to position [0, 0]
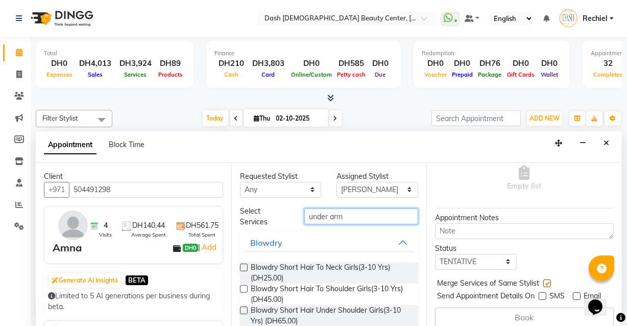
click at [362, 210] on input "under arm" at bounding box center [361, 216] width 114 height 16
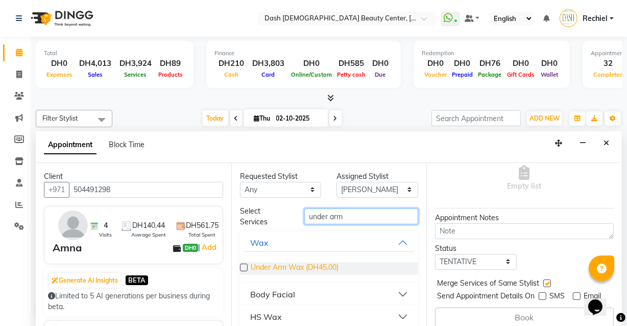
type input "under arm"
click at [255, 265] on span "Under Arm Wax (DH45.00)" at bounding box center [295, 268] width 88 height 13
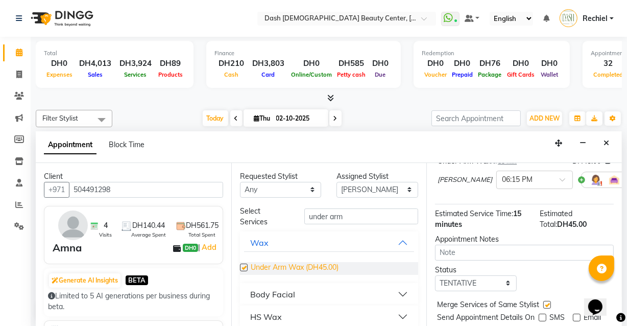
checkbox input "false"
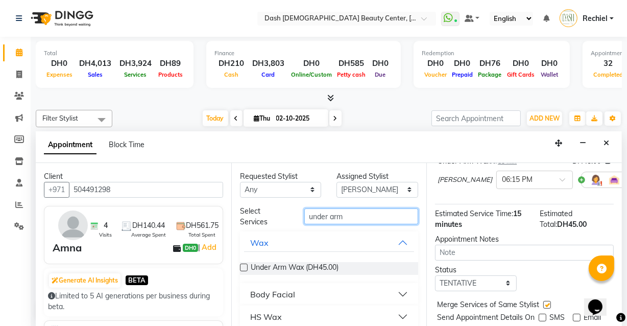
click at [364, 218] on input "under arm" at bounding box center [361, 216] width 114 height 16
type input "u"
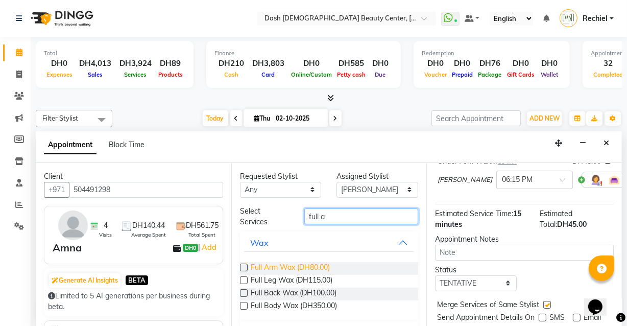
type input "full a"
click at [255, 265] on span "Full Arm Wax (DH80.00)" at bounding box center [290, 268] width 79 height 13
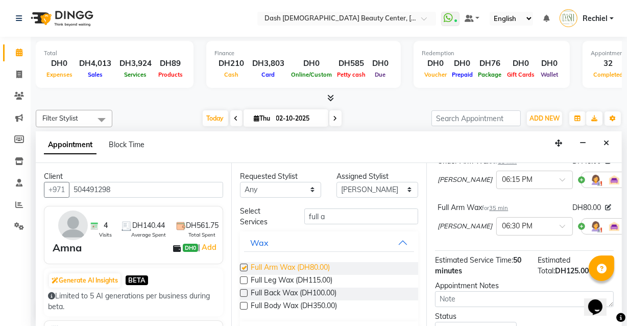
checkbox input "false"
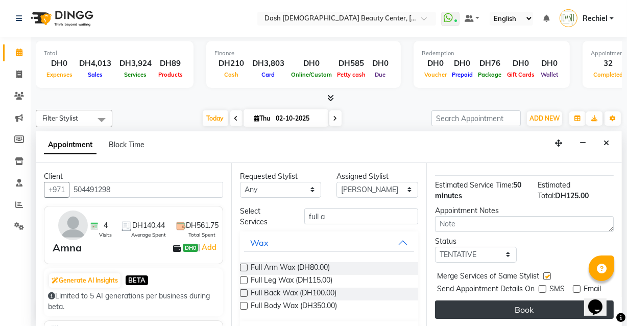
click at [549, 300] on button "Book" at bounding box center [524, 309] width 179 height 18
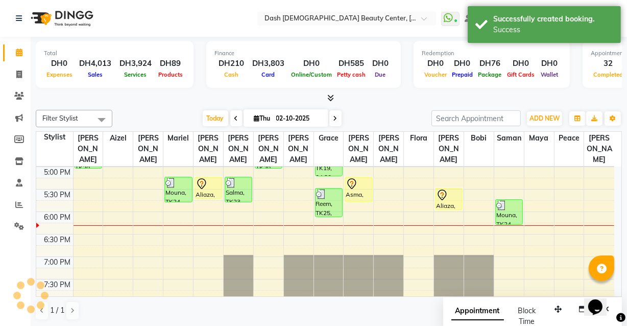
scroll to position [0, 0]
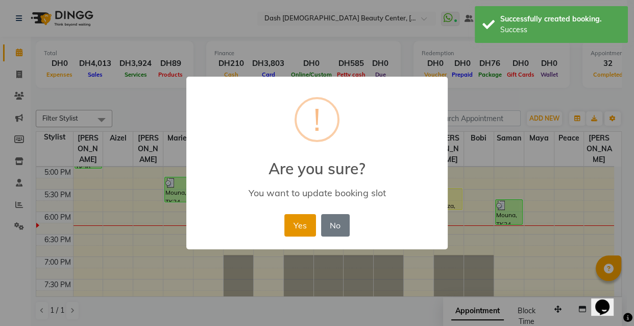
click at [303, 215] on button "Yes" at bounding box center [299, 225] width 31 height 22
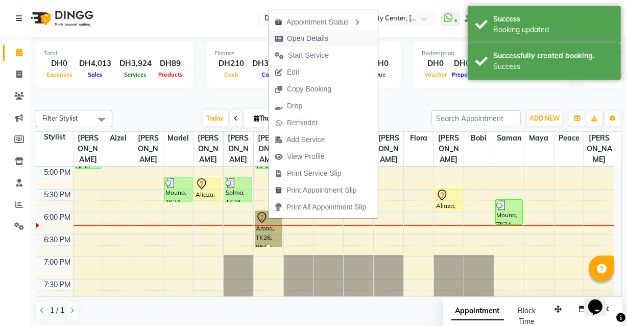
click at [300, 39] on span "Open Details" at bounding box center [307, 38] width 41 height 11
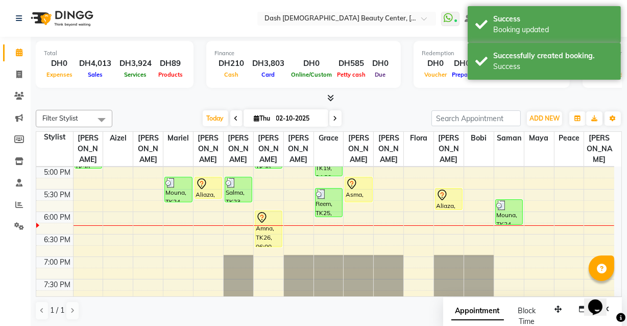
click at [269, 212] on div "Amna, TK26, 06:00 PM-06:50 PM, Under Arm Wax,Full Arm Wax" at bounding box center [268, 229] width 27 height 36
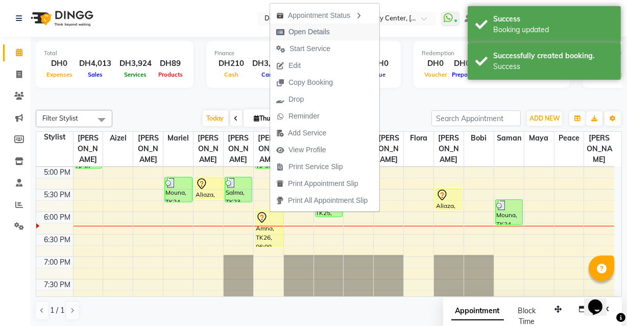
click at [347, 30] on button "Open Details" at bounding box center [324, 31] width 109 height 17
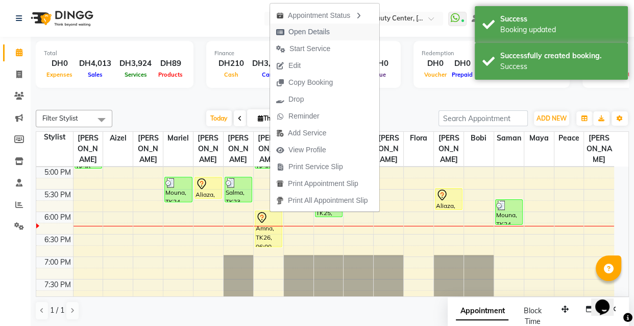
select select "7"
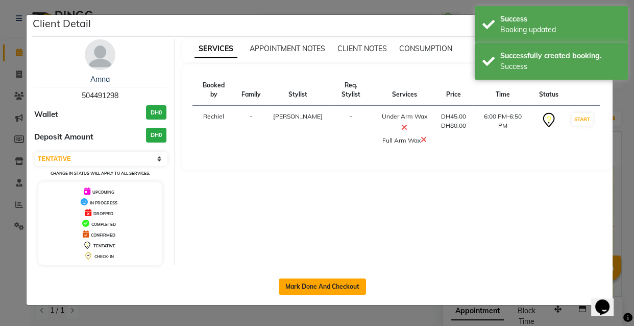
click at [338, 283] on button "Mark Done And Checkout" at bounding box center [322, 286] width 87 height 16
select select "service"
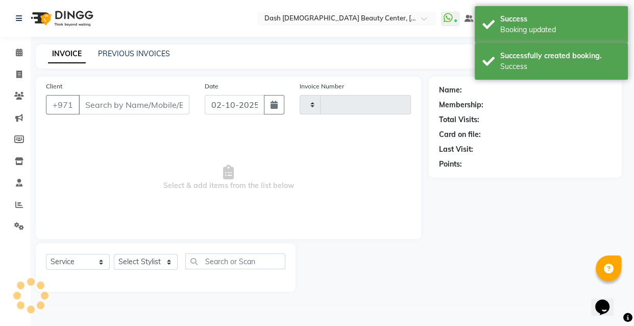
type input "4474"
select select "8372"
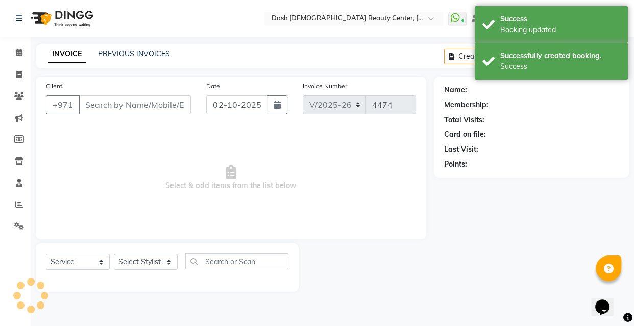
type input "504491298"
select select "81111"
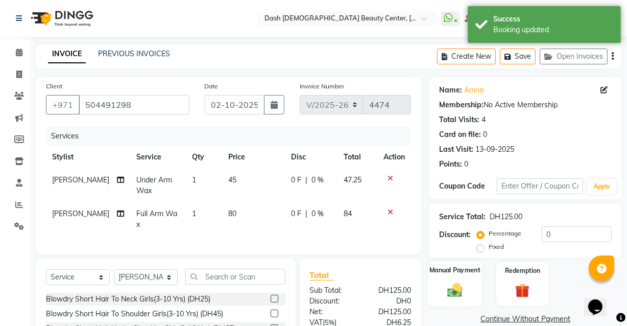
click at [468, 290] on div "Manual Payment" at bounding box center [455, 283] width 54 height 45
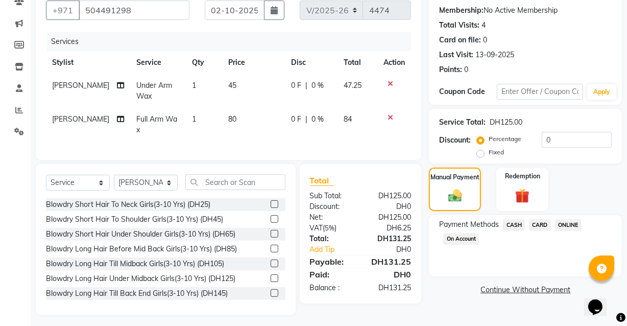
click at [536, 224] on span "CARD" at bounding box center [540, 225] width 22 height 12
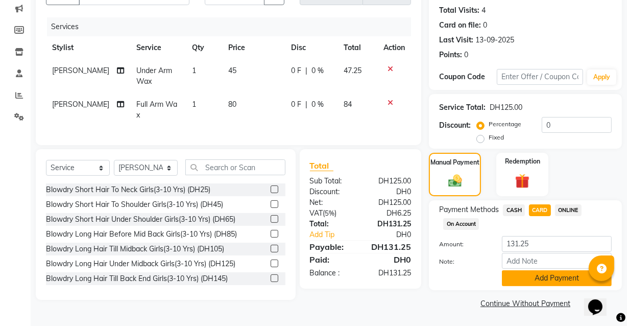
click at [551, 276] on button "Add Payment" at bounding box center [557, 278] width 110 height 16
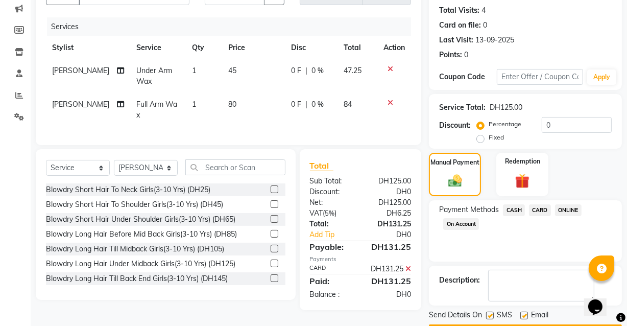
scroll to position [138, 0]
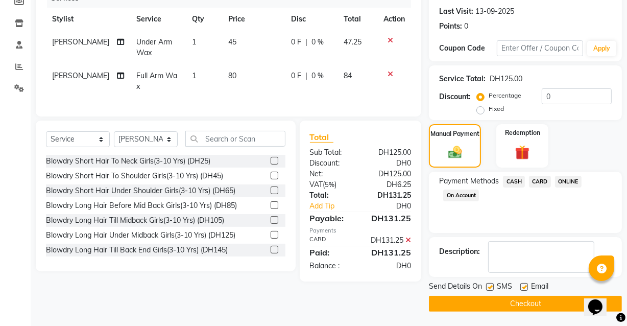
click at [521, 283] on label at bounding box center [524, 287] width 8 height 8
click at [521, 284] on input "checkbox" at bounding box center [523, 287] width 7 height 7
checkbox input "false"
click at [516, 298] on button "Checkout" at bounding box center [525, 303] width 193 height 16
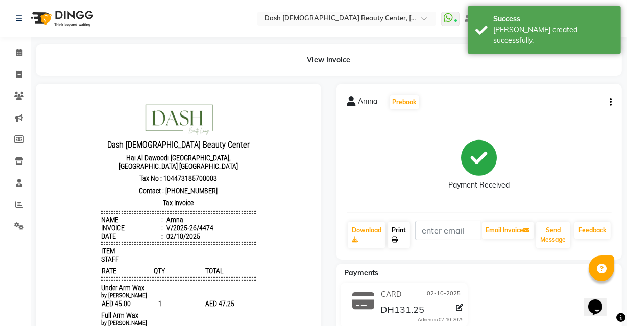
click at [395, 231] on link "Print" at bounding box center [398, 234] width 22 height 27
click at [9, 46] on link "Calendar" at bounding box center [15, 52] width 24 height 17
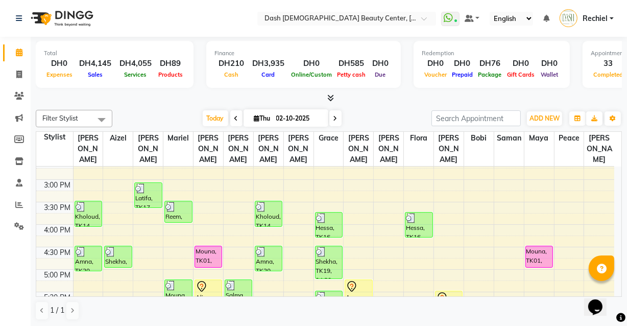
scroll to position [258, 0]
